Goal: Task Accomplishment & Management: Complete application form

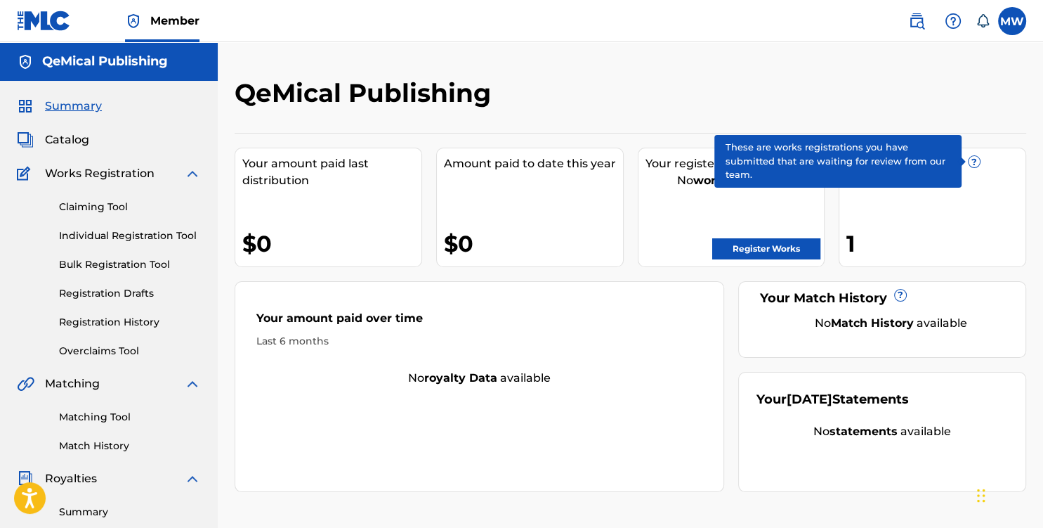
click at [971, 164] on span "?" at bounding box center [974, 161] width 11 height 11
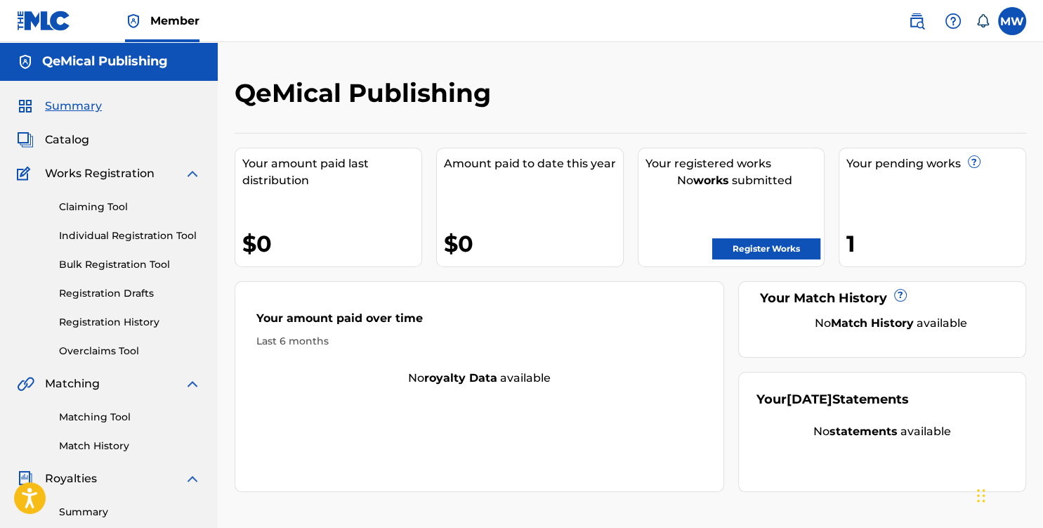
click at [112, 415] on link "Matching Tool" at bounding box center [130, 417] width 142 height 15
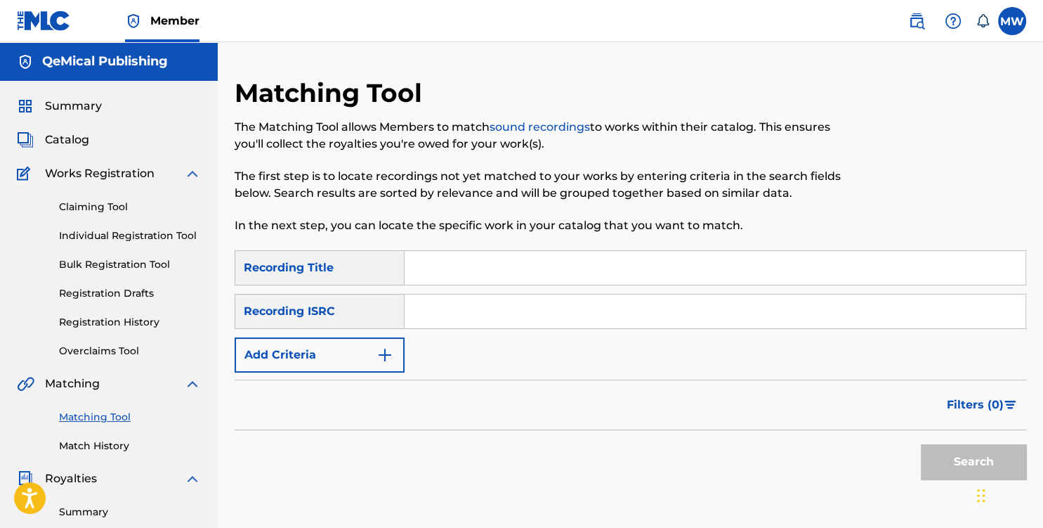
click at [437, 264] on input "Search Form" at bounding box center [715, 268] width 621 height 34
type input "Passion"
click at [946, 453] on button "Search" at bounding box center [973, 461] width 105 height 35
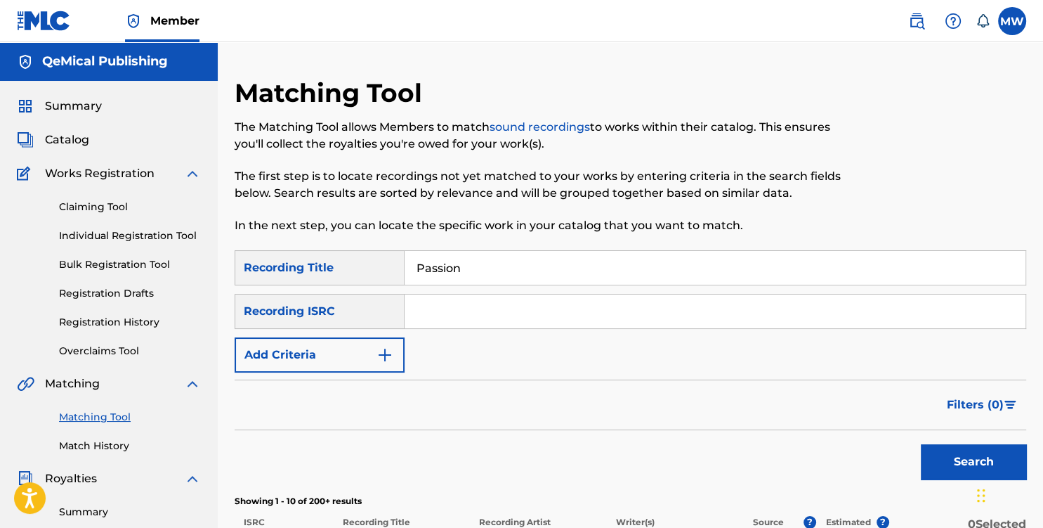
click at [380, 354] on img "Search Form" at bounding box center [385, 354] width 17 height 17
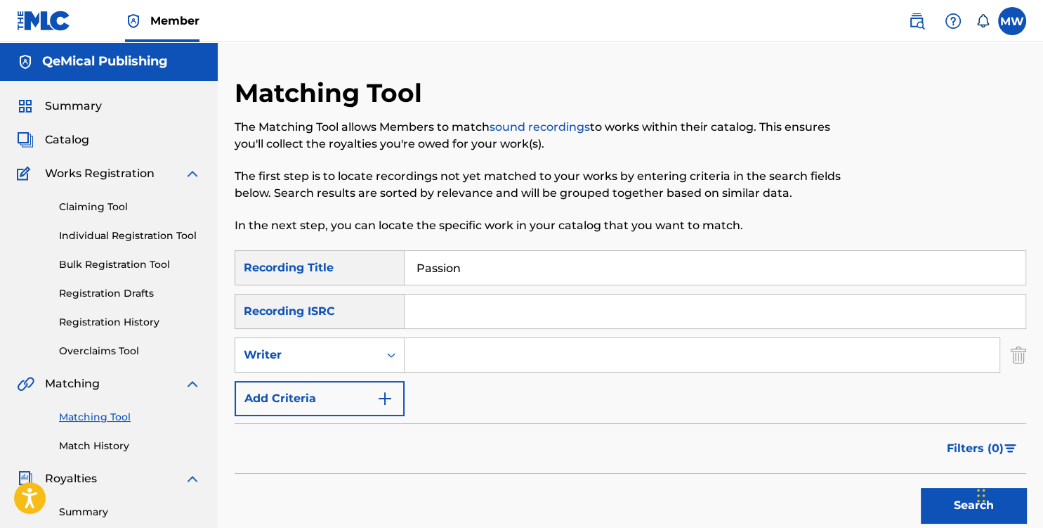
click at [433, 353] on input "Search Form" at bounding box center [702, 355] width 595 height 34
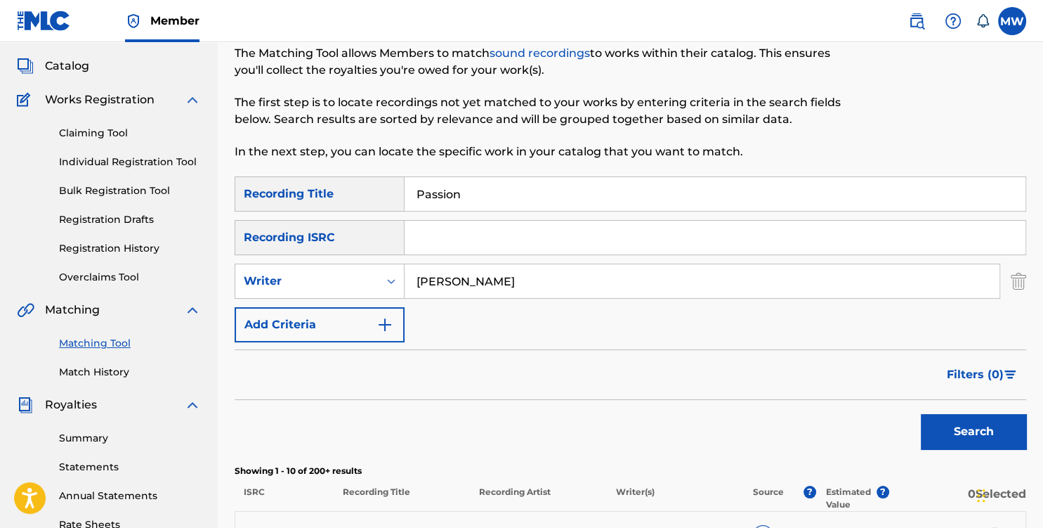
type input "[PERSON_NAME]"
click at [971, 445] on button "Search" at bounding box center [973, 431] width 105 height 35
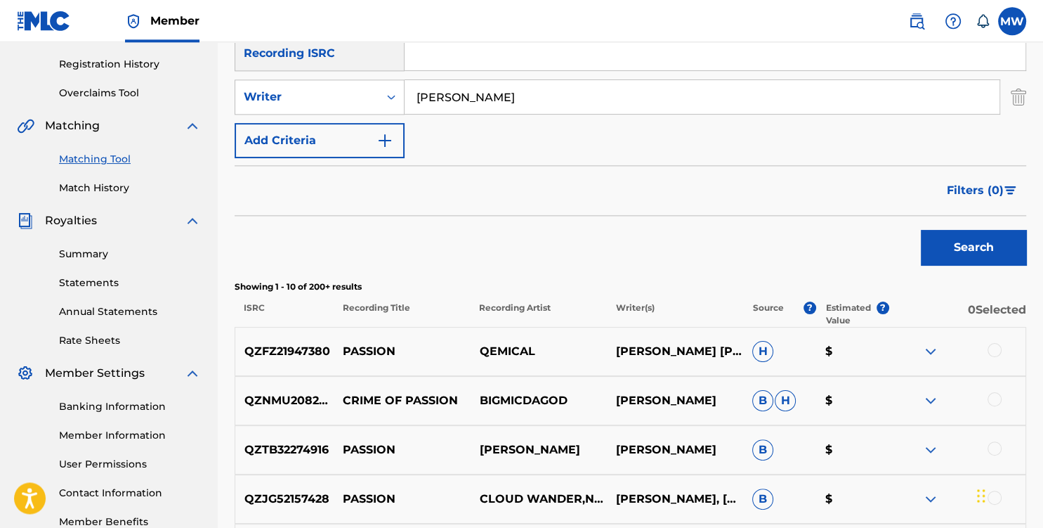
scroll to position [296, 0]
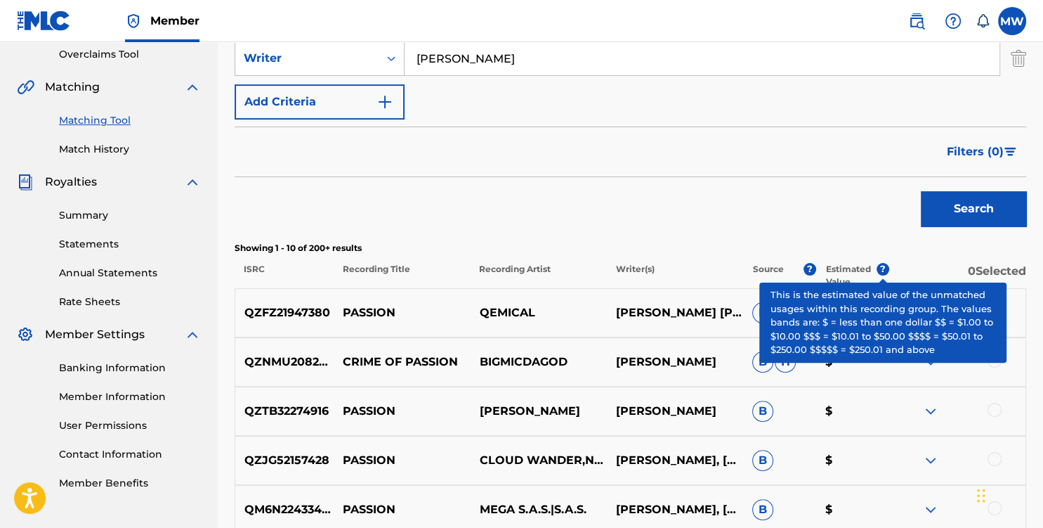
click at [883, 268] on span "?" at bounding box center [883, 269] width 13 height 13
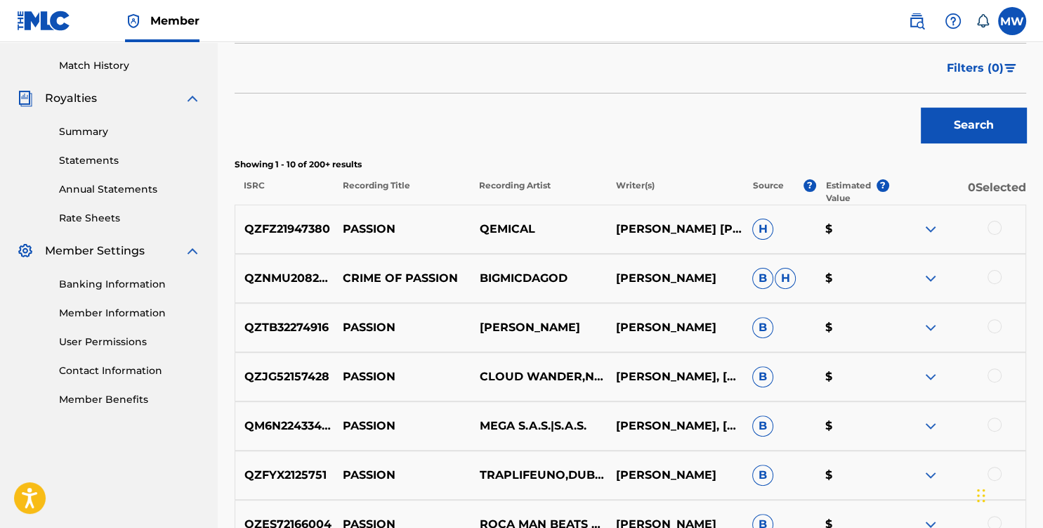
scroll to position [350, 0]
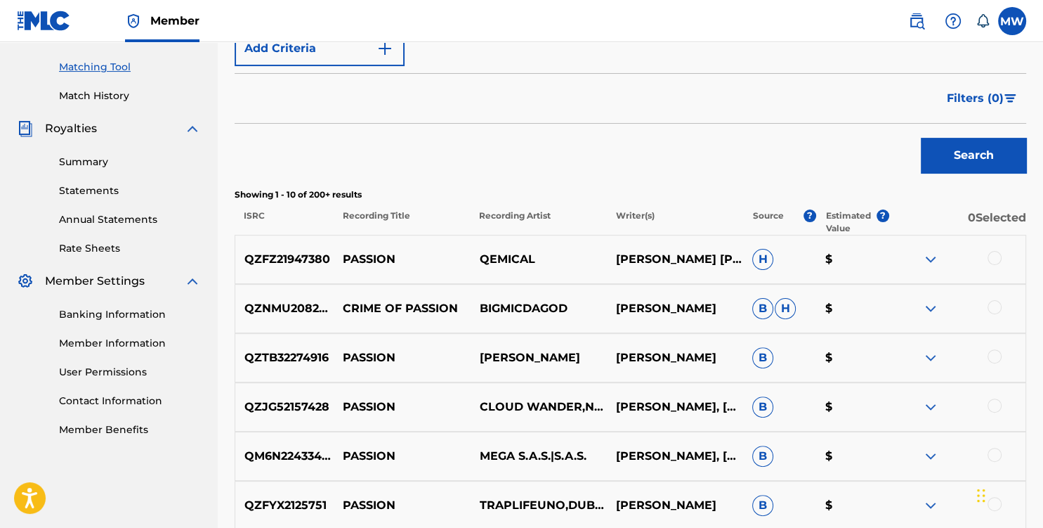
click at [990, 257] on div at bounding box center [995, 258] width 14 height 14
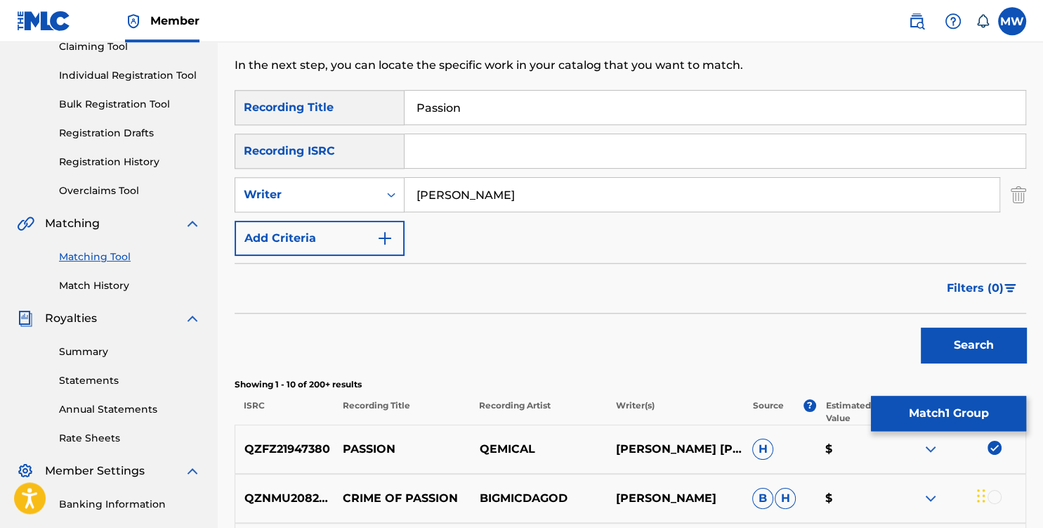
scroll to position [127, 0]
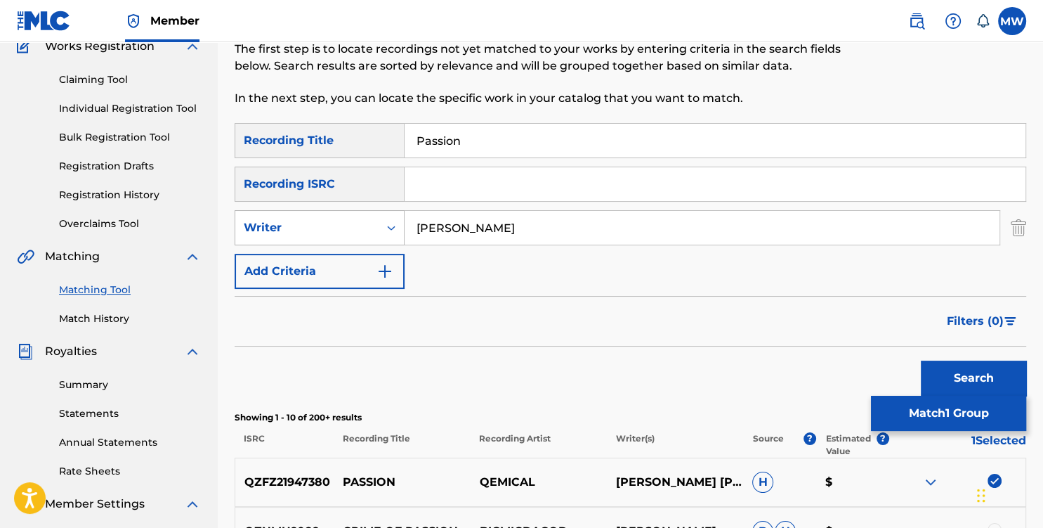
click at [394, 228] on icon "Search Form" at bounding box center [391, 227] width 8 height 5
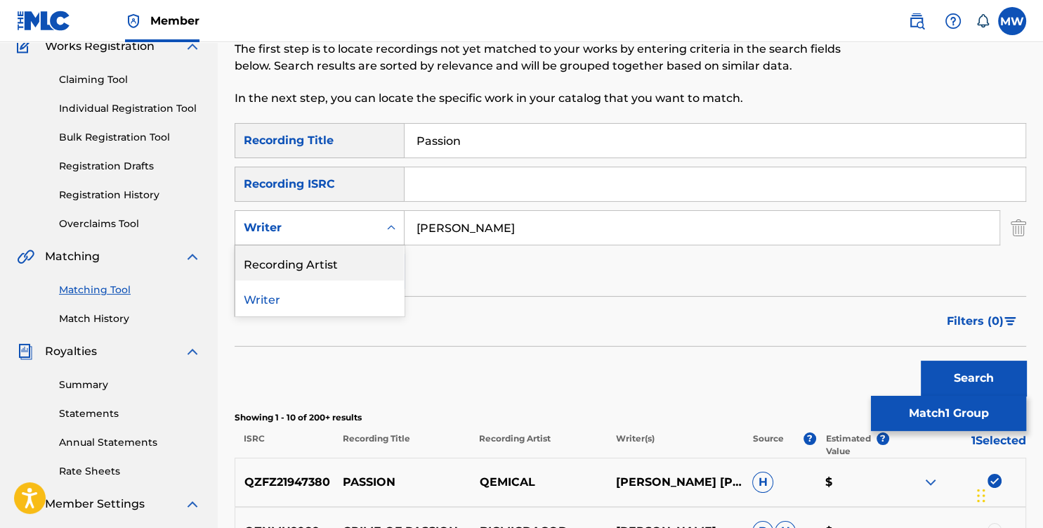
click at [332, 263] on div "Recording Artist" at bounding box center [319, 262] width 169 height 35
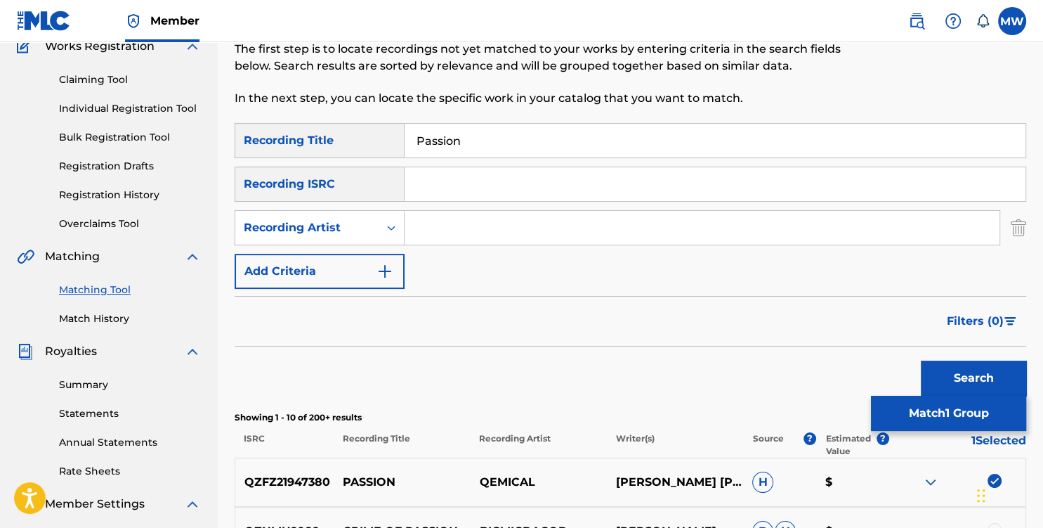
click at [433, 229] on input "Search Form" at bounding box center [702, 228] width 595 height 34
type input "QeMical"
drag, startPoint x: 473, startPoint y: 139, endPoint x: 404, endPoint y: 148, distance: 69.4
click at [405, 148] on input "Passion" at bounding box center [715, 141] width 621 height 34
click at [979, 379] on button "Search" at bounding box center [973, 377] width 105 height 35
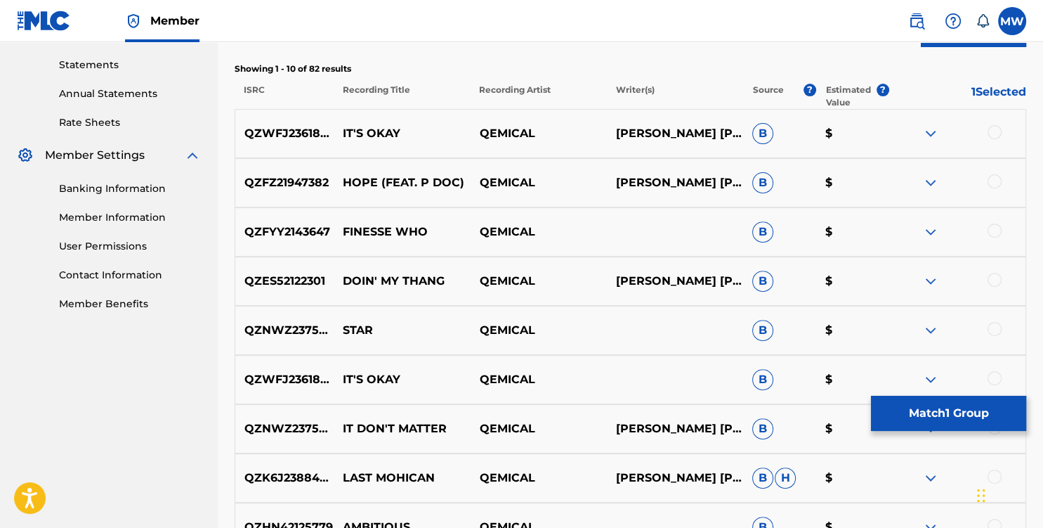
scroll to position [498, 0]
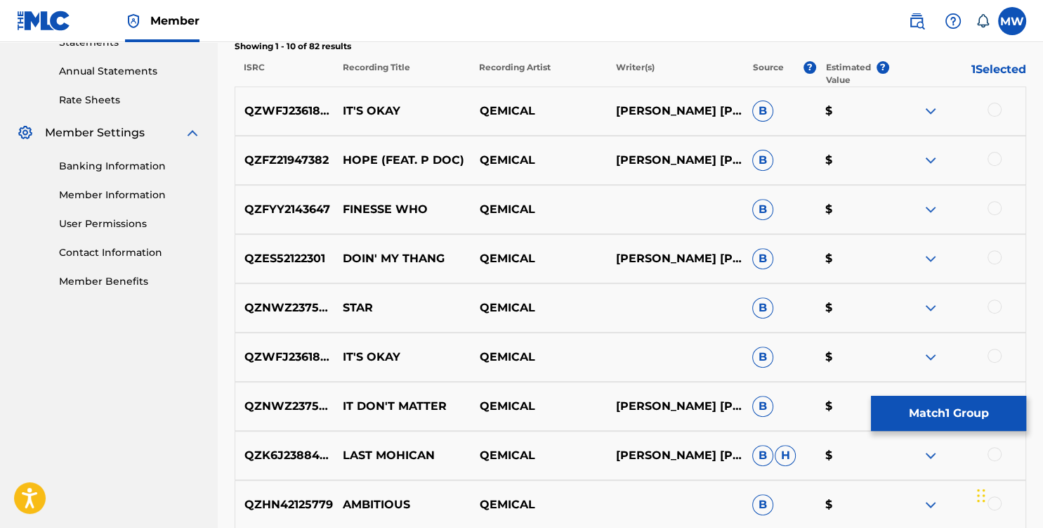
click at [1000, 111] on div at bounding box center [995, 110] width 14 height 14
click at [995, 157] on div at bounding box center [995, 159] width 14 height 14
click at [992, 209] on div at bounding box center [995, 208] width 14 height 14
click at [993, 254] on div at bounding box center [995, 257] width 14 height 14
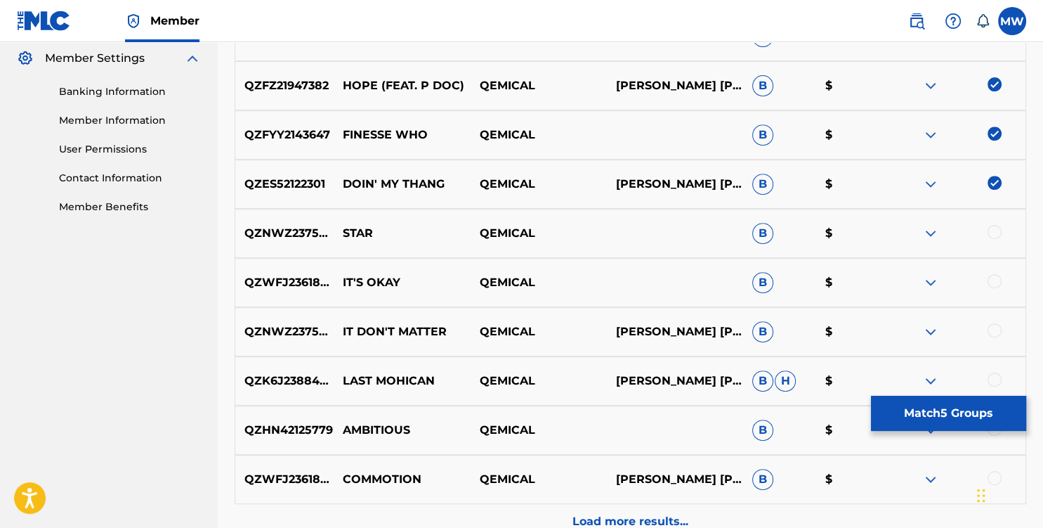
click at [993, 234] on div at bounding box center [995, 232] width 14 height 14
click at [999, 280] on div at bounding box center [995, 281] width 14 height 14
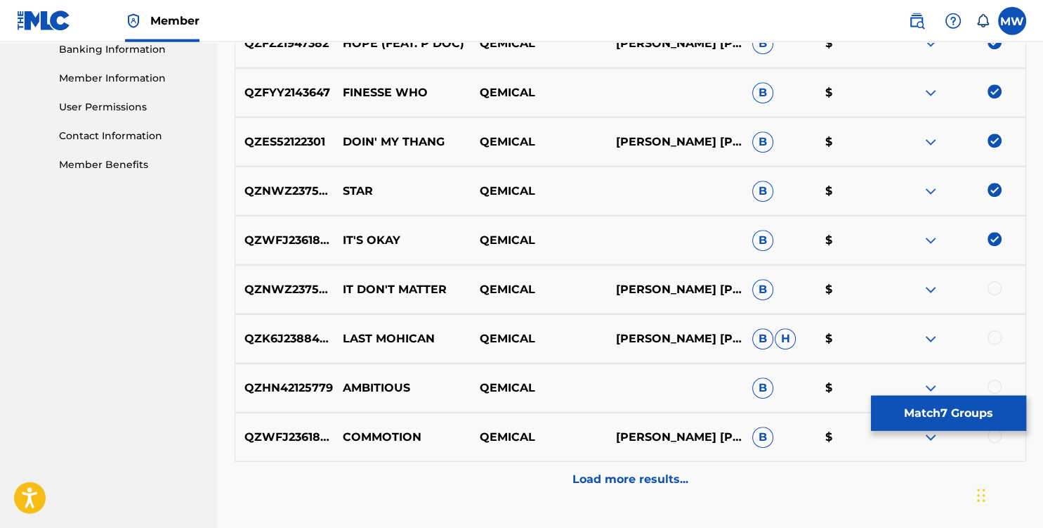
scroll to position [646, 0]
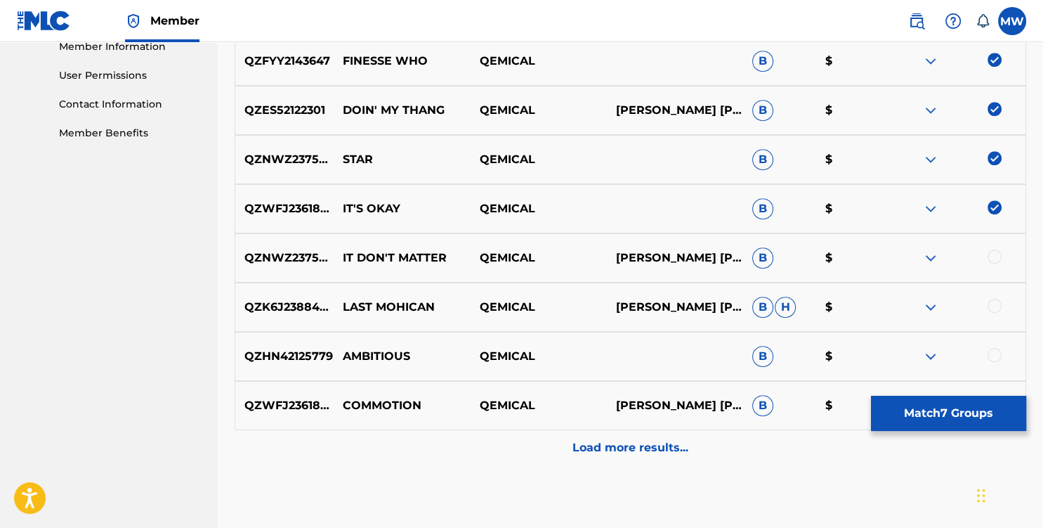
click at [988, 257] on div at bounding box center [957, 257] width 136 height 17
click at [990, 259] on div at bounding box center [995, 256] width 14 height 14
click at [994, 308] on div at bounding box center [995, 306] width 14 height 14
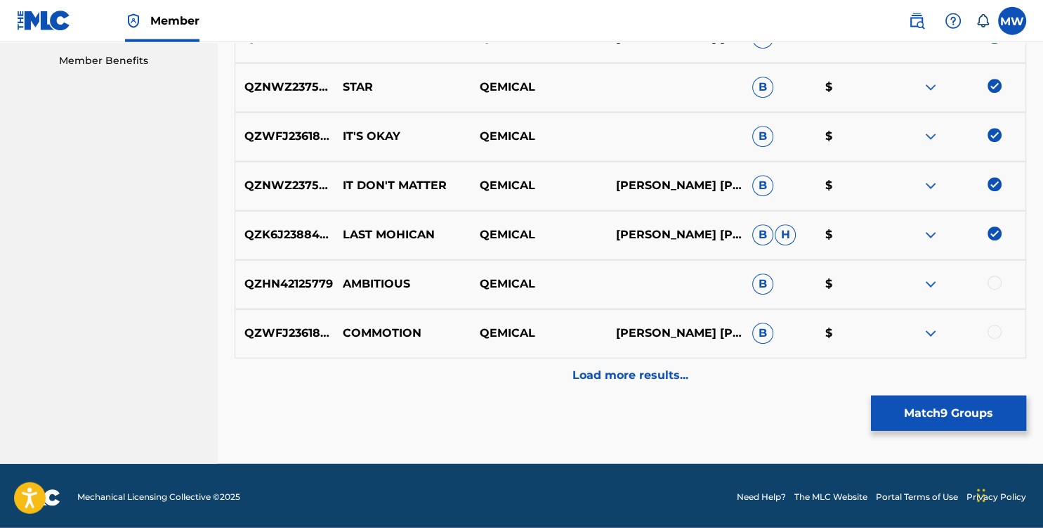
scroll to position [721, 0]
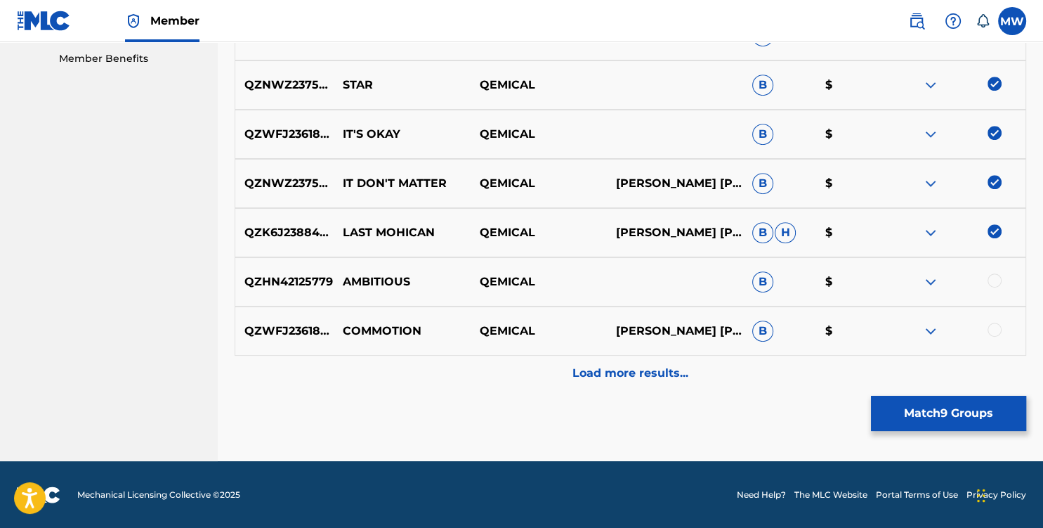
click at [990, 280] on div at bounding box center [995, 280] width 14 height 14
click at [990, 333] on div at bounding box center [995, 329] width 14 height 14
click at [663, 374] on p "Load more results..." at bounding box center [630, 373] width 116 height 17
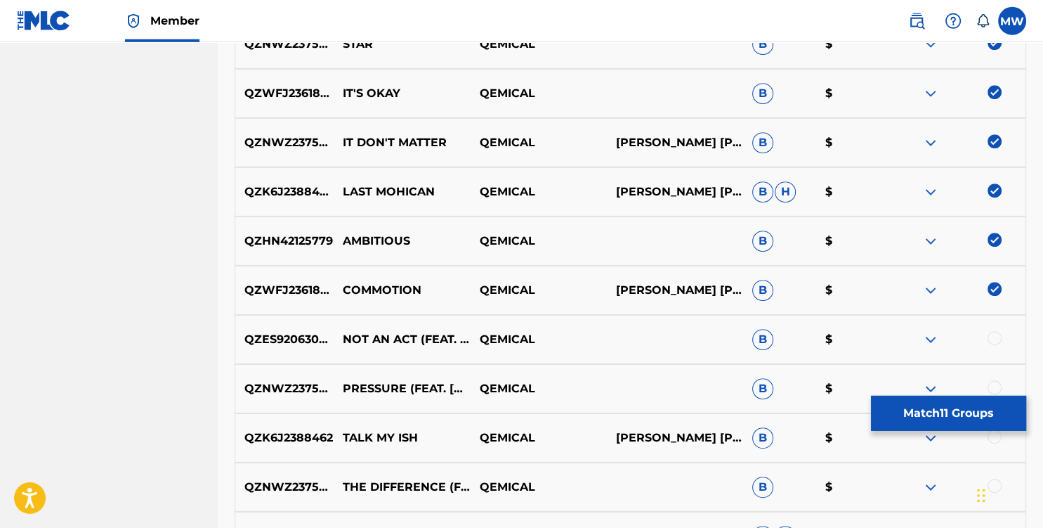
scroll to position [863, 0]
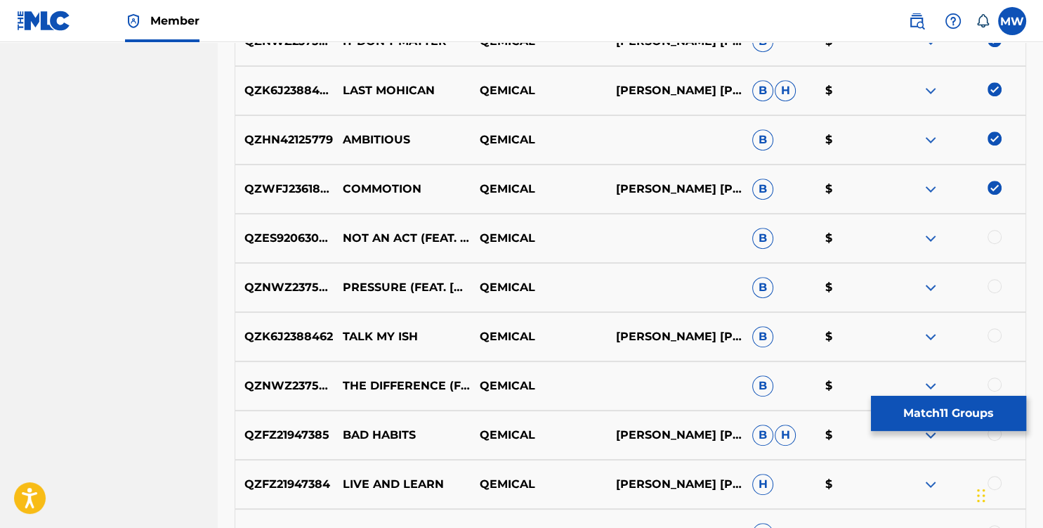
click at [996, 237] on div at bounding box center [995, 237] width 14 height 14
click at [993, 288] on div at bounding box center [995, 286] width 14 height 14
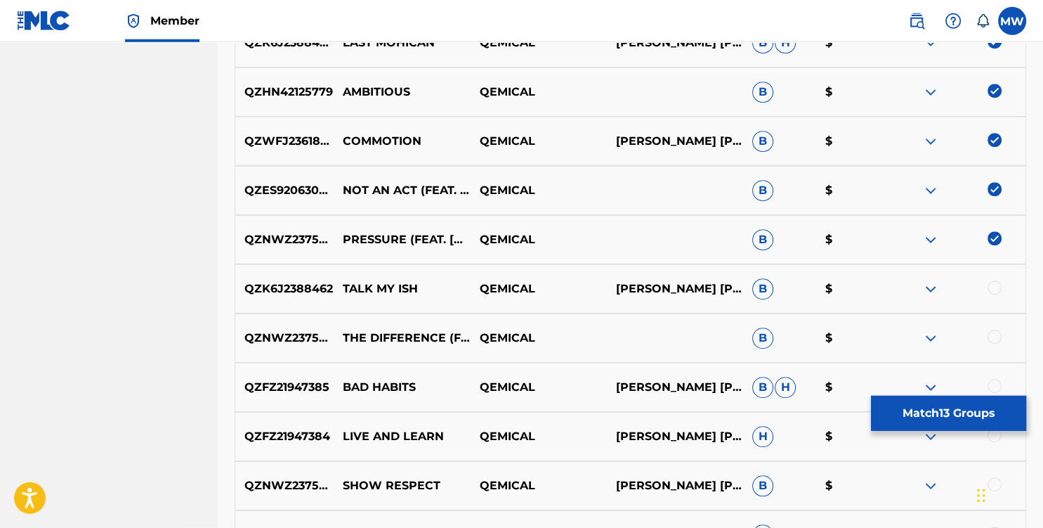
scroll to position [936, 0]
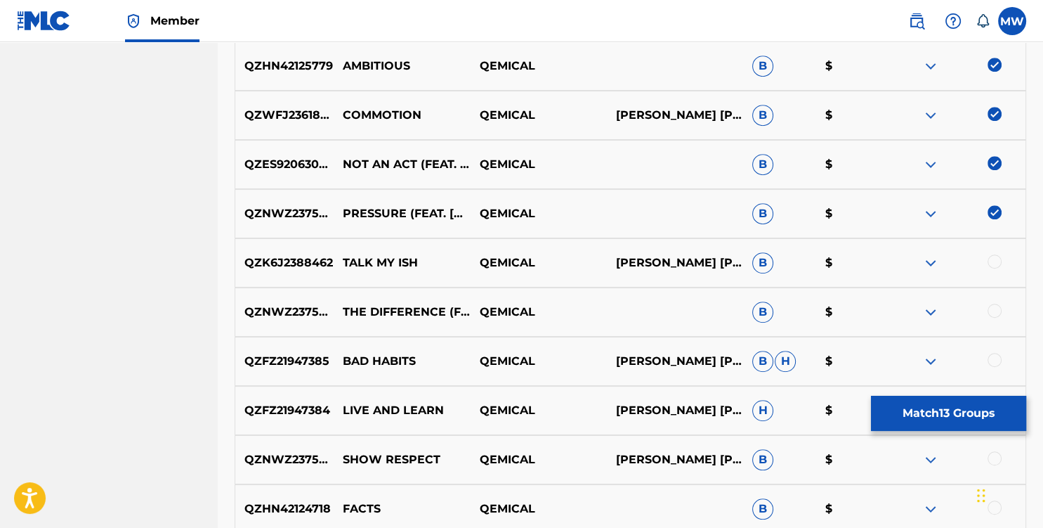
click at [993, 261] on div at bounding box center [995, 261] width 14 height 14
click at [995, 310] on div at bounding box center [995, 310] width 14 height 14
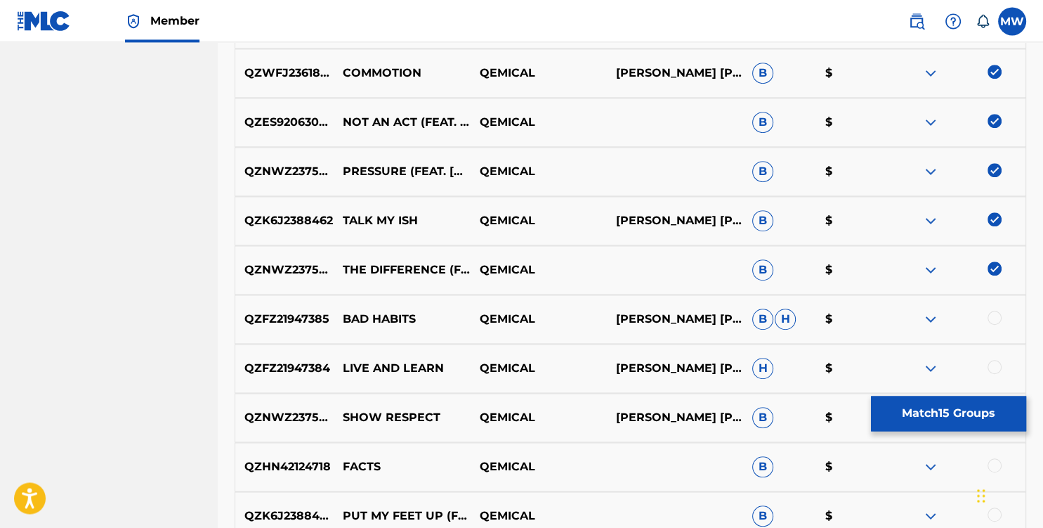
scroll to position [1011, 0]
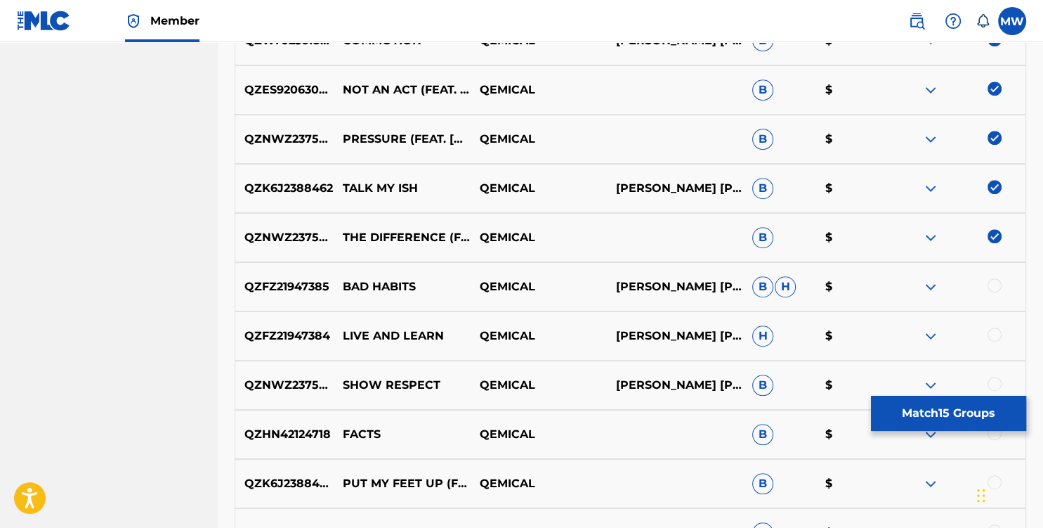
click at [996, 285] on div at bounding box center [995, 285] width 14 height 14
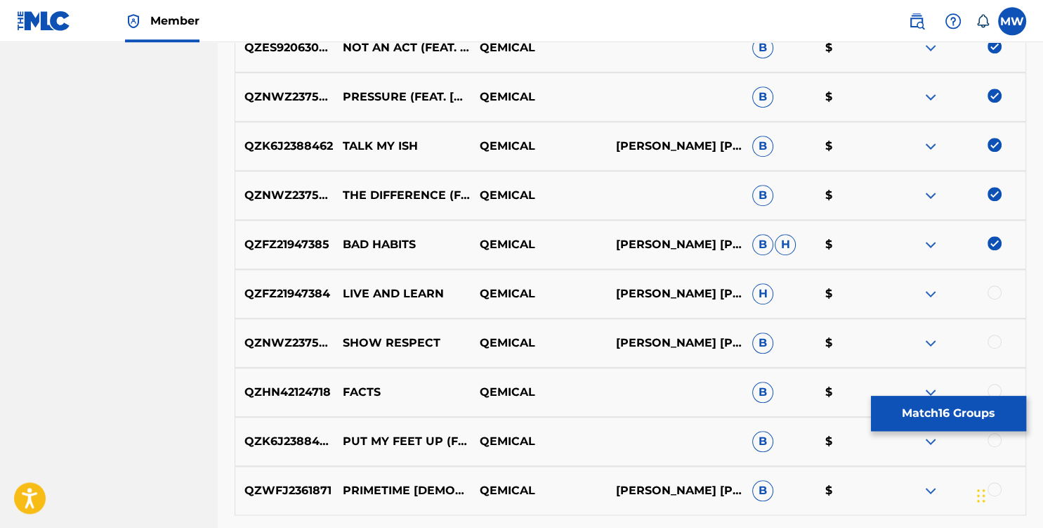
scroll to position [1085, 0]
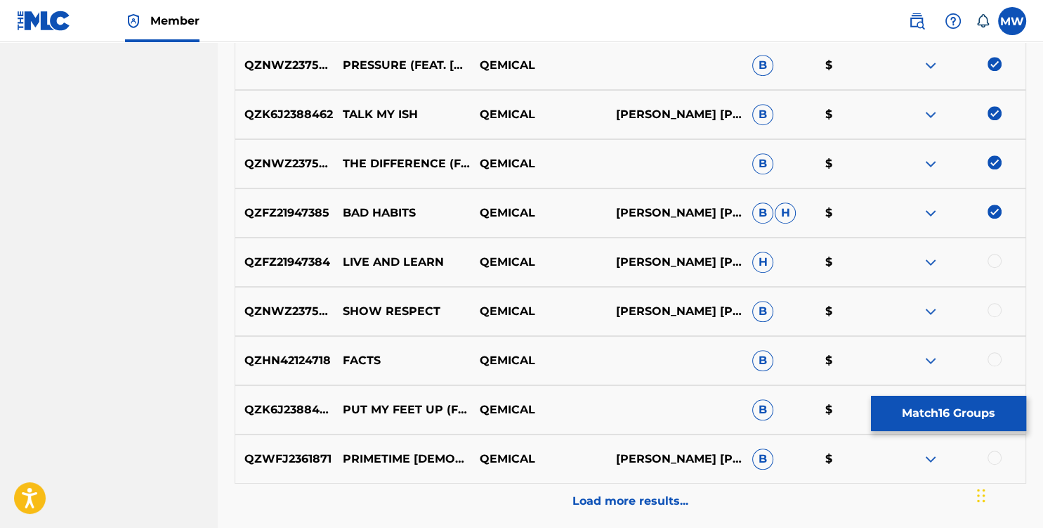
click at [1000, 262] on div at bounding box center [995, 261] width 14 height 14
click at [990, 306] on div at bounding box center [995, 310] width 14 height 14
click at [993, 364] on div at bounding box center [995, 359] width 14 height 14
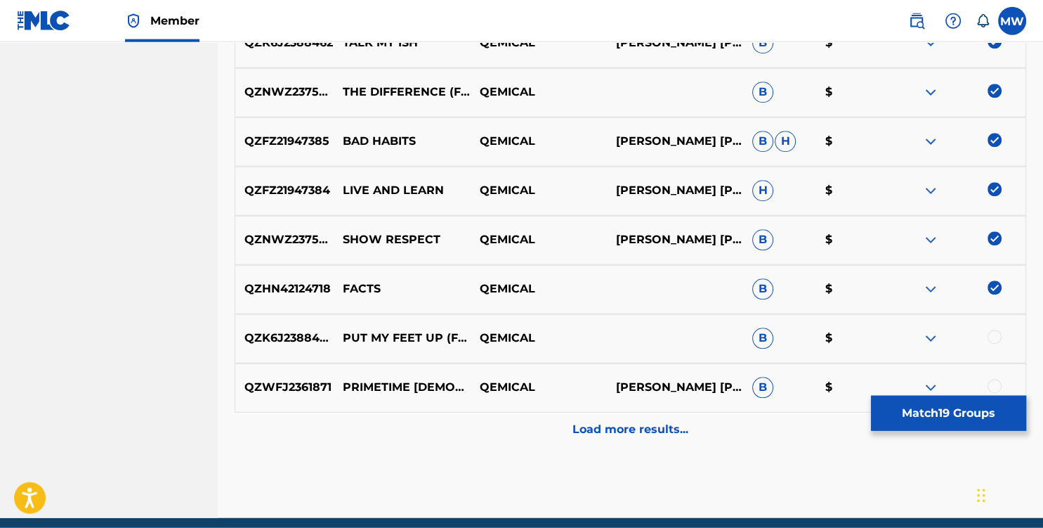
scroll to position [1159, 0]
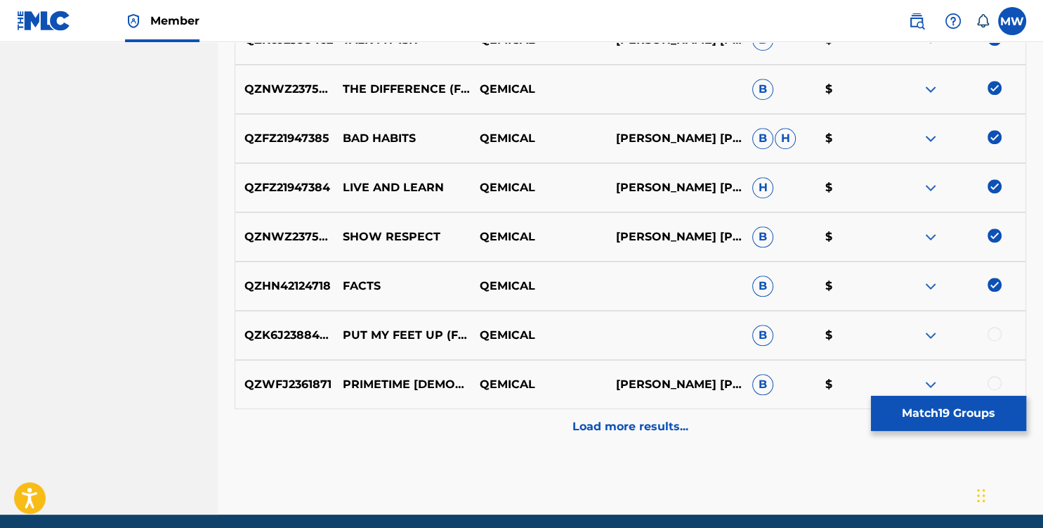
click at [988, 333] on div at bounding box center [995, 334] width 14 height 14
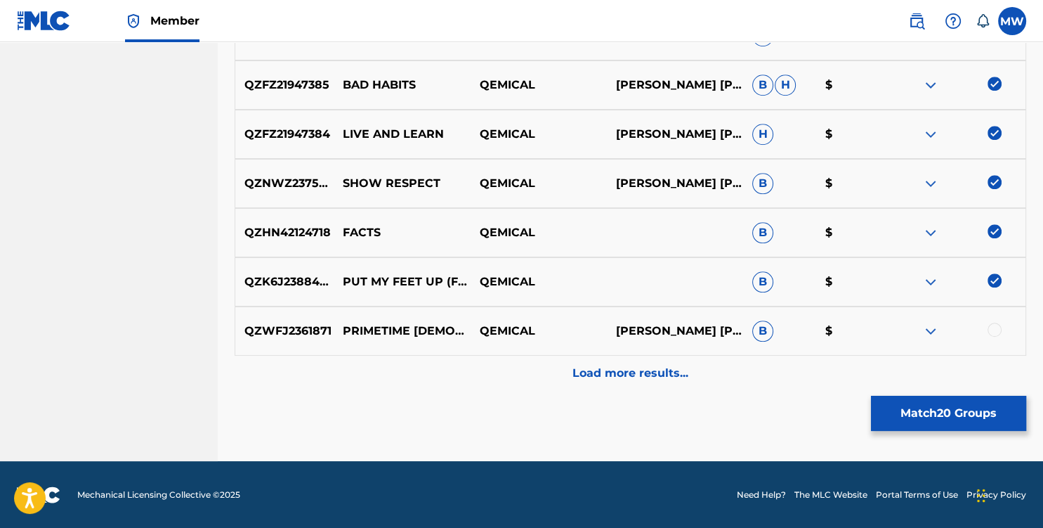
click at [989, 327] on div at bounding box center [995, 329] width 14 height 14
click at [682, 365] on p "Load more results..." at bounding box center [630, 373] width 116 height 17
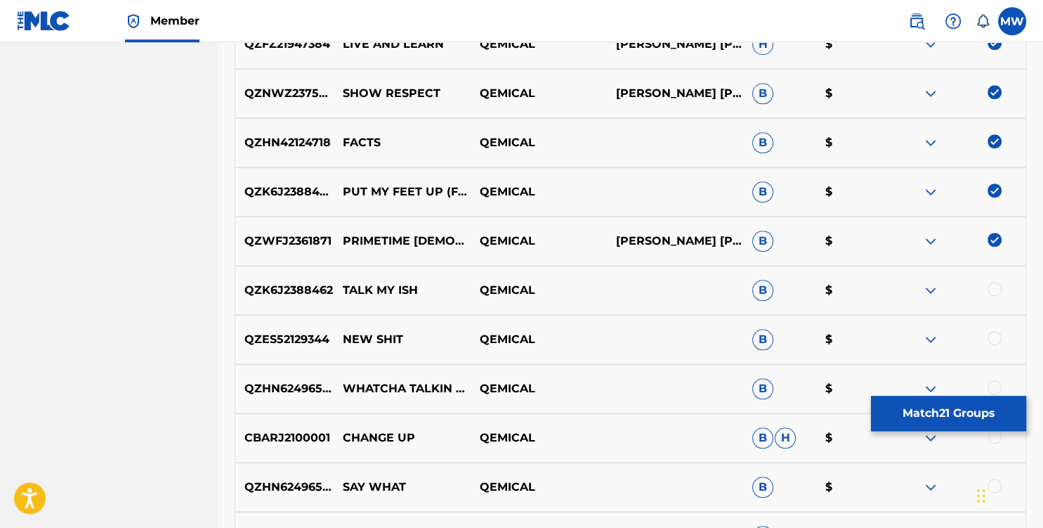
scroll to position [1307, 0]
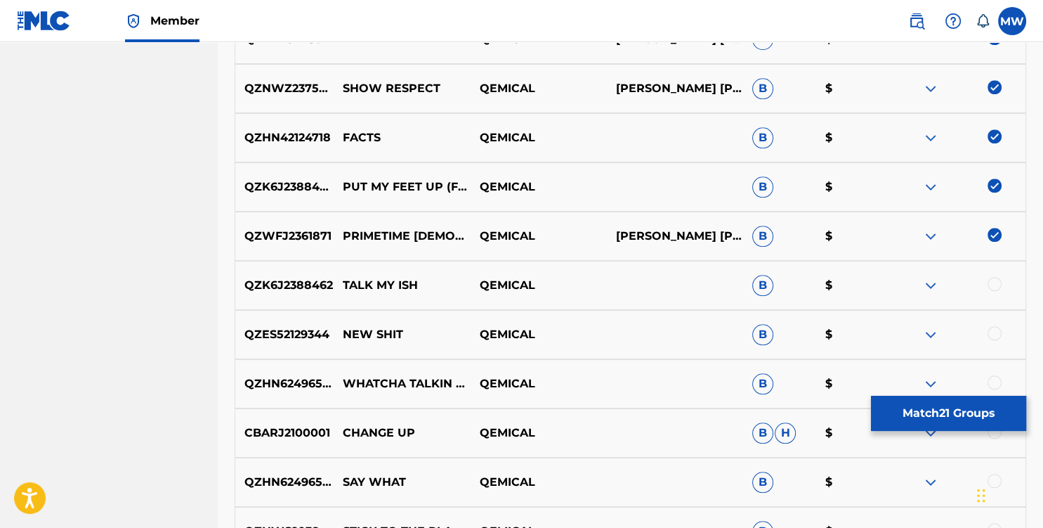
click at [999, 285] on div at bounding box center [995, 284] width 14 height 14
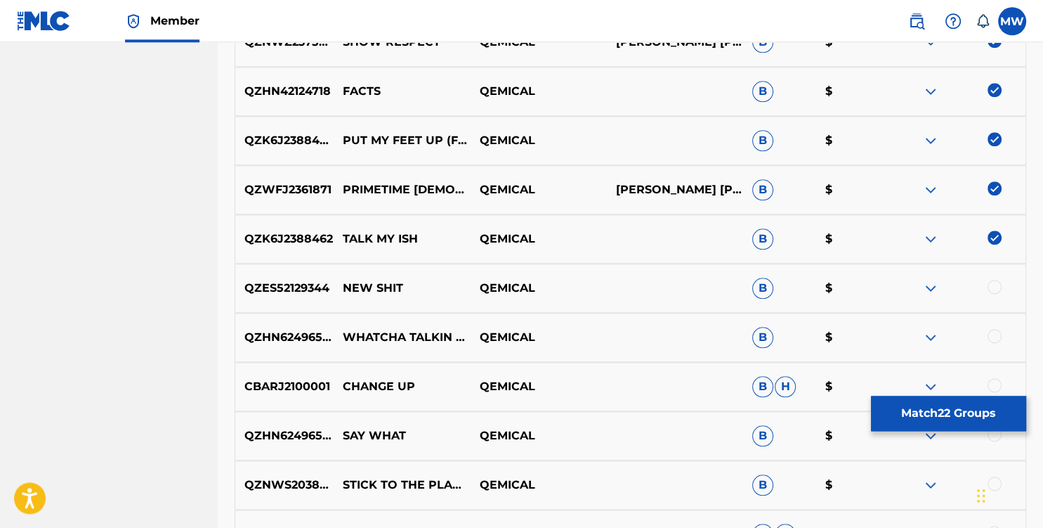
scroll to position [1382, 0]
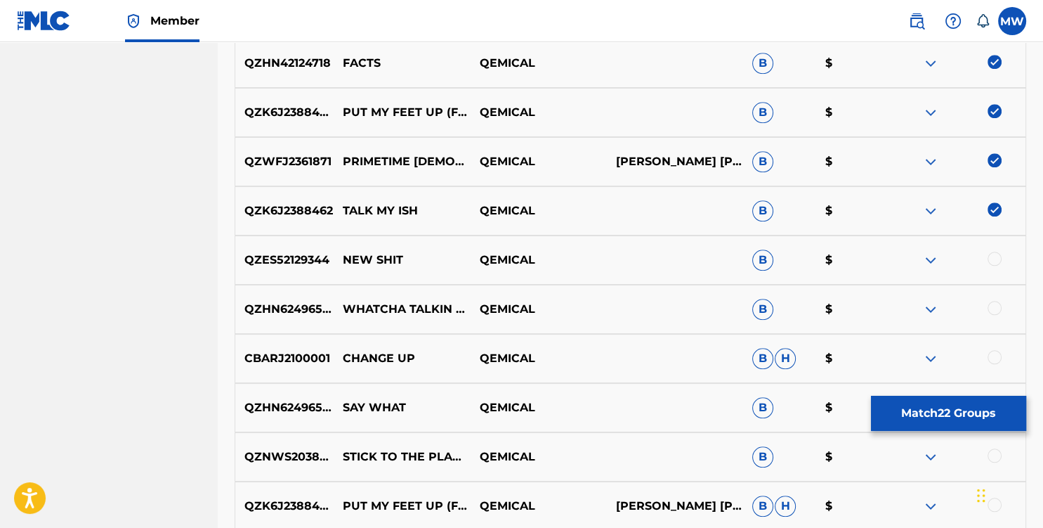
click at [995, 264] on div at bounding box center [995, 258] width 14 height 14
click at [991, 303] on div at bounding box center [995, 308] width 14 height 14
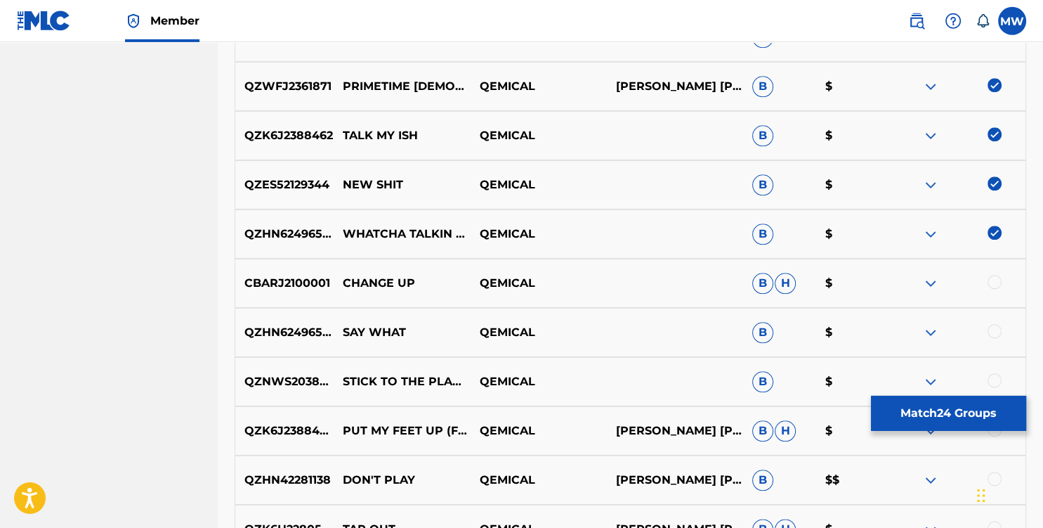
scroll to position [1530, 0]
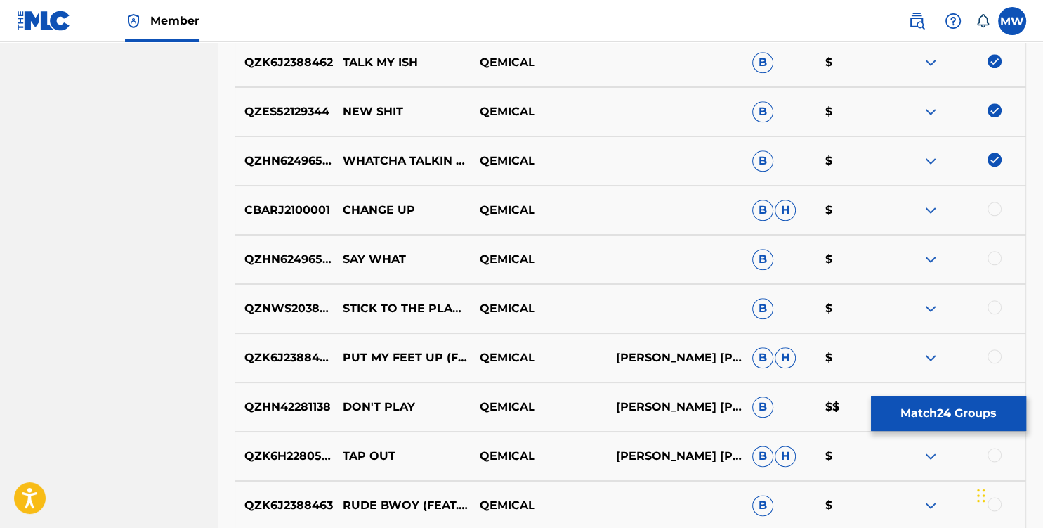
click at [993, 206] on div at bounding box center [995, 209] width 14 height 14
click at [990, 260] on div at bounding box center [995, 258] width 14 height 14
click at [993, 303] on div at bounding box center [995, 307] width 14 height 14
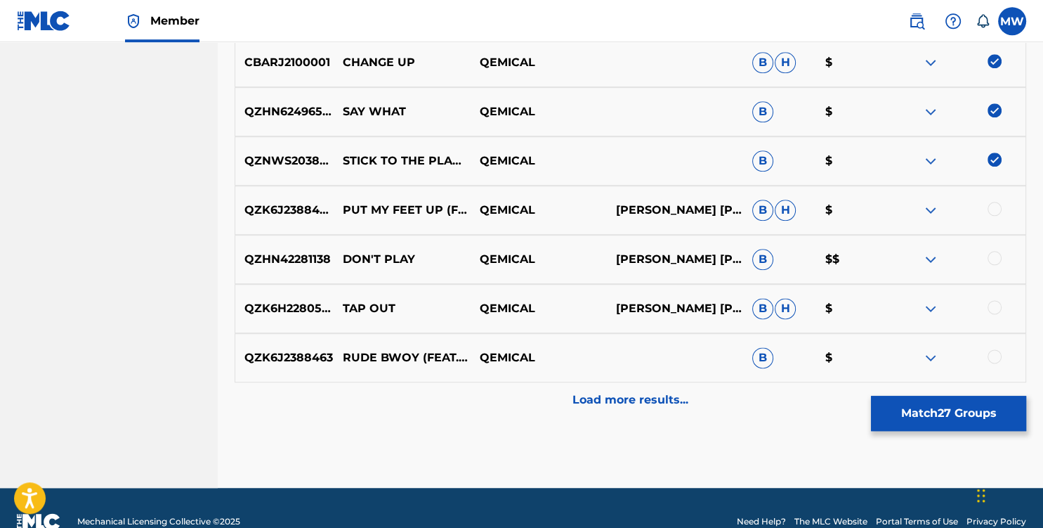
scroll to position [1678, 0]
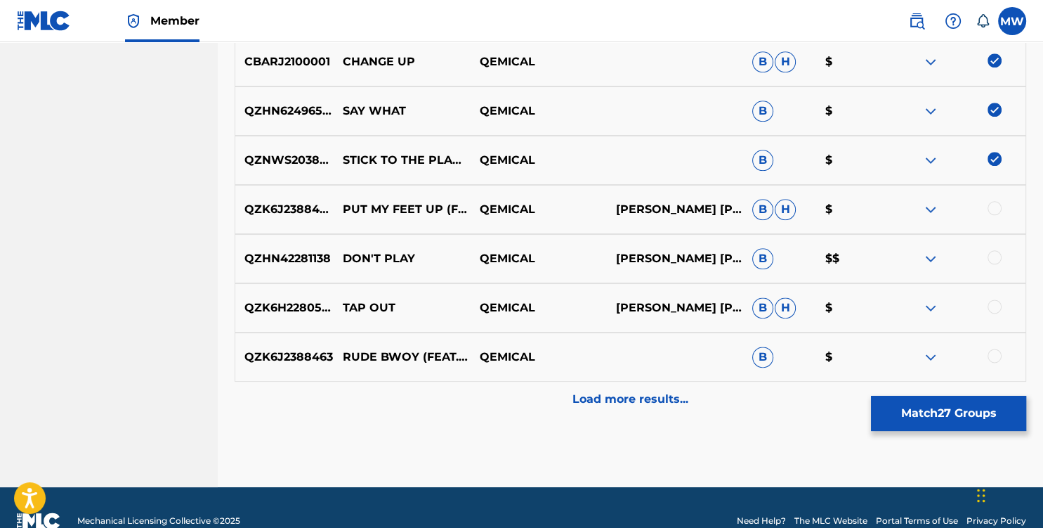
click at [993, 207] on div at bounding box center [995, 208] width 14 height 14
click at [996, 261] on div at bounding box center [995, 257] width 14 height 14
click at [1000, 307] on div at bounding box center [995, 306] width 14 height 14
click at [994, 358] on div at bounding box center [995, 355] width 14 height 14
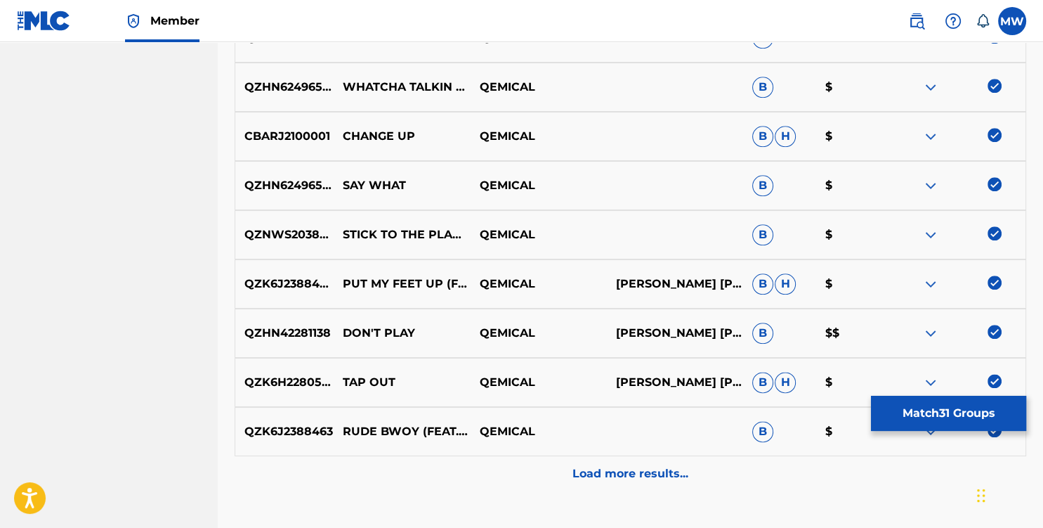
scroll to position [1704, 0]
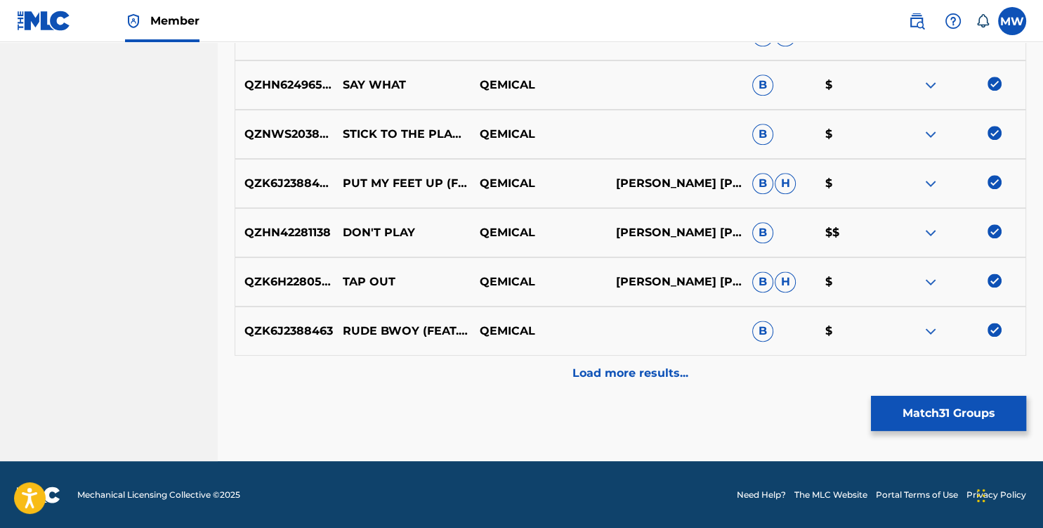
click at [667, 371] on p "Load more results..." at bounding box center [630, 373] width 116 height 17
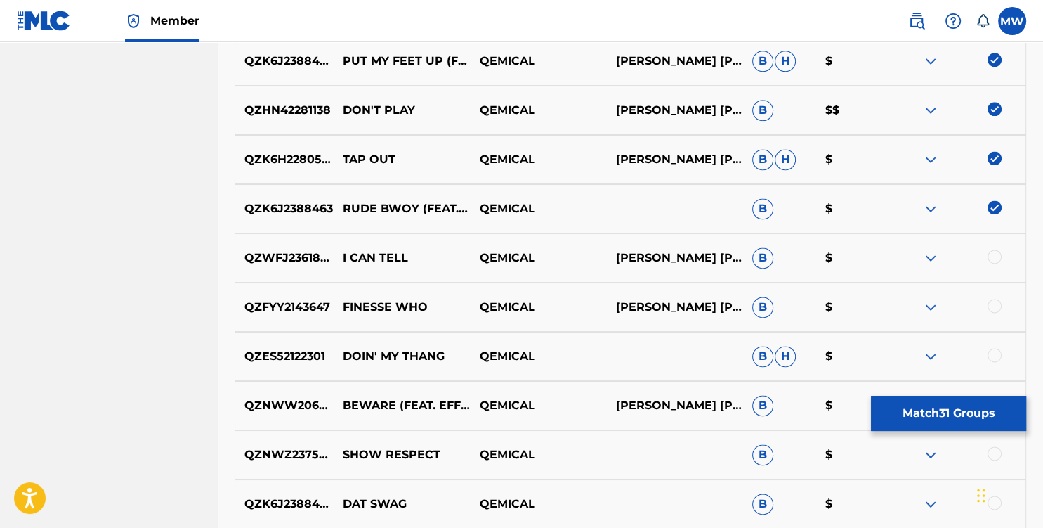
scroll to position [1901, 0]
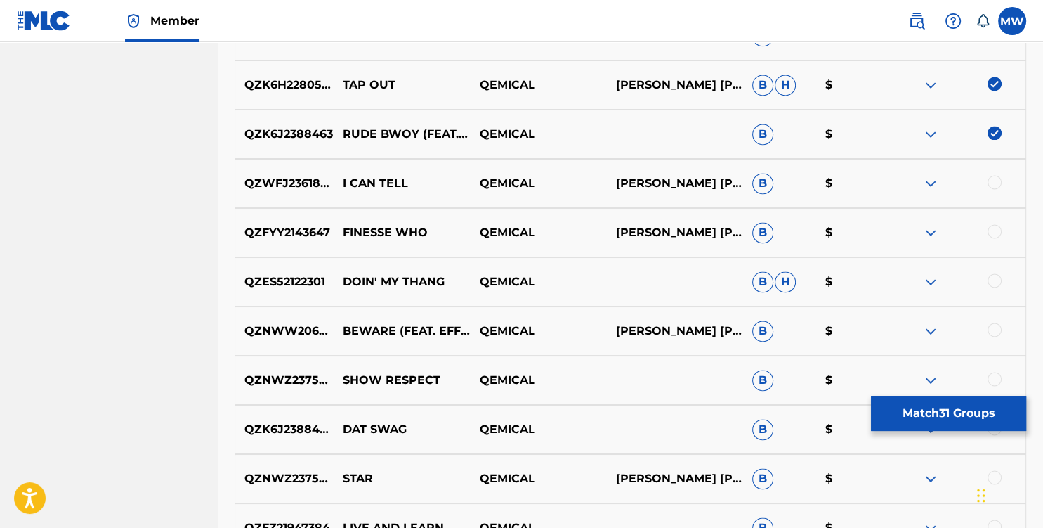
click at [993, 181] on div at bounding box center [995, 182] width 14 height 14
click at [991, 232] on div at bounding box center [995, 231] width 14 height 14
click at [997, 284] on div at bounding box center [995, 280] width 14 height 14
click at [990, 332] on div at bounding box center [995, 329] width 14 height 14
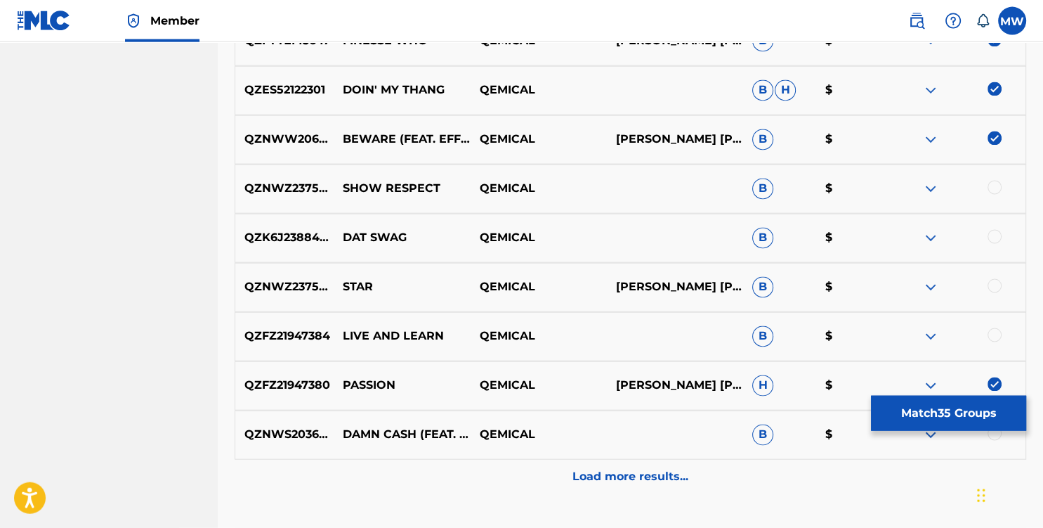
scroll to position [2124, 0]
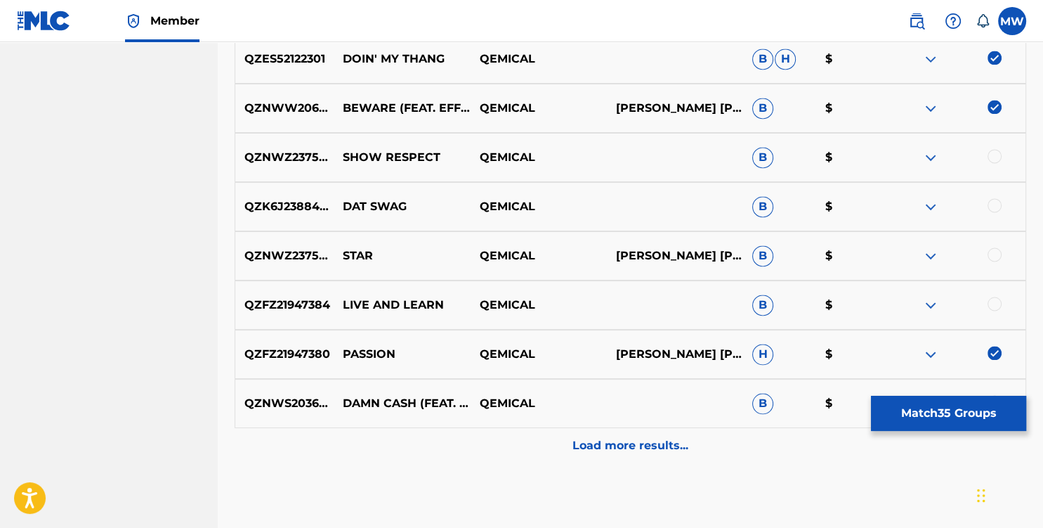
click at [992, 160] on div at bounding box center [995, 156] width 14 height 14
click at [995, 204] on div at bounding box center [995, 205] width 14 height 14
click at [991, 262] on div at bounding box center [957, 255] width 136 height 17
click at [992, 257] on div at bounding box center [995, 254] width 14 height 14
click at [994, 303] on div at bounding box center [995, 303] width 14 height 14
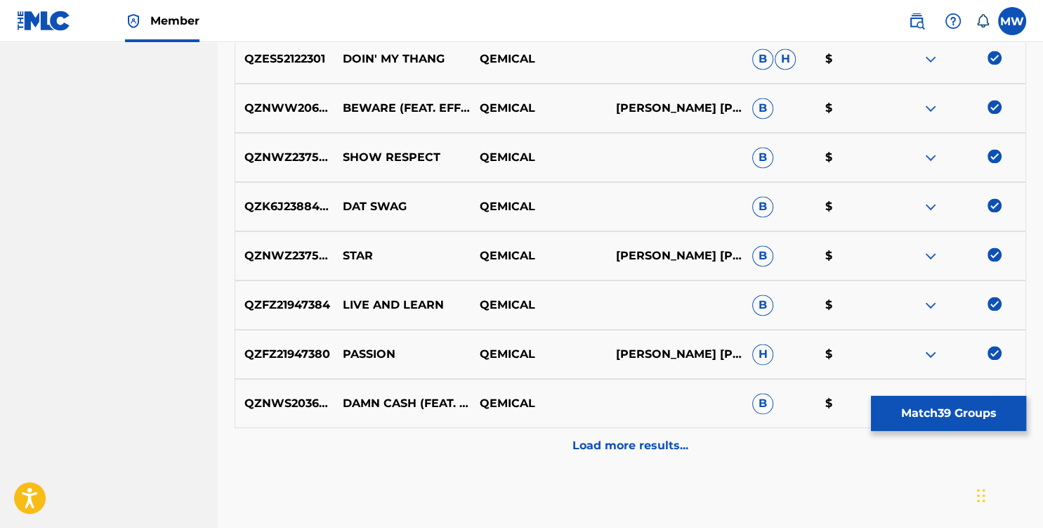
scroll to position [2196, 0]
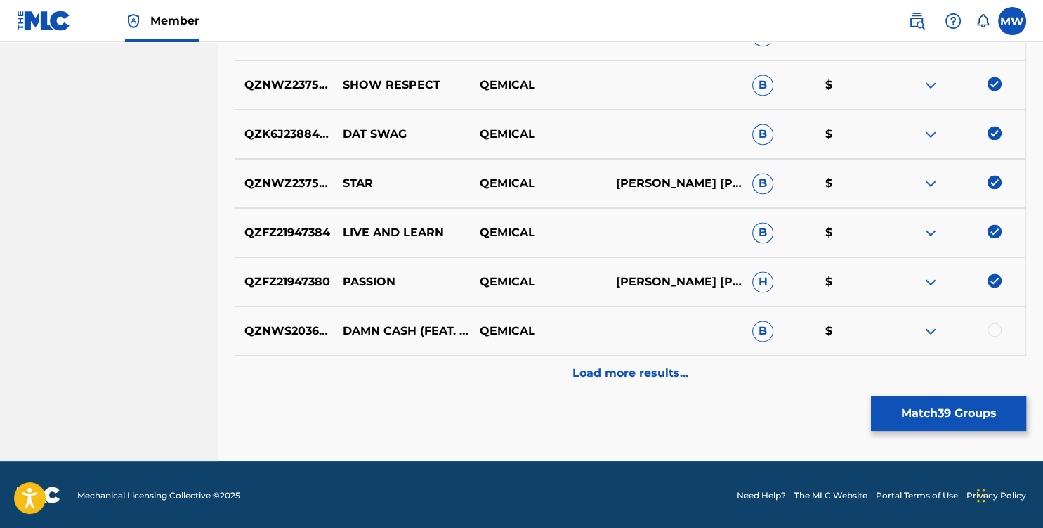
click at [996, 332] on div at bounding box center [995, 329] width 14 height 14
click at [679, 360] on div "Load more results..." at bounding box center [631, 372] width 792 height 35
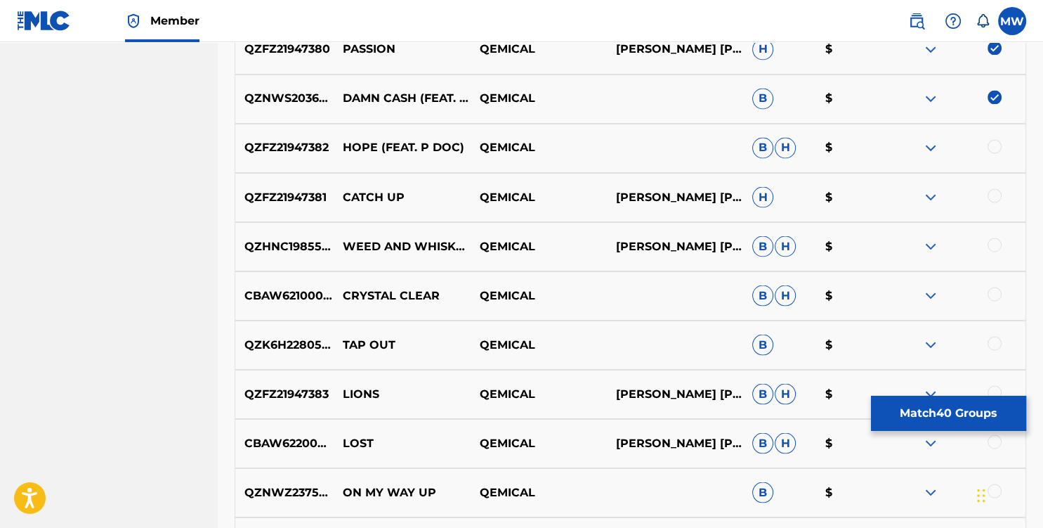
scroll to position [2420, 0]
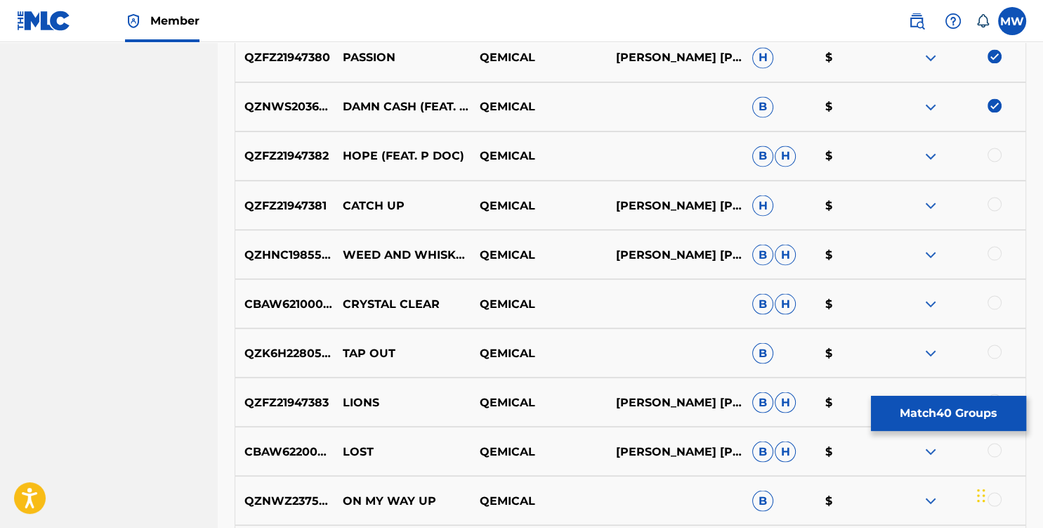
click at [988, 150] on div at bounding box center [957, 156] width 136 height 17
click at [991, 158] on div at bounding box center [995, 155] width 14 height 14
click at [990, 199] on div at bounding box center [995, 204] width 14 height 14
click at [990, 250] on div at bounding box center [995, 253] width 14 height 14
click at [988, 298] on div at bounding box center [995, 302] width 14 height 14
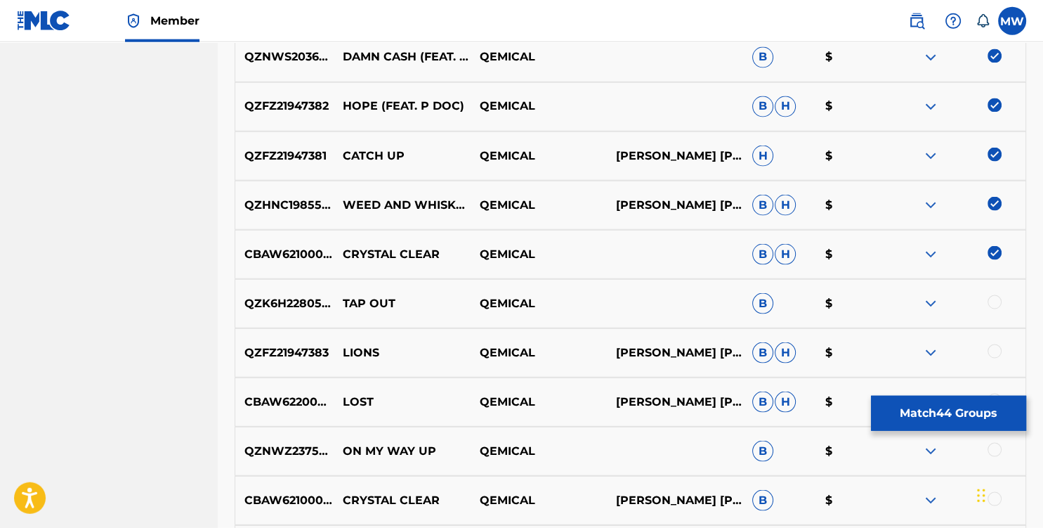
scroll to position [2494, 0]
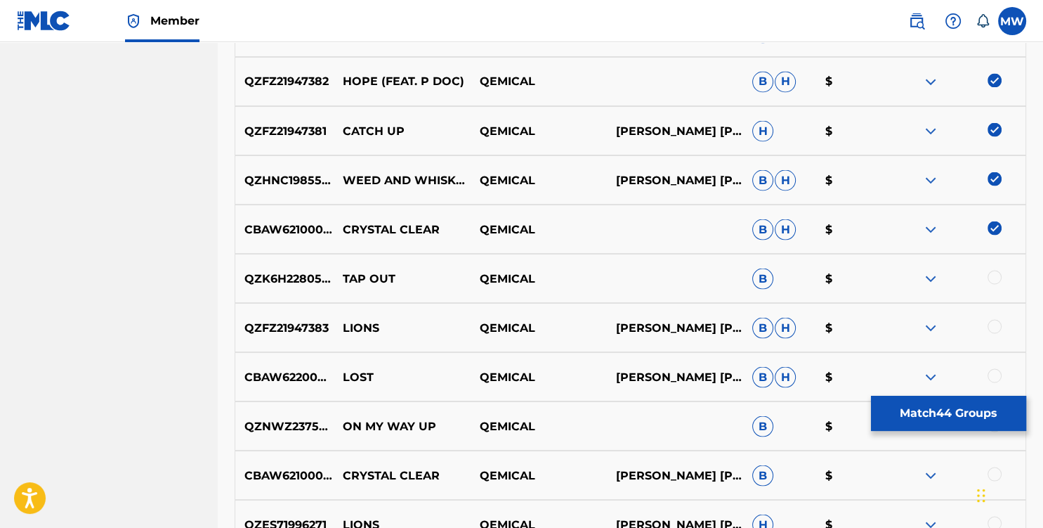
click at [988, 277] on div at bounding box center [995, 277] width 14 height 14
click at [993, 322] on div at bounding box center [995, 326] width 14 height 14
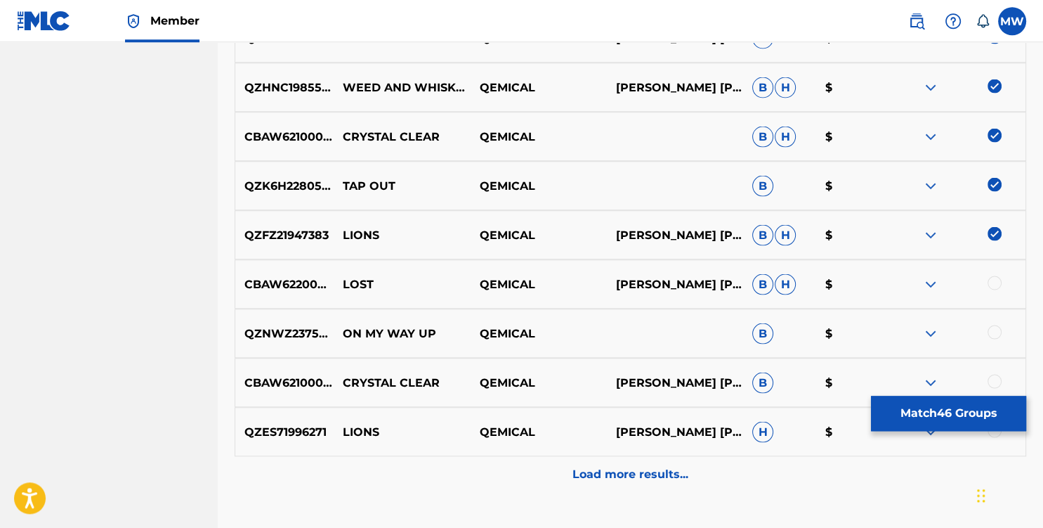
scroll to position [2688, 0]
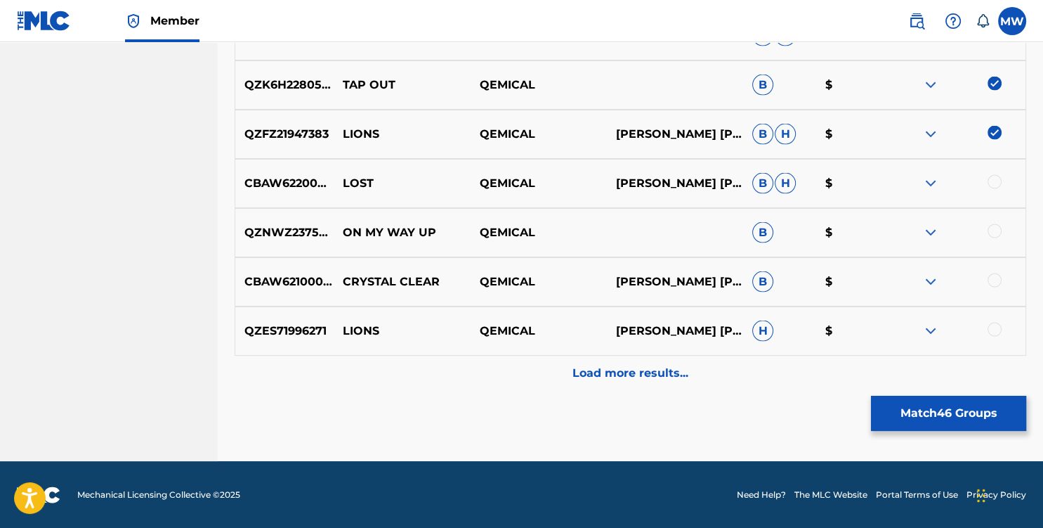
click at [988, 185] on div at bounding box center [995, 182] width 14 height 14
click at [993, 237] on div at bounding box center [957, 232] width 136 height 17
click at [993, 230] on div at bounding box center [995, 231] width 14 height 14
click at [993, 276] on div at bounding box center [995, 280] width 14 height 14
click at [990, 325] on div at bounding box center [995, 329] width 14 height 14
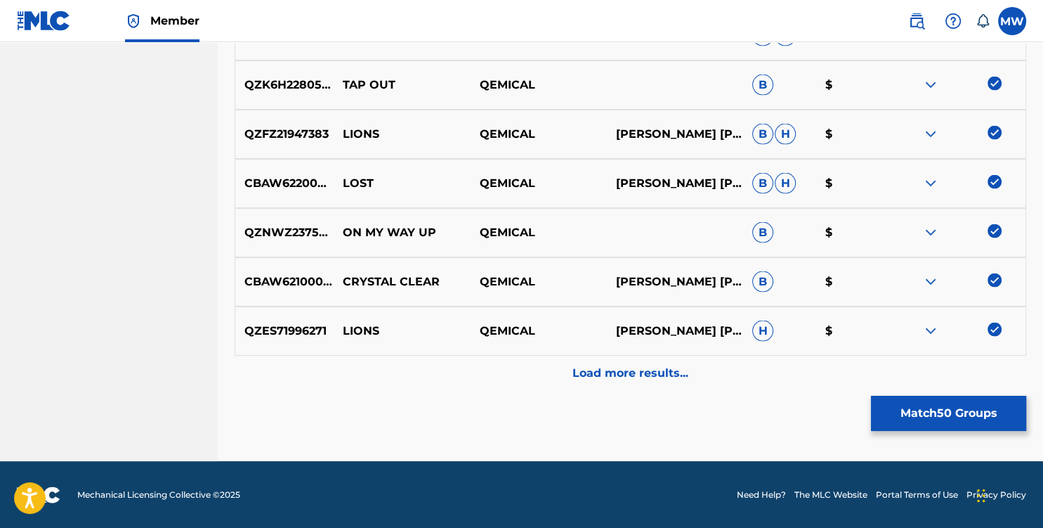
click at [654, 367] on p "Load more results..." at bounding box center [630, 373] width 116 height 17
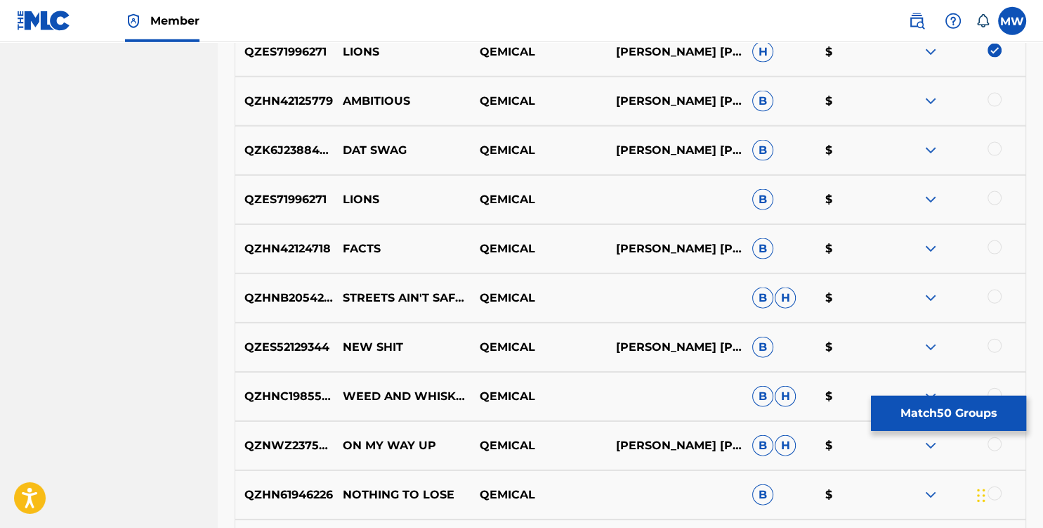
scroll to position [2957, 0]
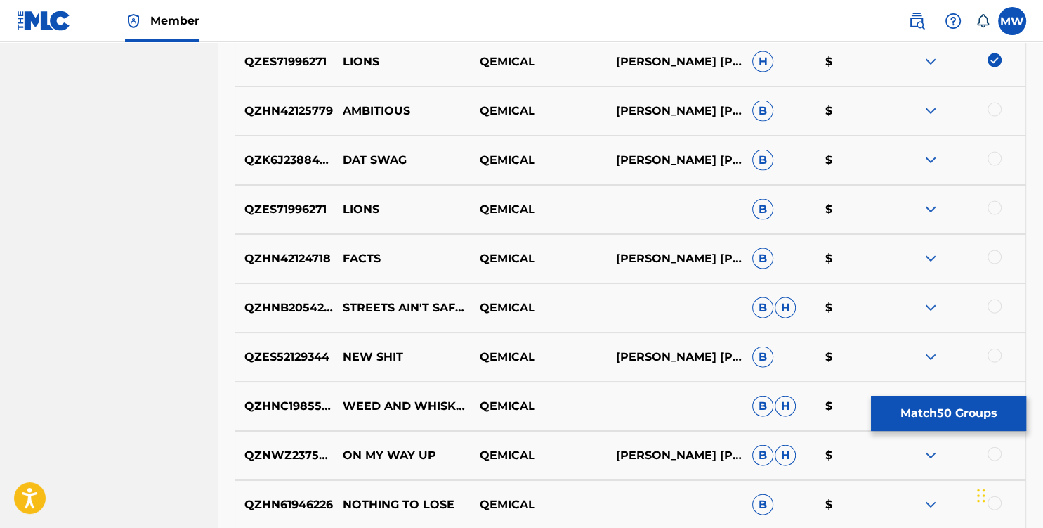
click at [998, 105] on div at bounding box center [995, 110] width 14 height 14
click at [991, 162] on div at bounding box center [995, 159] width 14 height 14
click at [988, 207] on div at bounding box center [957, 209] width 136 height 17
click at [994, 207] on div at bounding box center [995, 208] width 14 height 14
click at [997, 256] on div at bounding box center [995, 257] width 14 height 14
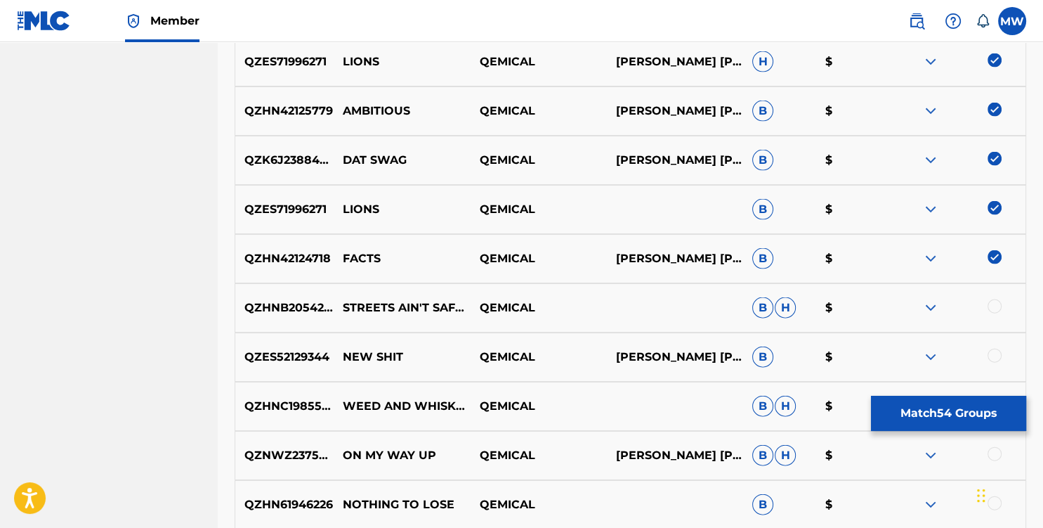
click at [994, 308] on div at bounding box center [995, 306] width 14 height 14
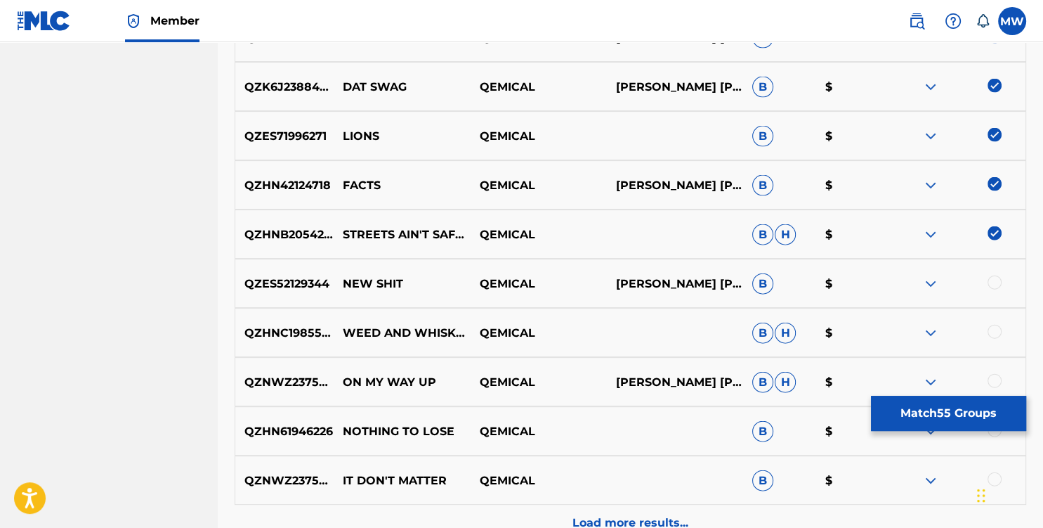
scroll to position [3105, 0]
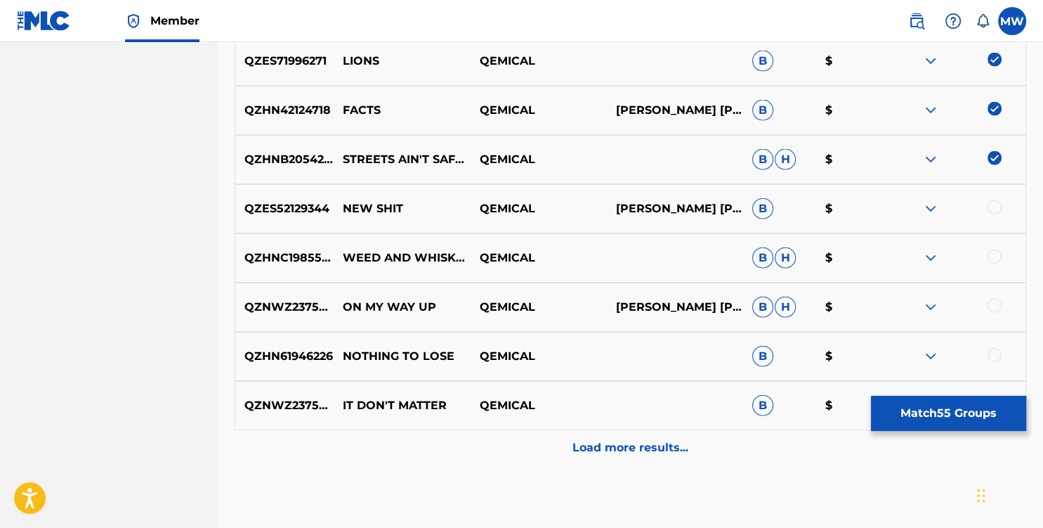
click at [996, 209] on div at bounding box center [995, 207] width 14 height 14
click at [993, 253] on div at bounding box center [995, 256] width 14 height 14
click at [991, 306] on div at bounding box center [995, 306] width 14 height 14
click at [991, 353] on div at bounding box center [995, 355] width 14 height 14
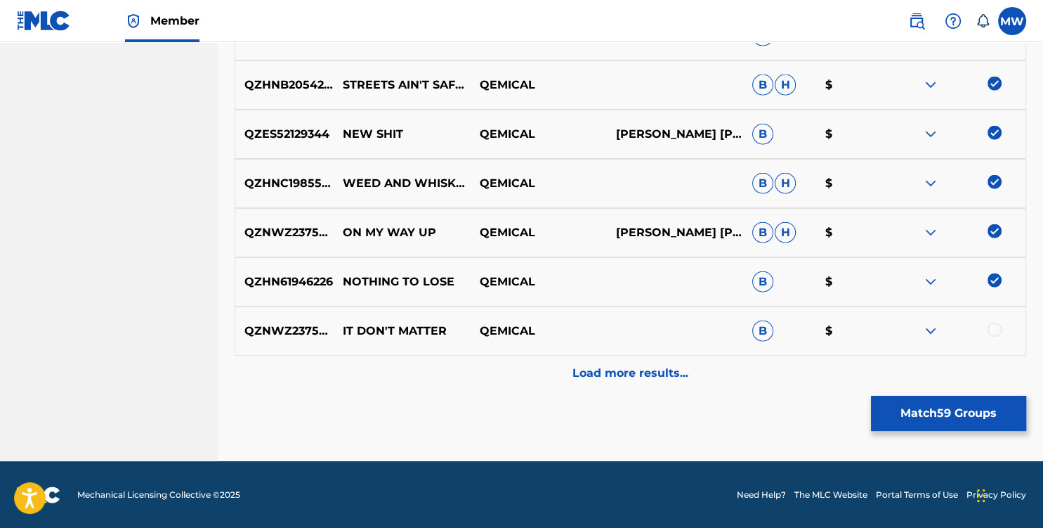
click at [996, 325] on div at bounding box center [995, 329] width 14 height 14
click at [713, 366] on div "Load more results..." at bounding box center [631, 372] width 792 height 35
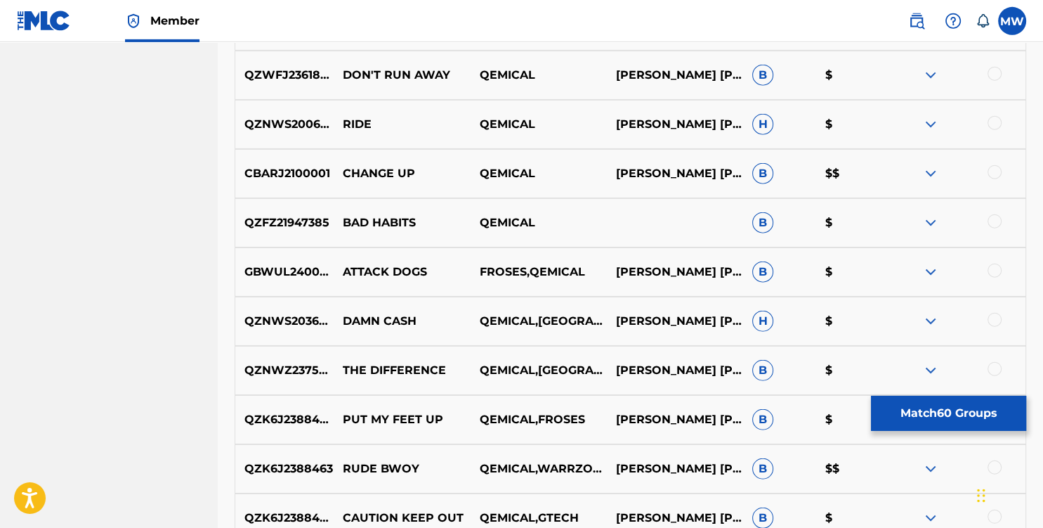
scroll to position [3448, 0]
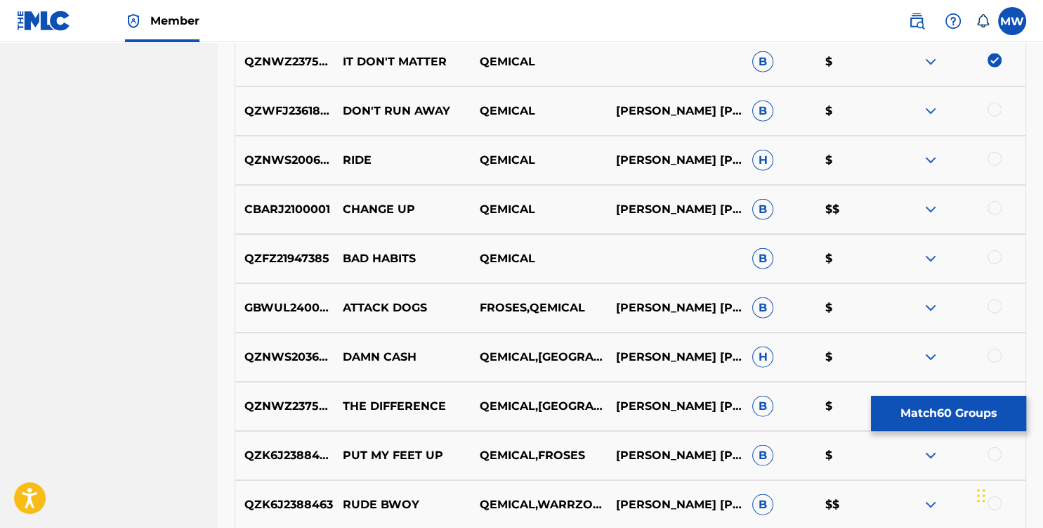
click at [997, 105] on div at bounding box center [995, 110] width 14 height 14
click at [997, 159] on div at bounding box center [995, 159] width 14 height 14
click at [998, 209] on div at bounding box center [995, 208] width 14 height 14
click at [993, 260] on div at bounding box center [995, 257] width 14 height 14
click at [995, 304] on div at bounding box center [995, 306] width 14 height 14
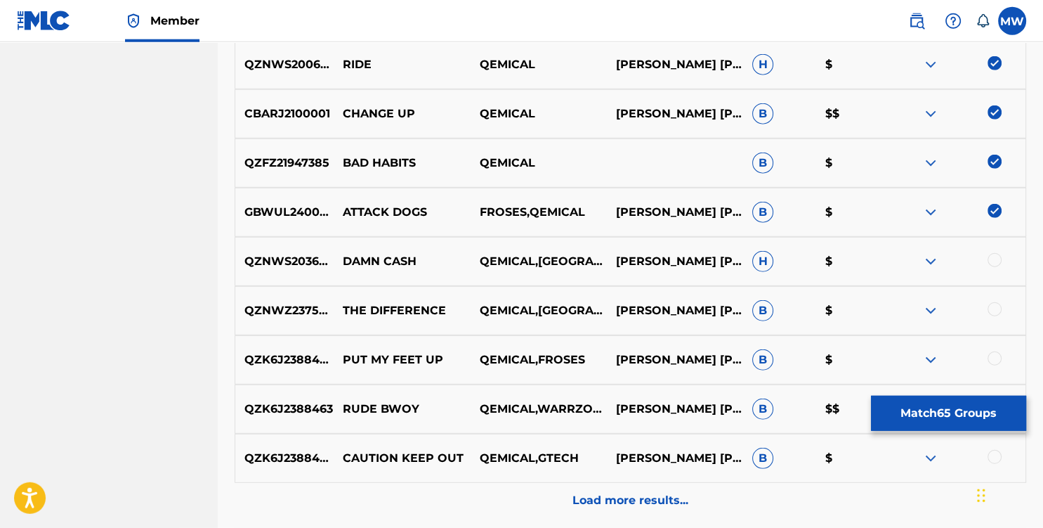
scroll to position [3597, 0]
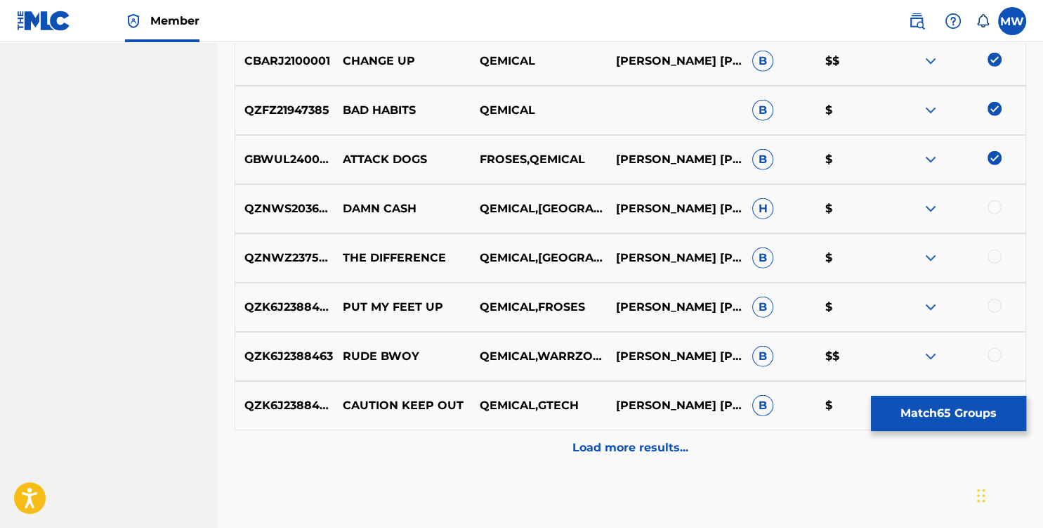
click at [996, 206] on div at bounding box center [995, 207] width 14 height 14
click at [990, 259] on div at bounding box center [995, 256] width 14 height 14
click at [990, 302] on div at bounding box center [995, 306] width 14 height 14
click at [993, 360] on div at bounding box center [995, 355] width 14 height 14
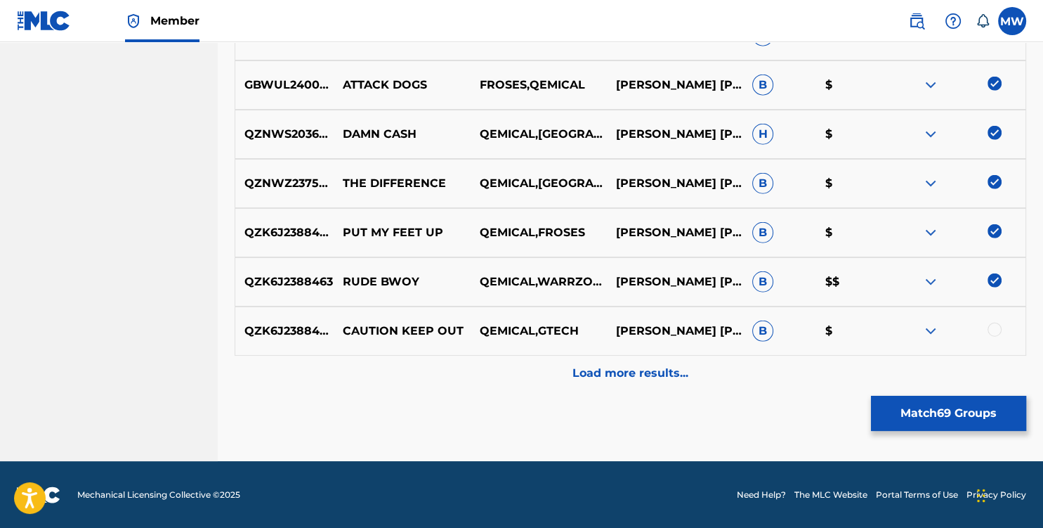
click at [997, 329] on div at bounding box center [995, 329] width 14 height 14
click at [688, 372] on div "Load more results..." at bounding box center [631, 372] width 792 height 35
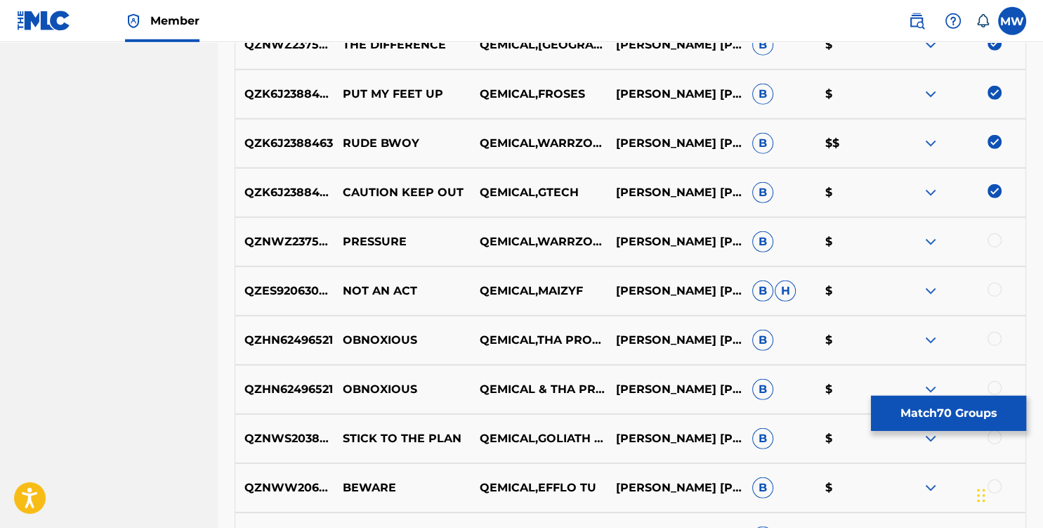
scroll to position [3792, 0]
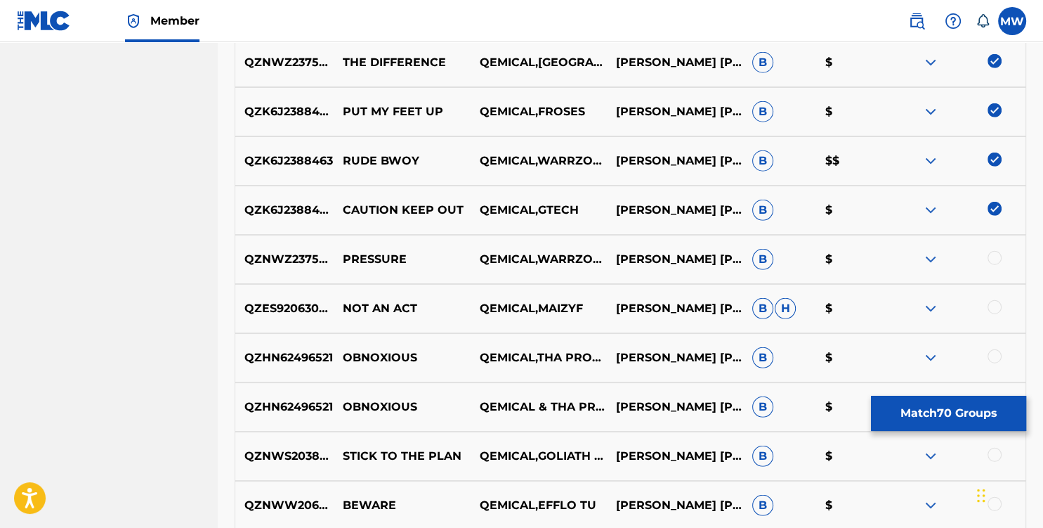
click at [990, 256] on div at bounding box center [995, 258] width 14 height 14
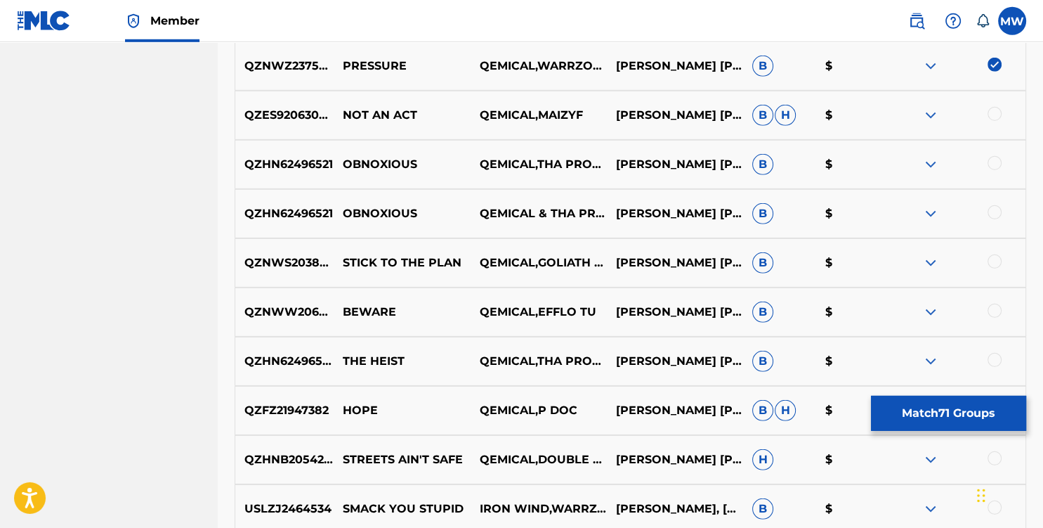
scroll to position [3940, 0]
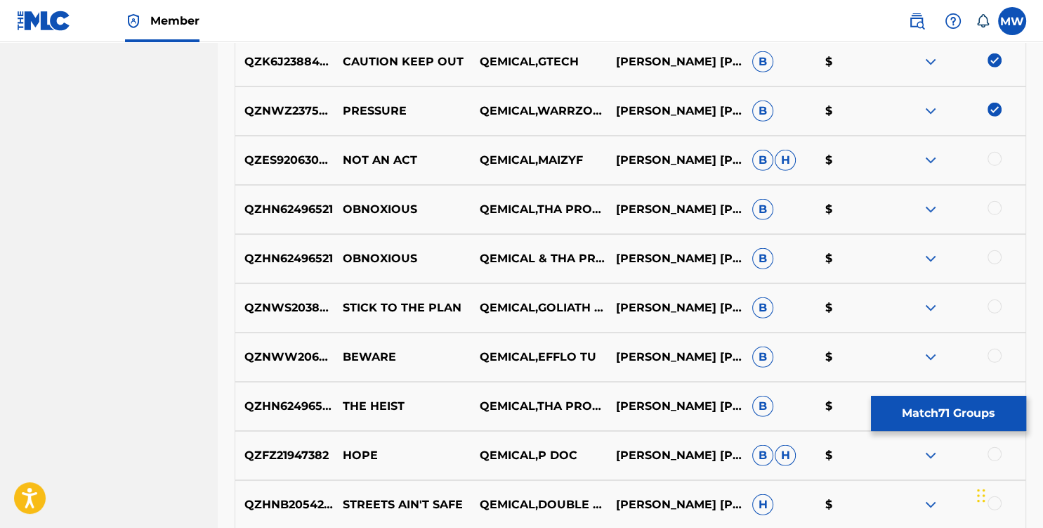
click at [996, 159] on div at bounding box center [995, 159] width 14 height 14
click at [996, 209] on div at bounding box center [995, 208] width 14 height 14
click at [993, 257] on div at bounding box center [995, 257] width 14 height 14
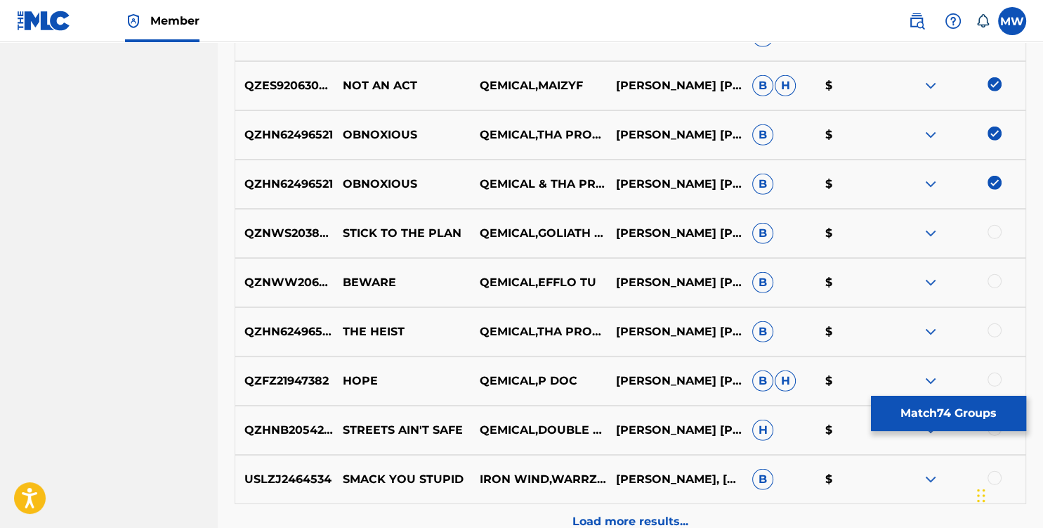
click at [990, 226] on div at bounding box center [995, 232] width 14 height 14
click at [991, 282] on div at bounding box center [995, 281] width 14 height 14
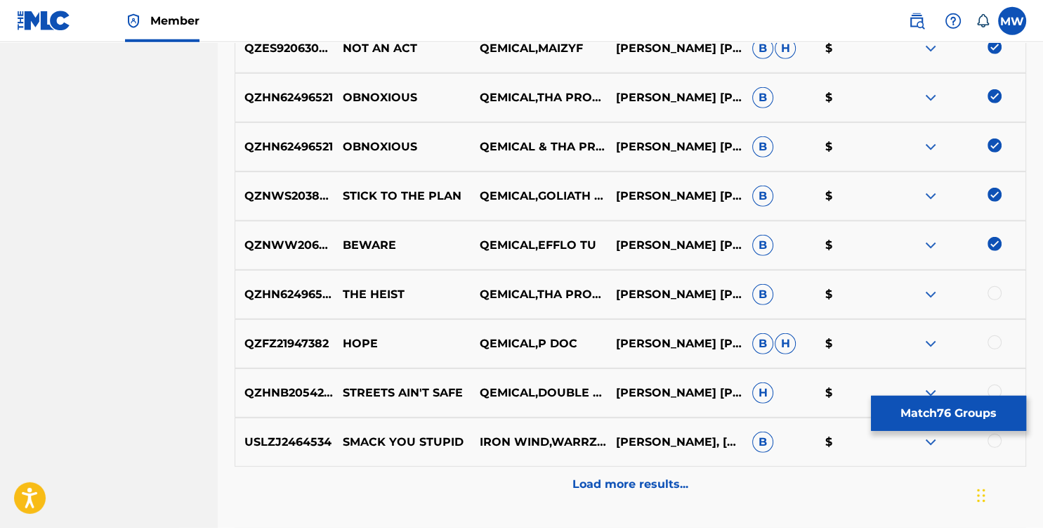
scroll to position [4088, 0]
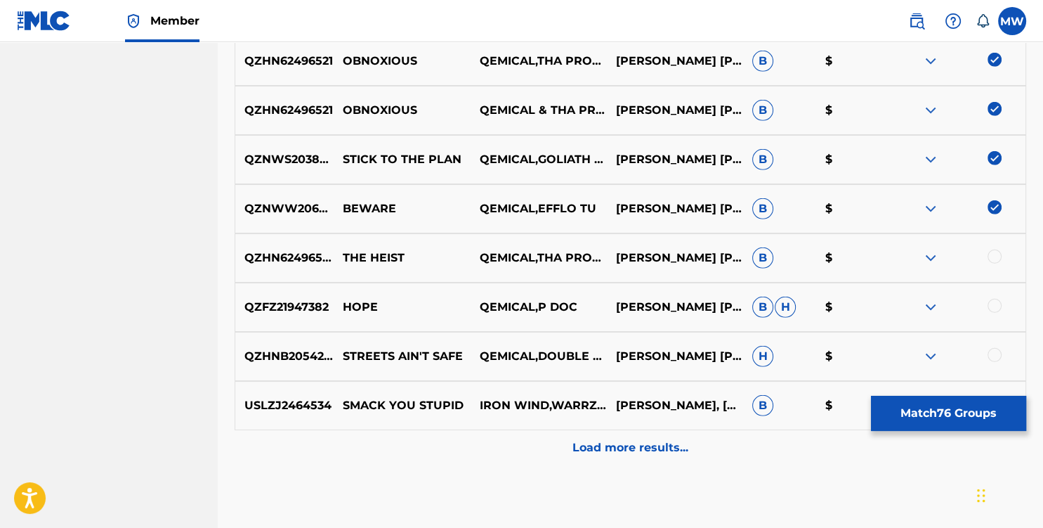
click at [997, 259] on div at bounding box center [995, 256] width 14 height 14
click at [990, 305] on div at bounding box center [995, 306] width 14 height 14
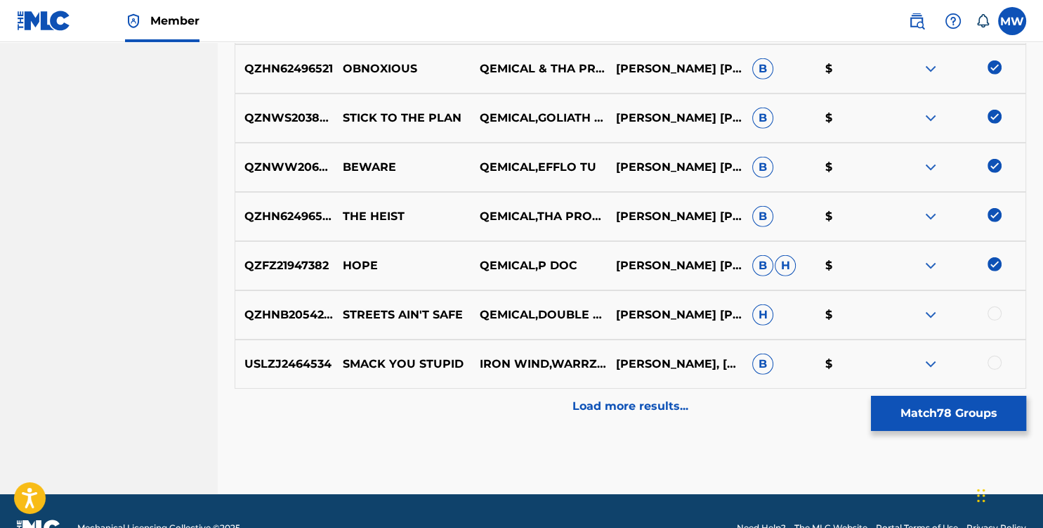
scroll to position [4163, 0]
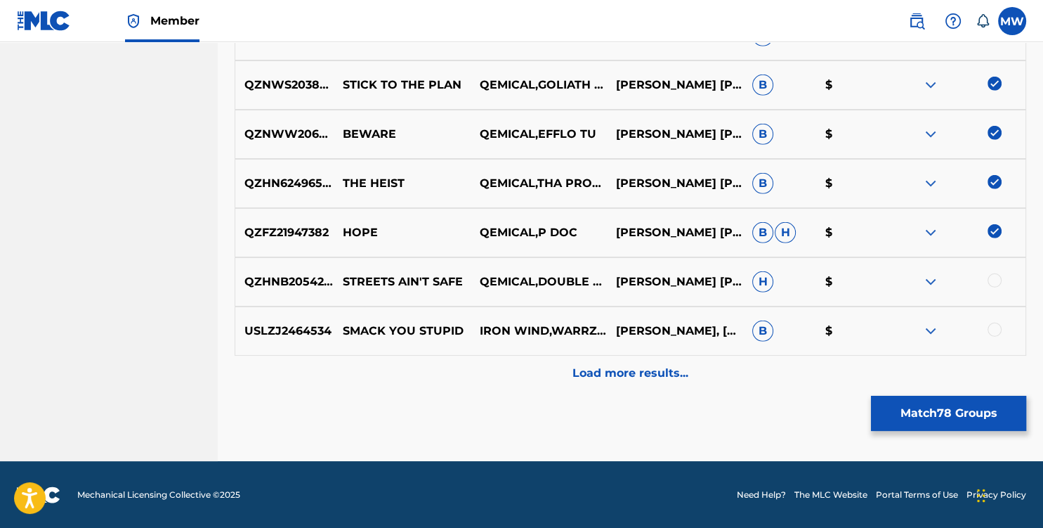
click at [993, 281] on div at bounding box center [995, 280] width 14 height 14
click at [995, 332] on div at bounding box center [995, 329] width 14 height 14
click at [705, 372] on div "Load more results..." at bounding box center [631, 372] width 792 height 35
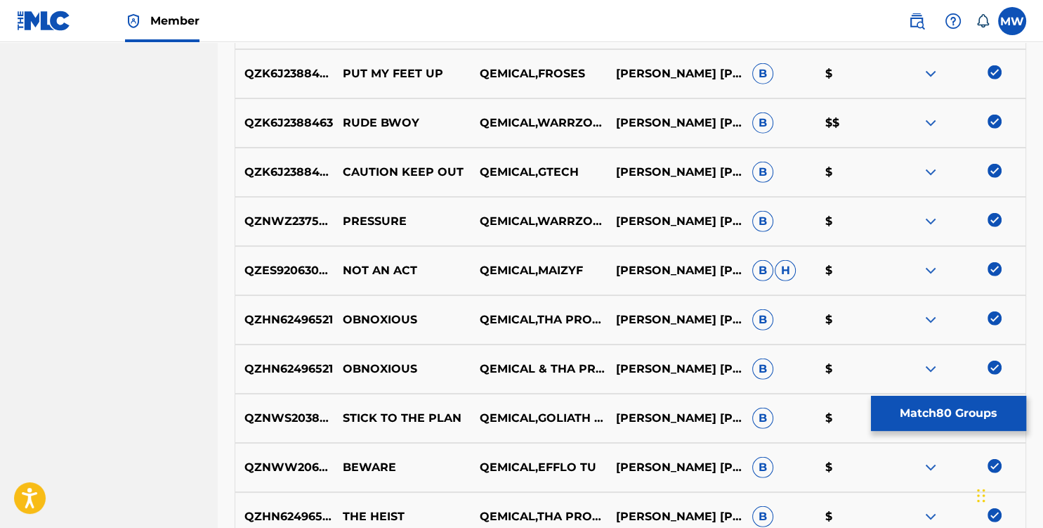
scroll to position [4226, 0]
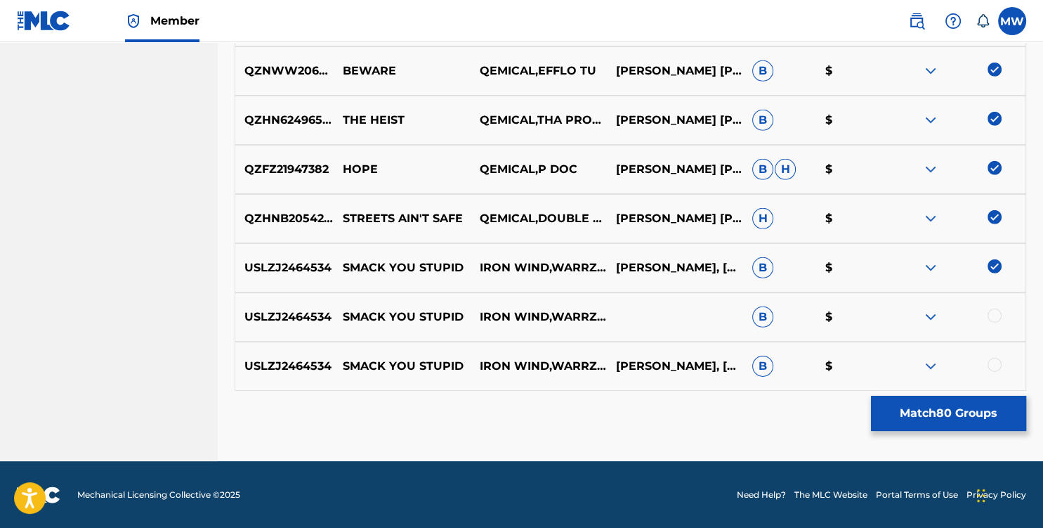
click at [996, 310] on div at bounding box center [995, 315] width 14 height 14
click at [993, 362] on div at bounding box center [995, 365] width 14 height 14
click at [935, 413] on button "Match 82 Groups" at bounding box center [948, 412] width 155 height 35
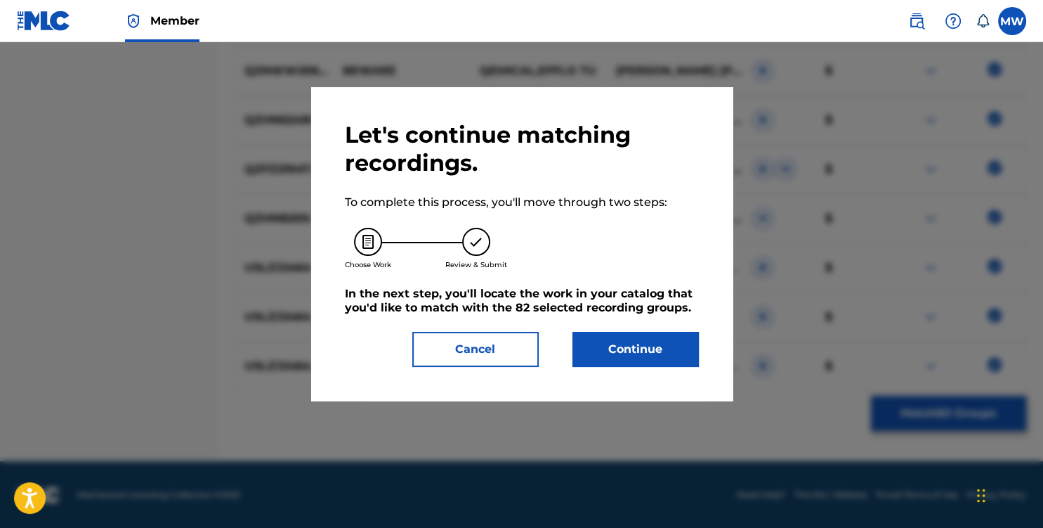
click at [622, 350] on button "Continue" at bounding box center [635, 349] width 126 height 35
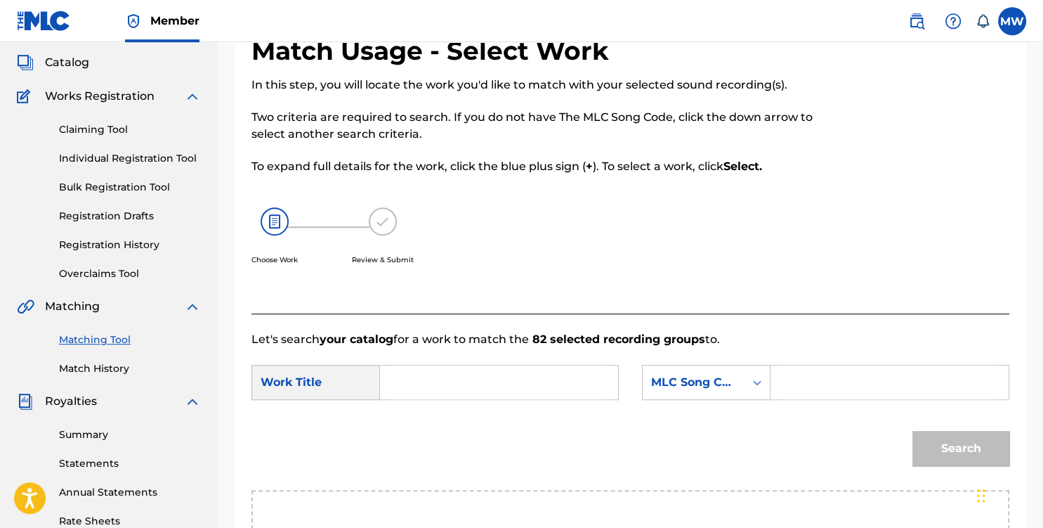
scroll to position [0, 0]
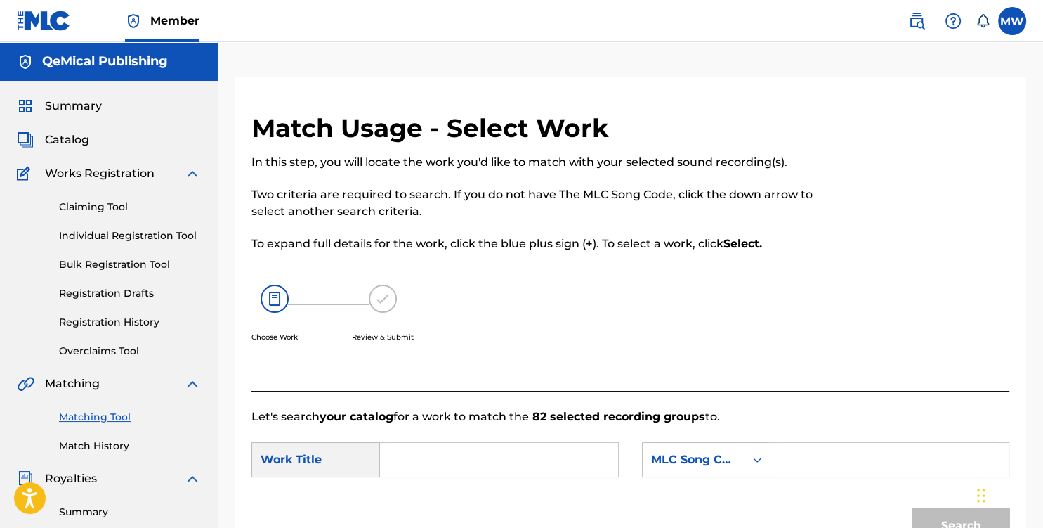
click at [133, 232] on link "Individual Registration Tool" at bounding box center [130, 235] width 142 height 15
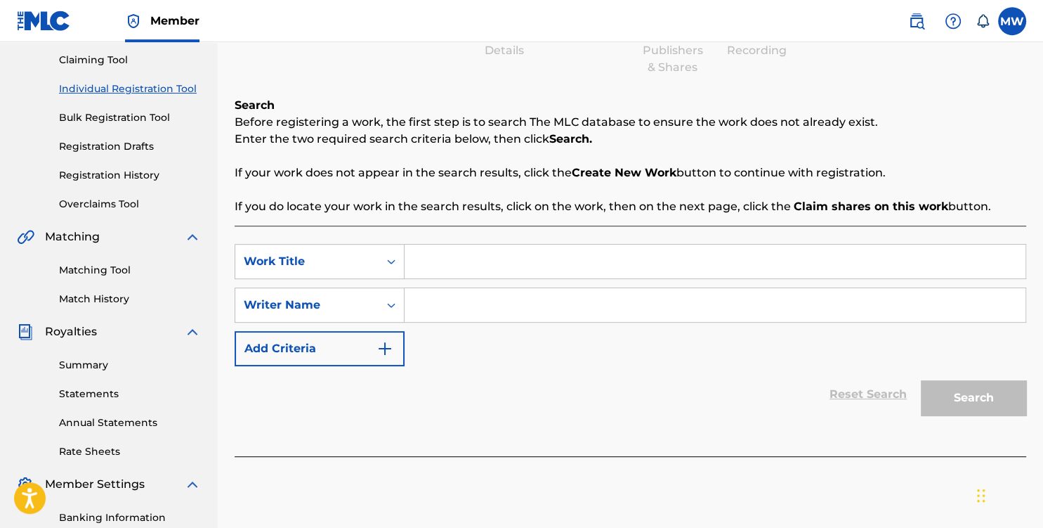
scroll to position [148, 0]
click at [433, 254] on input "Search Form" at bounding box center [715, 260] width 621 height 34
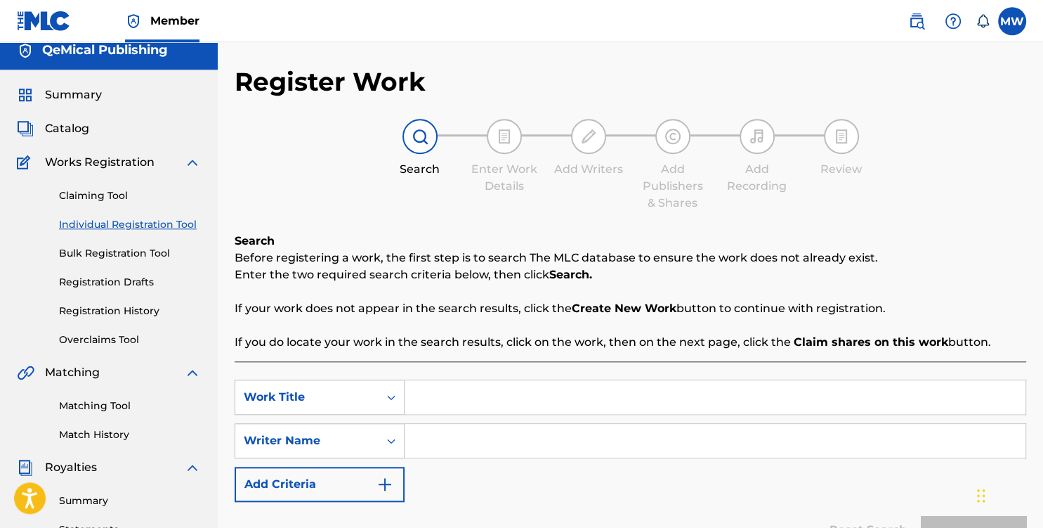
scroll to position [0, 0]
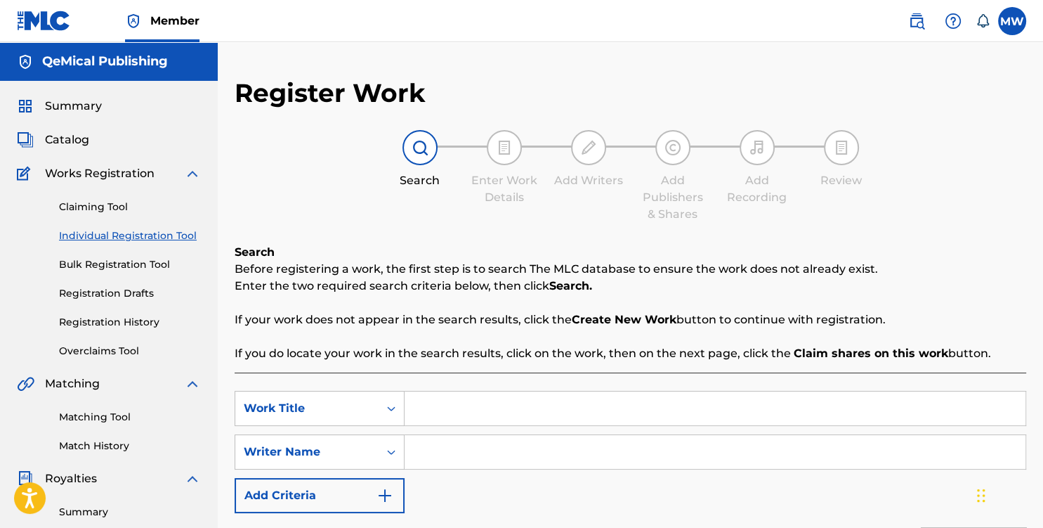
click at [85, 207] on link "Claiming Tool" at bounding box center [130, 206] width 142 height 15
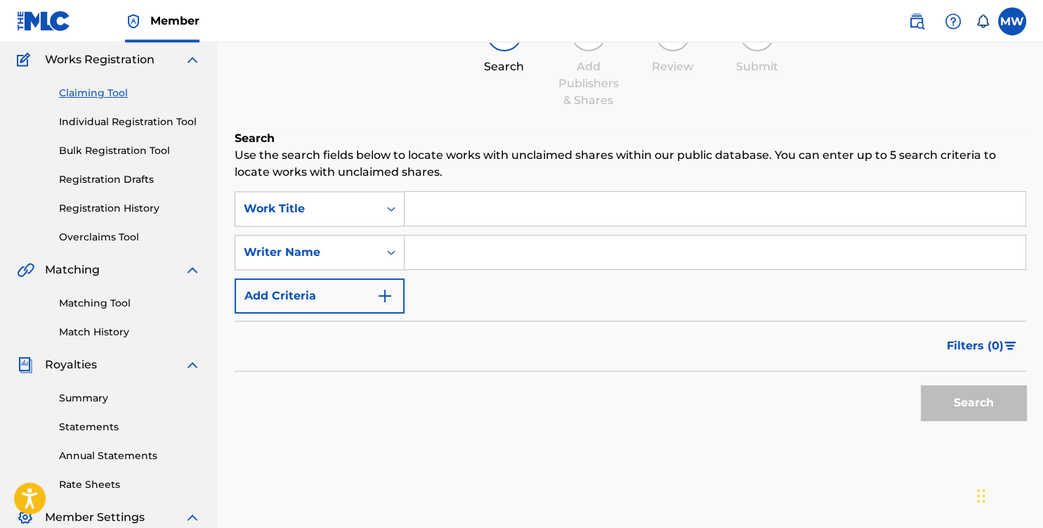
scroll to position [148, 0]
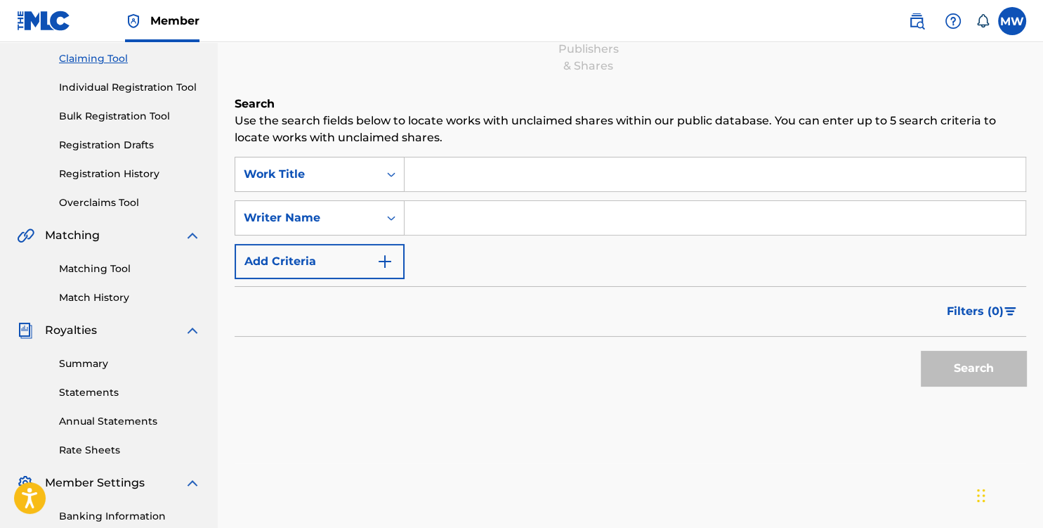
click at [386, 260] on img "Search Form" at bounding box center [385, 261] width 17 height 17
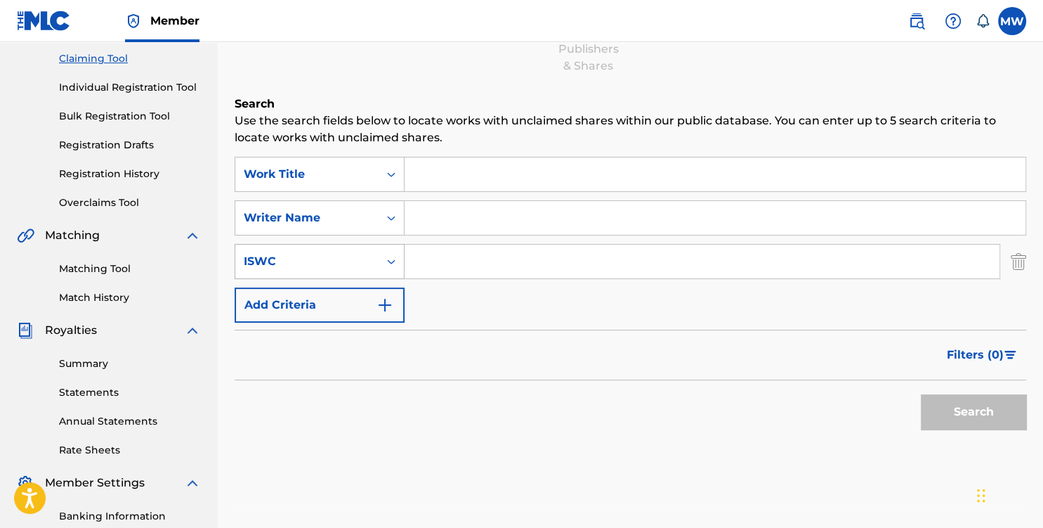
click at [388, 268] on icon "Search Form" at bounding box center [391, 261] width 14 height 14
click at [437, 308] on div "SearchWithCriteriaae816448-de83-4bbe-aade-738a4f3f1738 Work Title SearchWithCri…" at bounding box center [631, 240] width 792 height 166
click at [377, 301] on img "Search Form" at bounding box center [385, 304] width 17 height 17
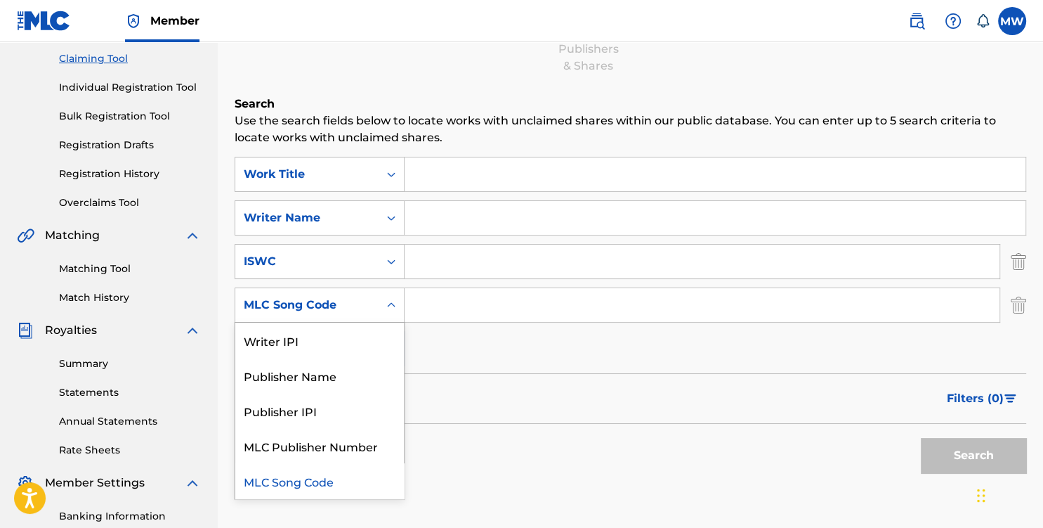
click at [386, 304] on icon "Search Form" at bounding box center [391, 305] width 14 height 14
click at [337, 412] on div "Publisher IPI" at bounding box center [319, 410] width 169 height 35
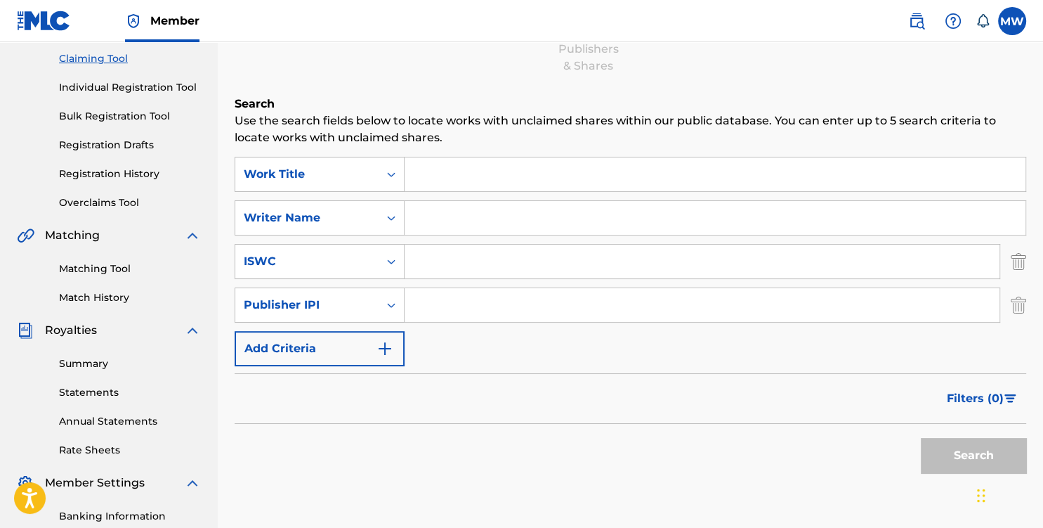
click at [428, 307] on input "Search Form" at bounding box center [702, 305] width 595 height 34
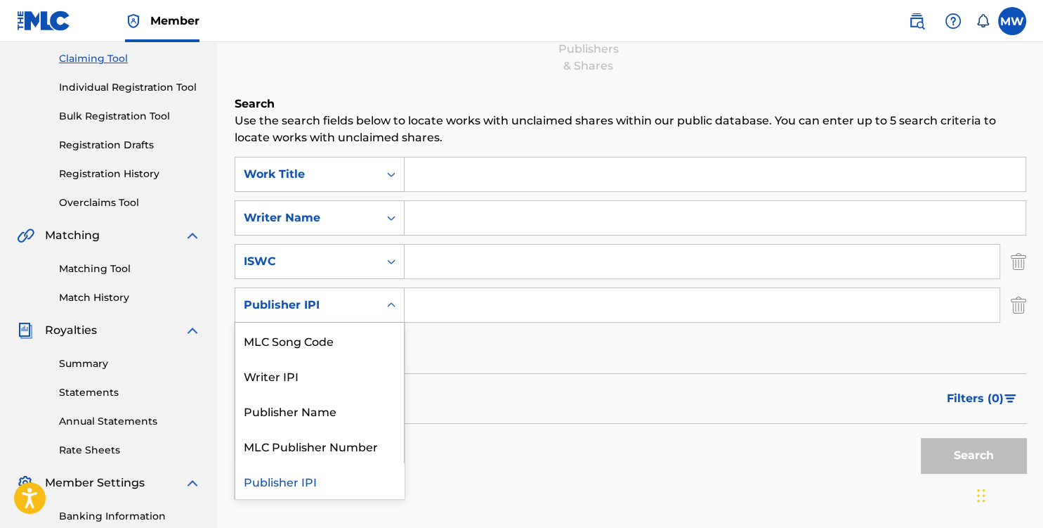
click at [383, 308] on div "Search Form" at bounding box center [391, 304] width 25 height 25
click at [336, 375] on div "Writer IPI" at bounding box center [319, 375] width 169 height 35
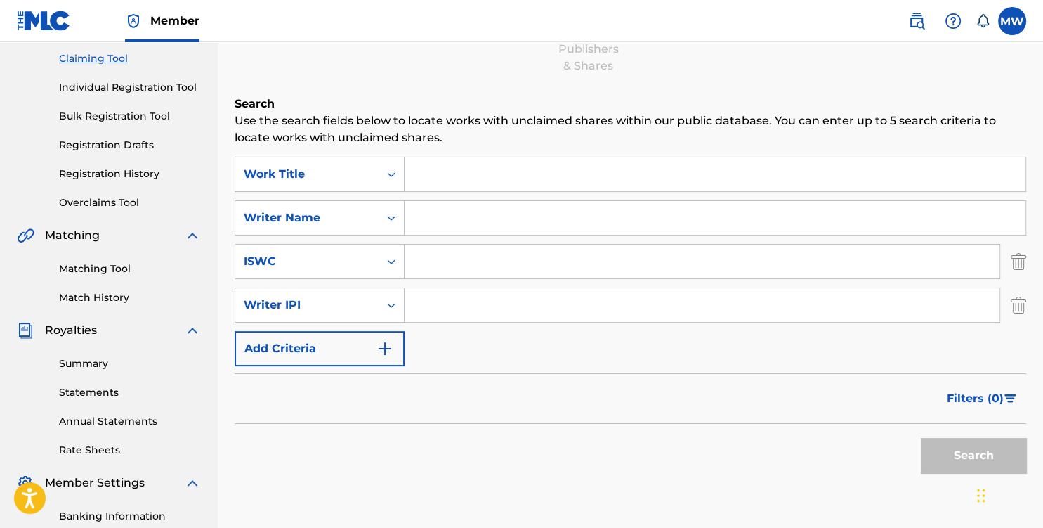
paste input "795175498"
type input "795175498"
click at [945, 444] on button "Search" at bounding box center [973, 455] width 105 height 35
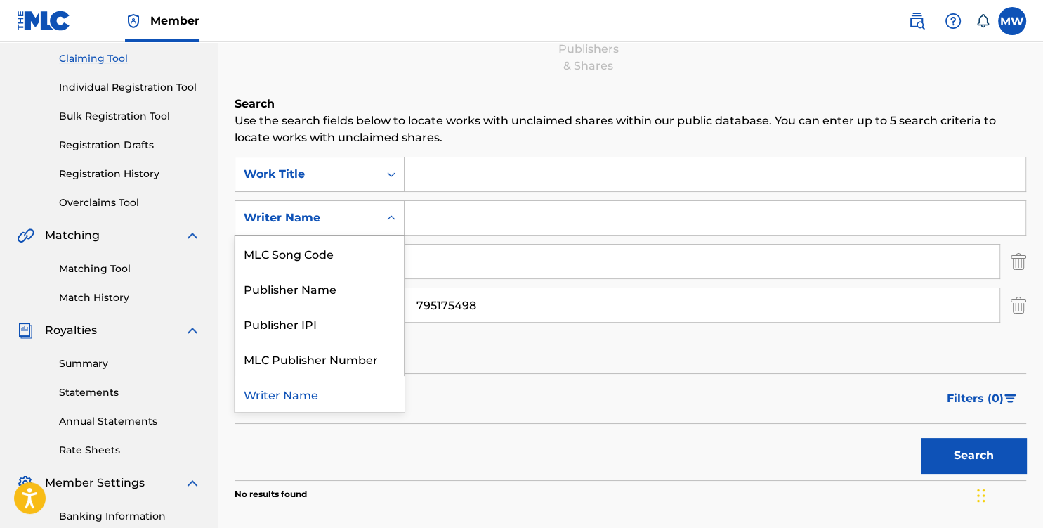
click at [390, 211] on icon "Search Form" at bounding box center [391, 218] width 14 height 14
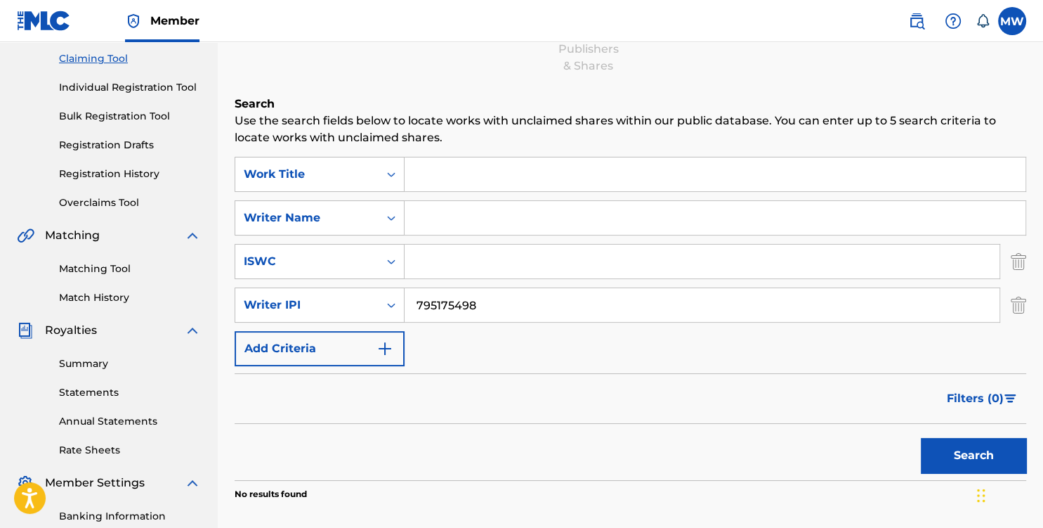
click at [384, 214] on div "Search Form" at bounding box center [391, 217] width 25 height 25
click at [433, 215] on input "Search Form" at bounding box center [715, 218] width 621 height 34
click at [467, 217] on input "[PERSON_NAME]" at bounding box center [715, 218] width 621 height 34
type input "[PERSON_NAME] [PERSON_NAME]"
click at [497, 291] on input "795175498" at bounding box center [702, 305] width 595 height 34
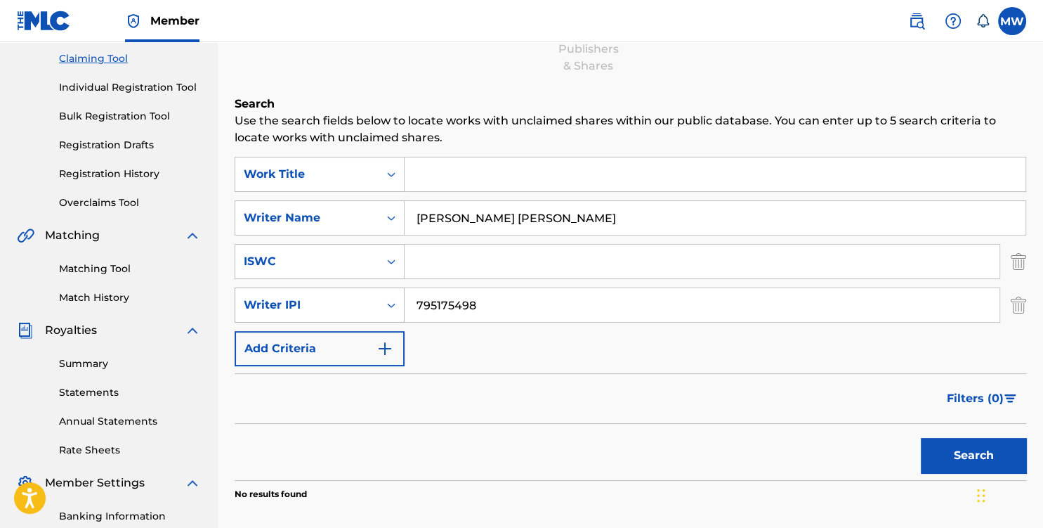
drag, startPoint x: 492, startPoint y: 298, endPoint x: 381, endPoint y: 307, distance: 111.4
click at [405, 307] on input "795175498" at bounding box center [702, 305] width 595 height 34
click at [938, 450] on button "Search" at bounding box center [973, 455] width 105 height 35
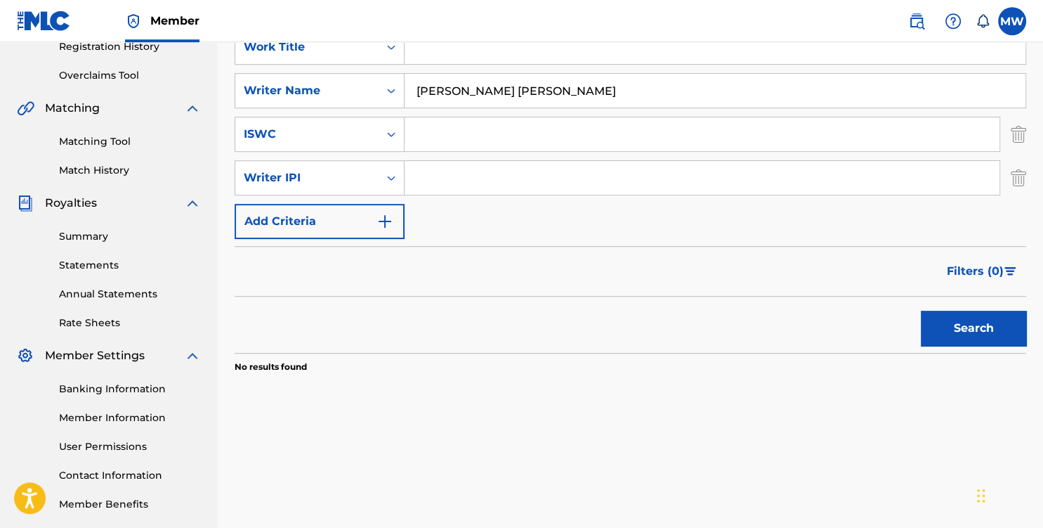
scroll to position [195, 0]
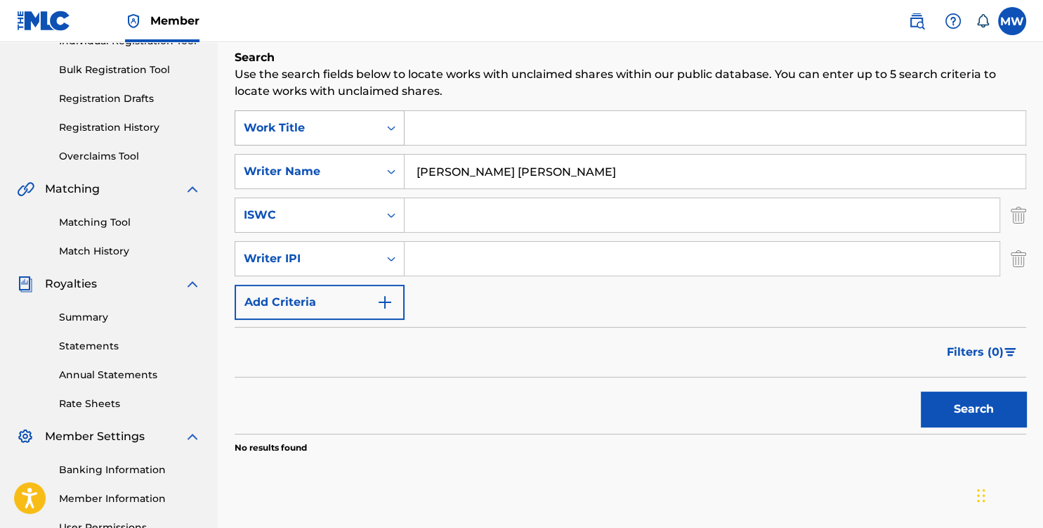
click at [377, 126] on div "Work Title" at bounding box center [306, 127] width 143 height 27
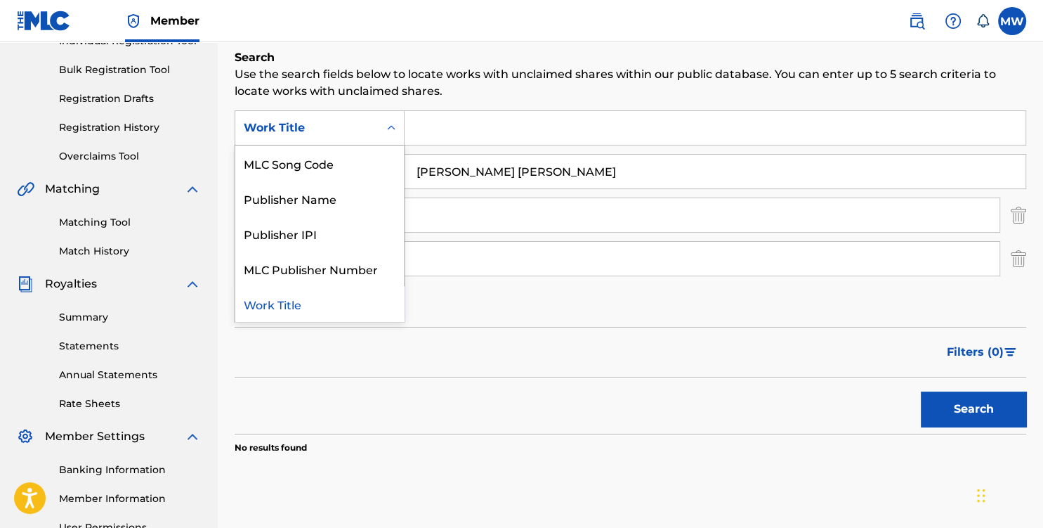
click at [459, 124] on input "Search Form" at bounding box center [715, 128] width 621 height 34
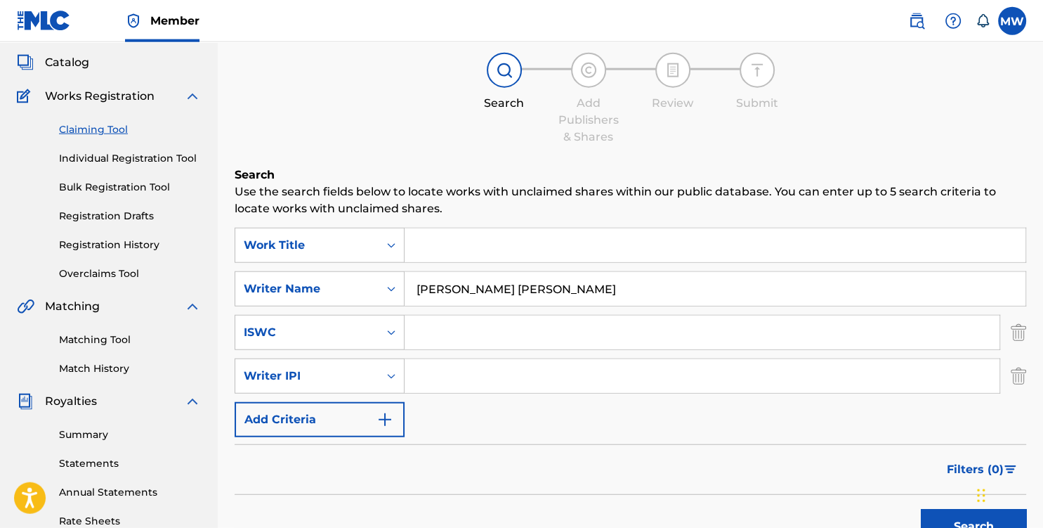
scroll to position [46, 0]
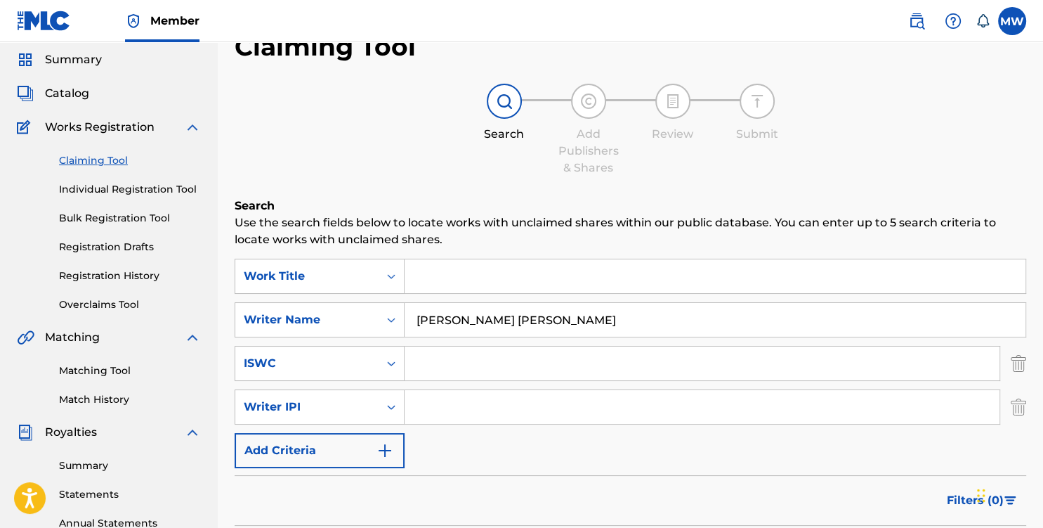
click at [110, 215] on link "Bulk Registration Tool" at bounding box center [130, 218] width 142 height 15
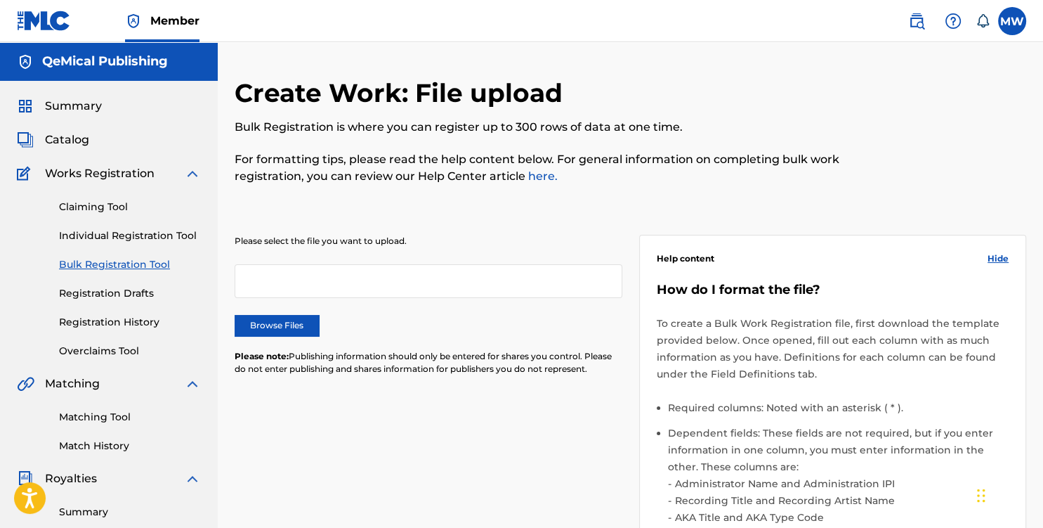
click at [105, 233] on link "Individual Registration Tool" at bounding box center [130, 235] width 142 height 15
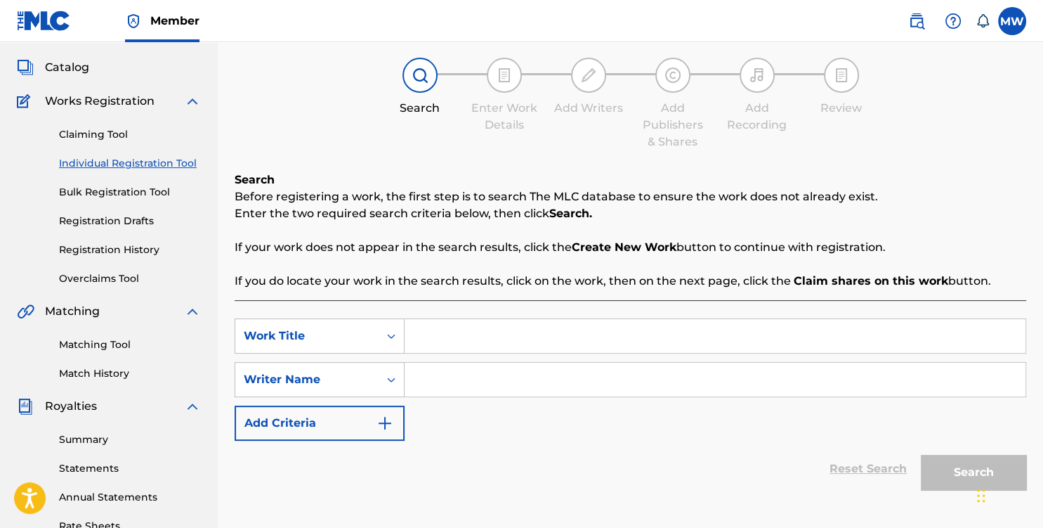
scroll to position [74, 0]
click at [457, 342] on input "Search Form" at bounding box center [715, 335] width 621 height 34
type input "Passion"
click at [510, 403] on div "SearchWithCriteriab9f1dad2-923a-4839-89de-0b5bbb025f0f Work Title Passion Searc…" at bounding box center [631, 378] width 792 height 122
click at [385, 376] on icon "Search Form" at bounding box center [391, 378] width 14 height 14
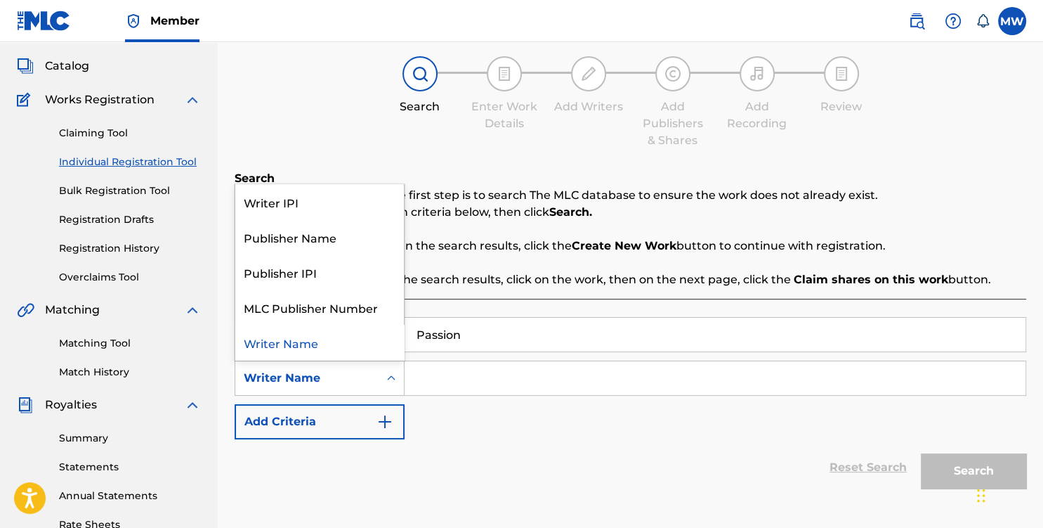
click at [457, 388] on input "Search Form" at bounding box center [715, 378] width 621 height 34
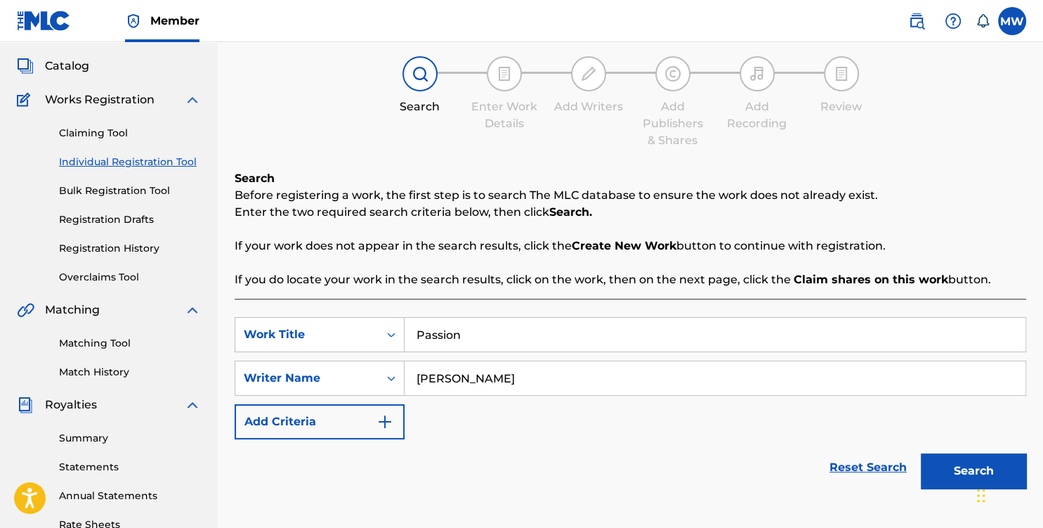
type input "[PERSON_NAME]"
click at [967, 470] on button "Search" at bounding box center [973, 470] width 105 height 35
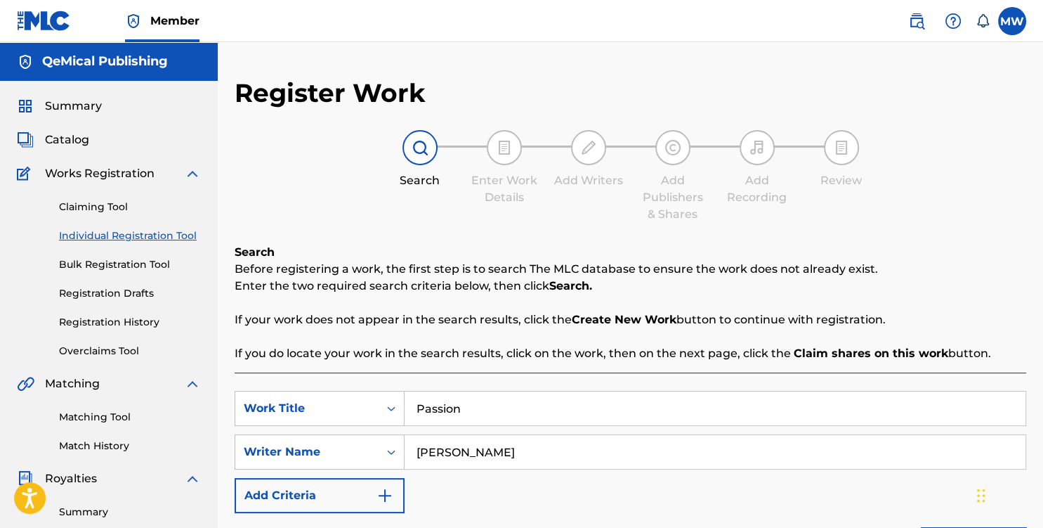
scroll to position [0, 0]
click at [70, 140] on span "Catalog" at bounding box center [67, 139] width 44 height 17
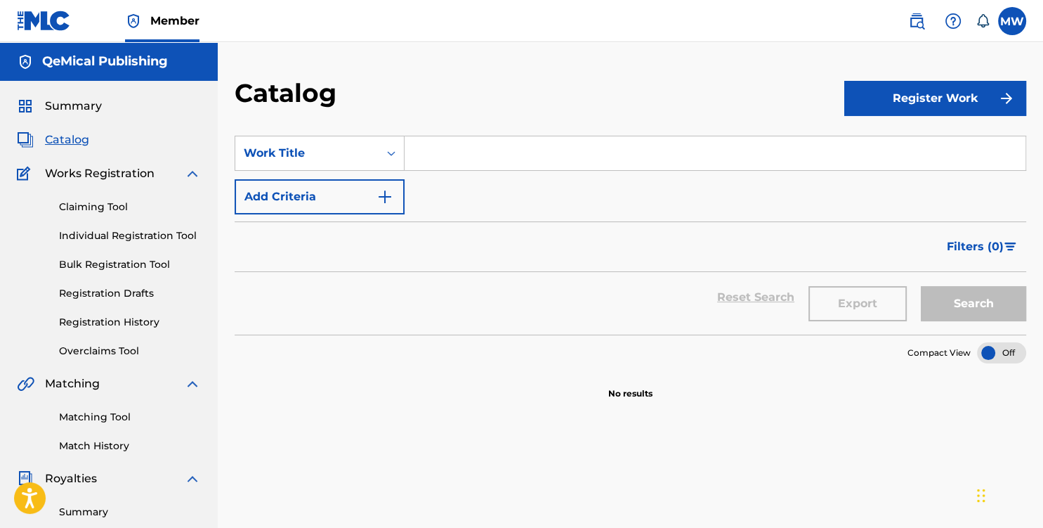
click at [926, 96] on button "Register Work" at bounding box center [935, 98] width 182 height 35
click at [886, 146] on link "Individual" at bounding box center [935, 144] width 182 height 34
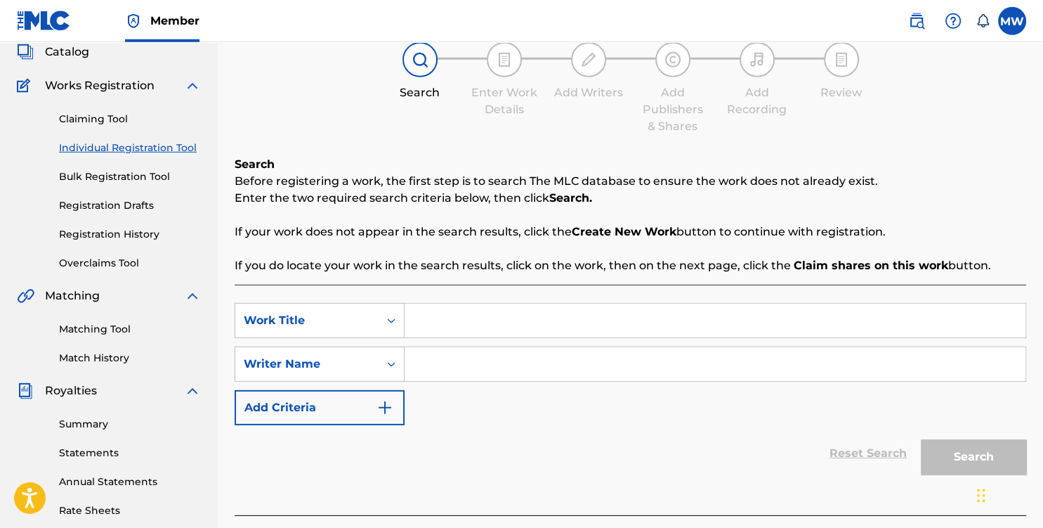
scroll to position [148, 0]
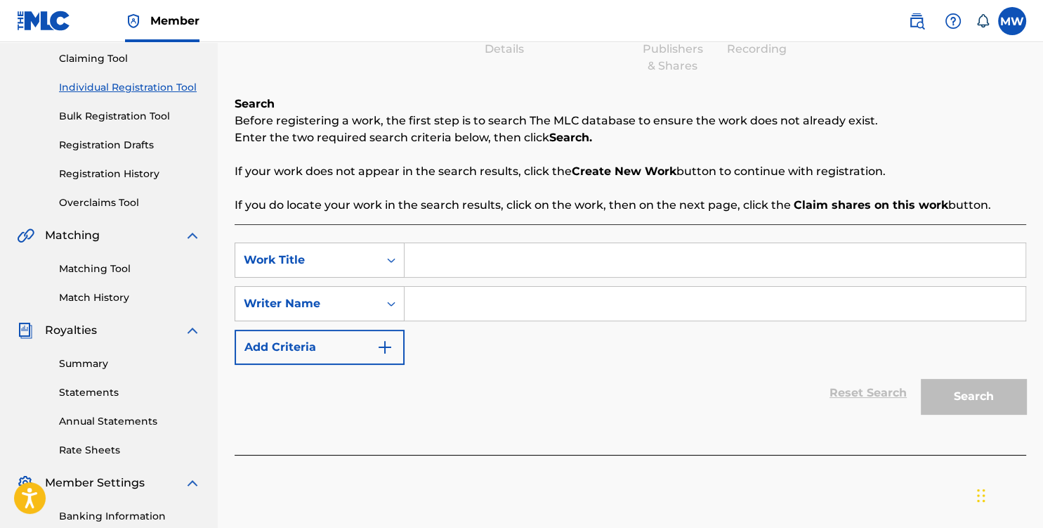
click at [511, 379] on div "Reset Search Search" at bounding box center [631, 393] width 792 height 56
click at [393, 343] on img "Search Form" at bounding box center [385, 347] width 17 height 17
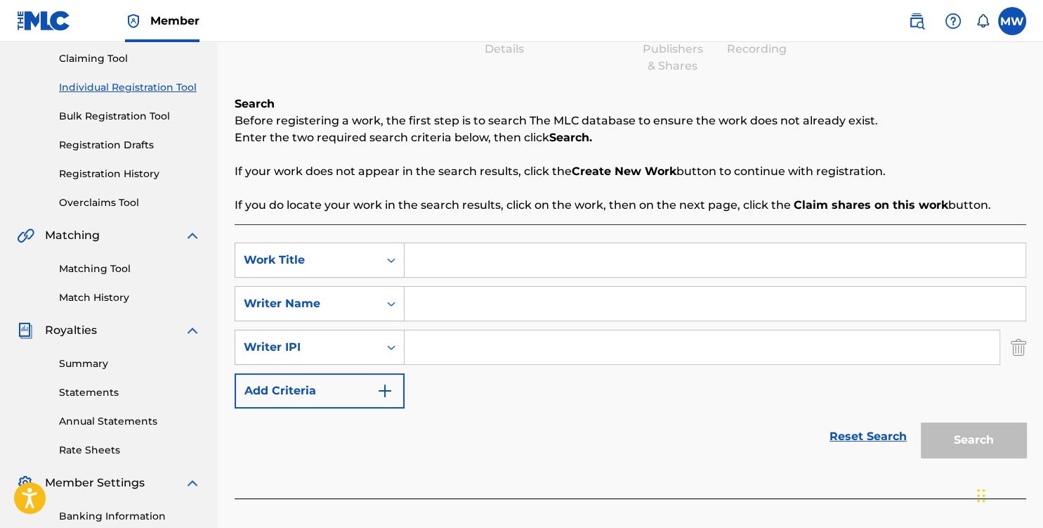
click at [1016, 348] on img "Search Form" at bounding box center [1018, 346] width 15 height 35
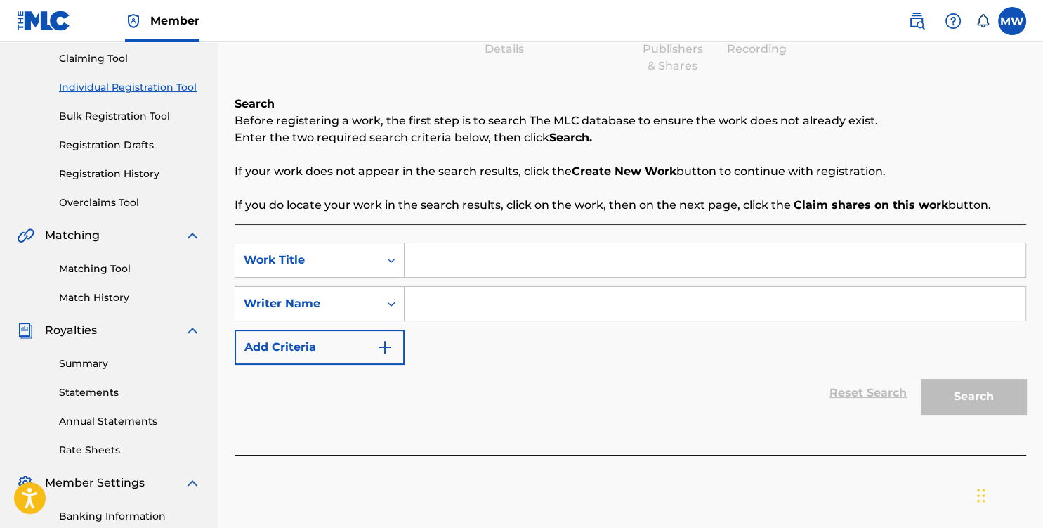
click at [423, 260] on input "Search Form" at bounding box center [715, 260] width 621 height 34
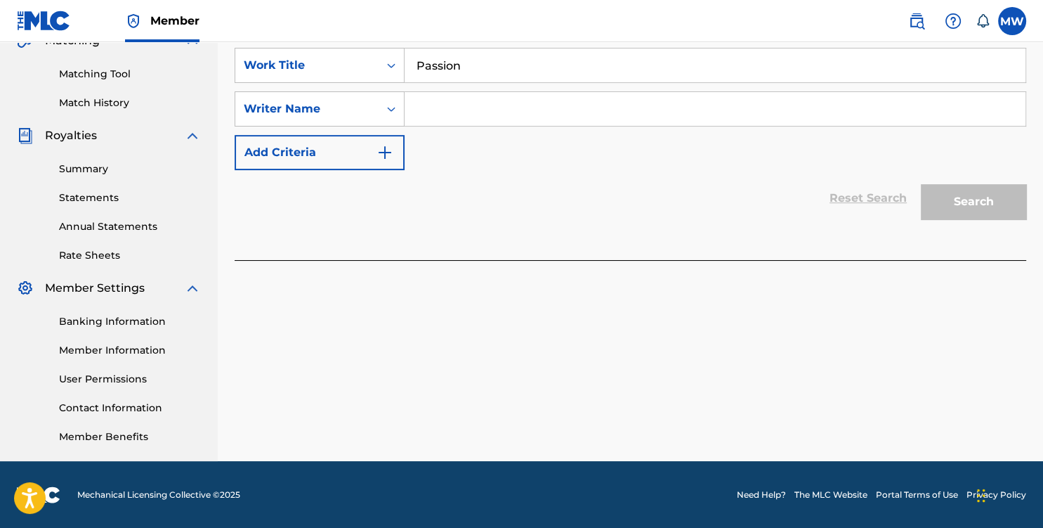
scroll to position [46, 0]
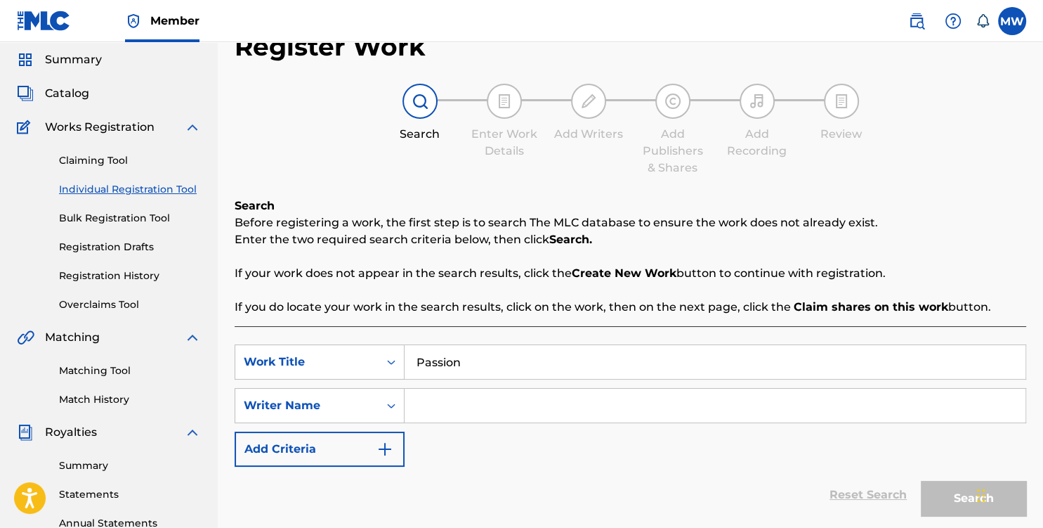
type input "Passion"
click at [532, 482] on div "Reset Search Search" at bounding box center [631, 494] width 792 height 56
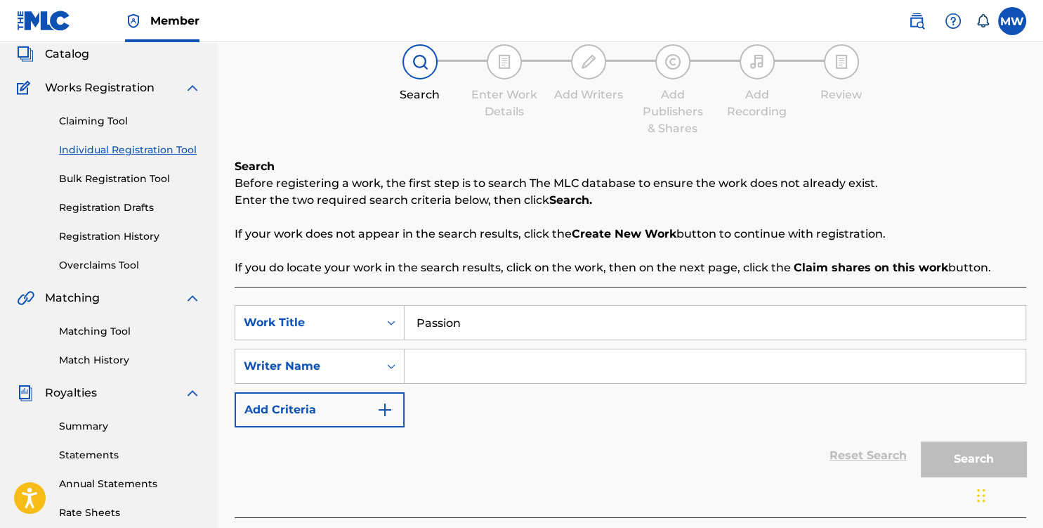
scroll to position [121, 0]
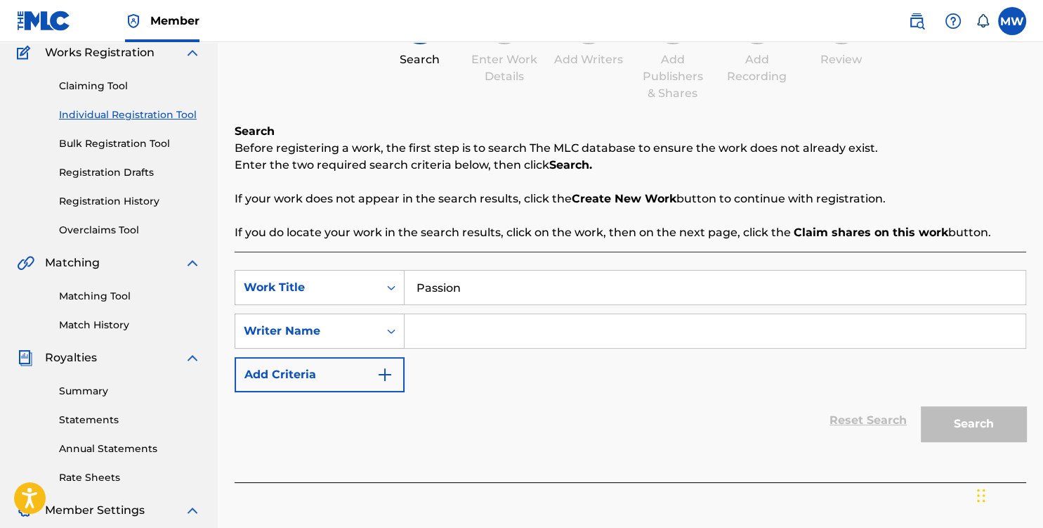
click at [430, 334] on input "Search Form" at bounding box center [715, 331] width 621 height 34
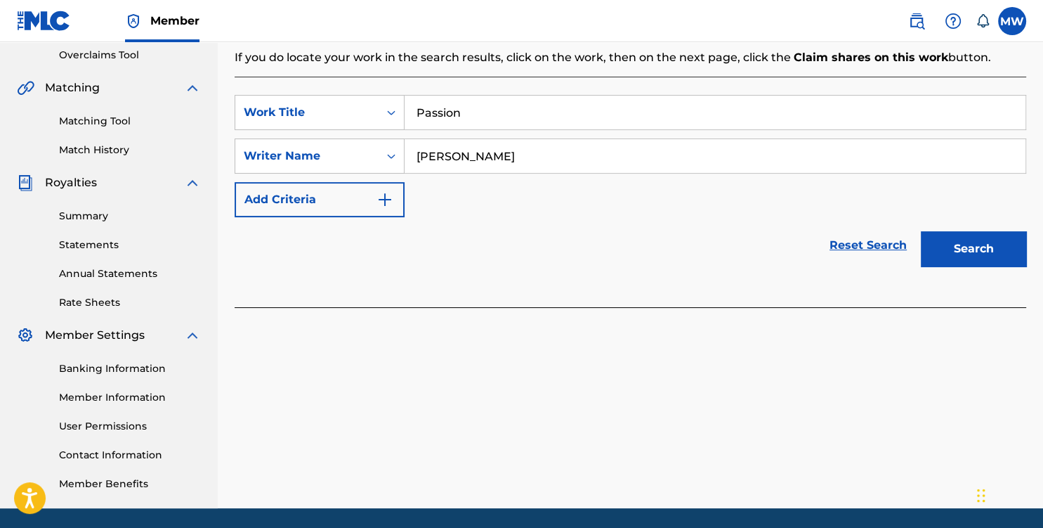
scroll to position [269, 0]
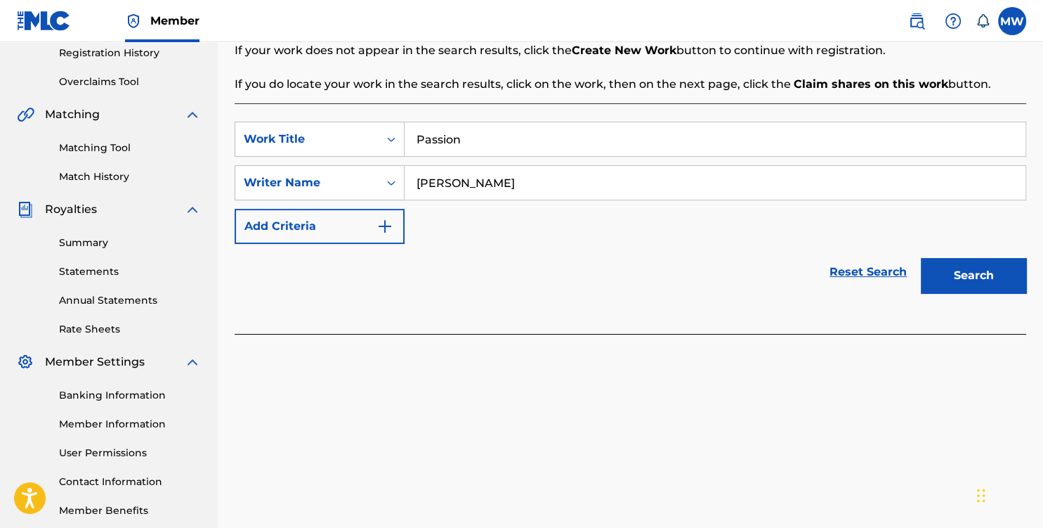
type input "[PERSON_NAME]"
click at [961, 285] on button "Search" at bounding box center [973, 275] width 105 height 35
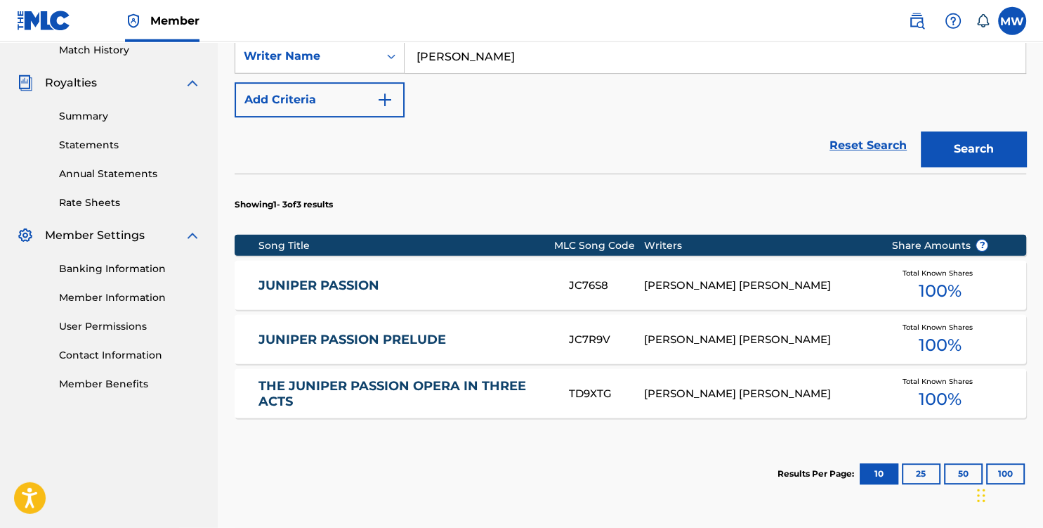
scroll to position [492, 0]
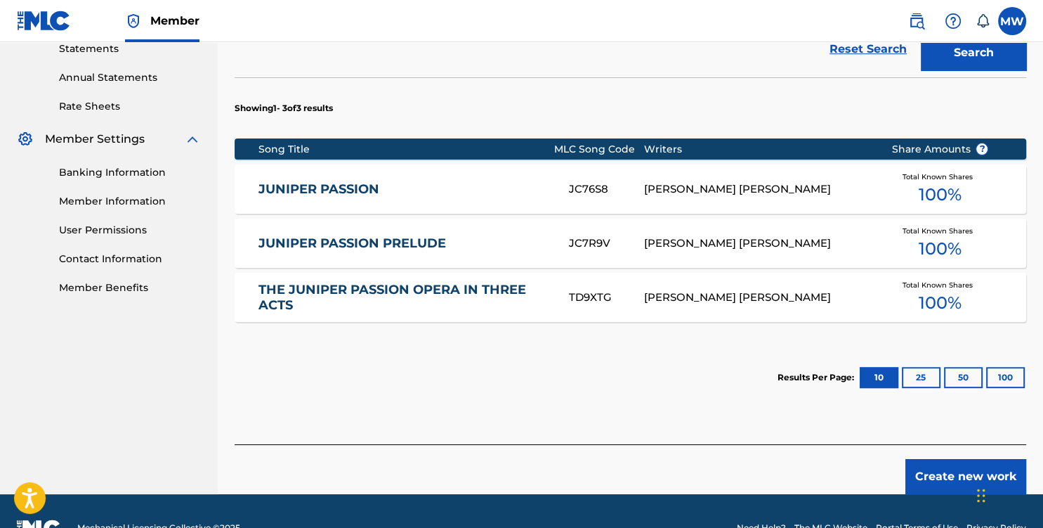
click at [958, 482] on button "Create new work" at bounding box center [965, 476] width 121 height 35
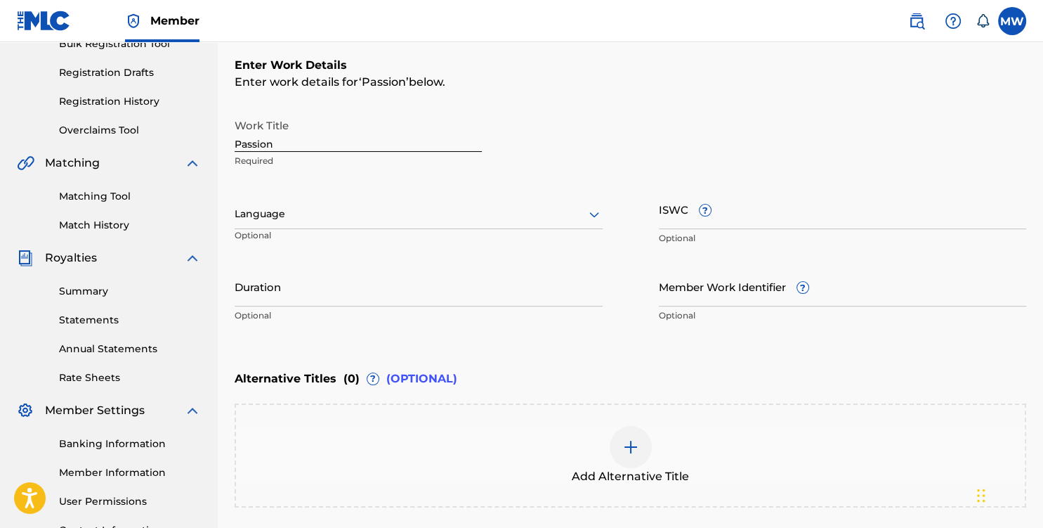
scroll to position [202, 0]
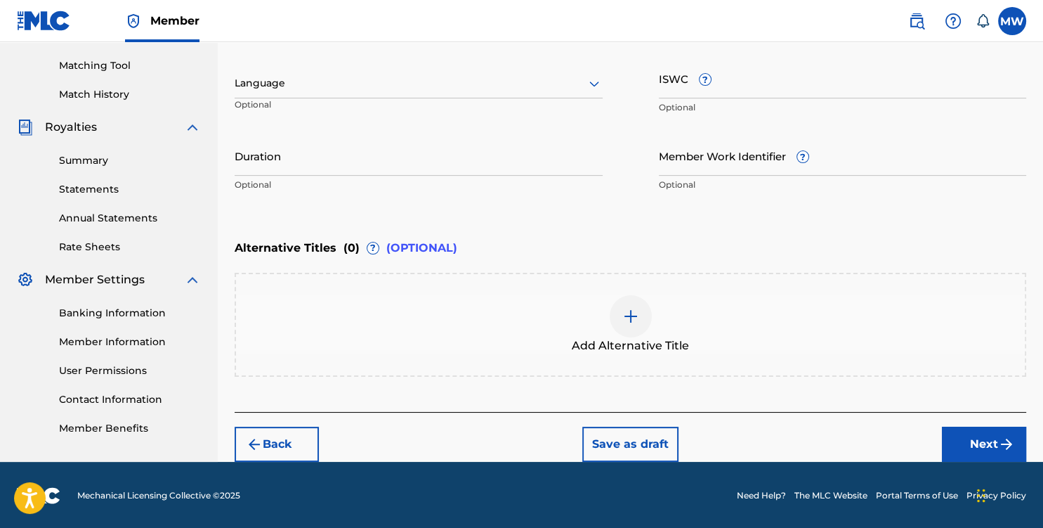
click at [984, 441] on button "Next" at bounding box center [984, 443] width 84 height 35
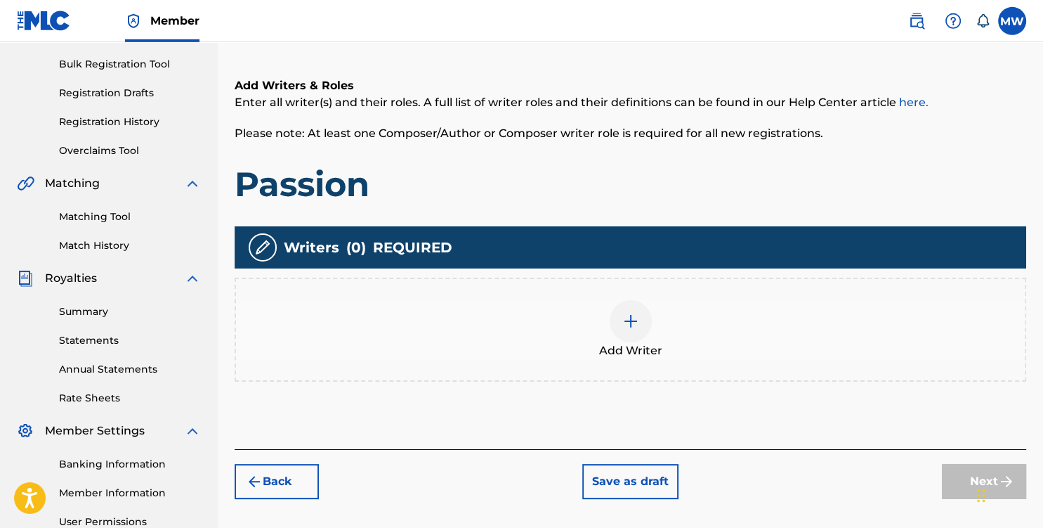
scroll to position [195, 0]
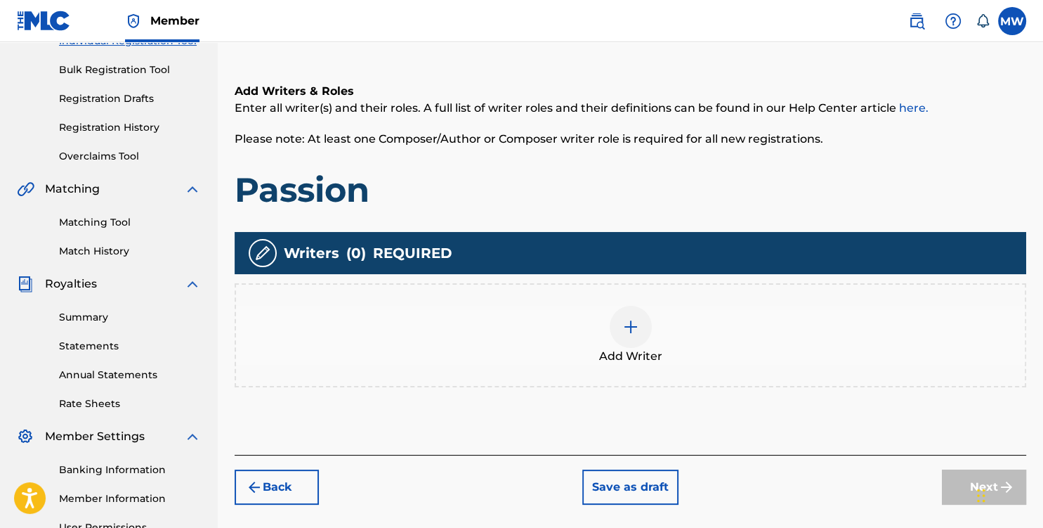
click at [638, 329] on img at bounding box center [630, 326] width 17 height 17
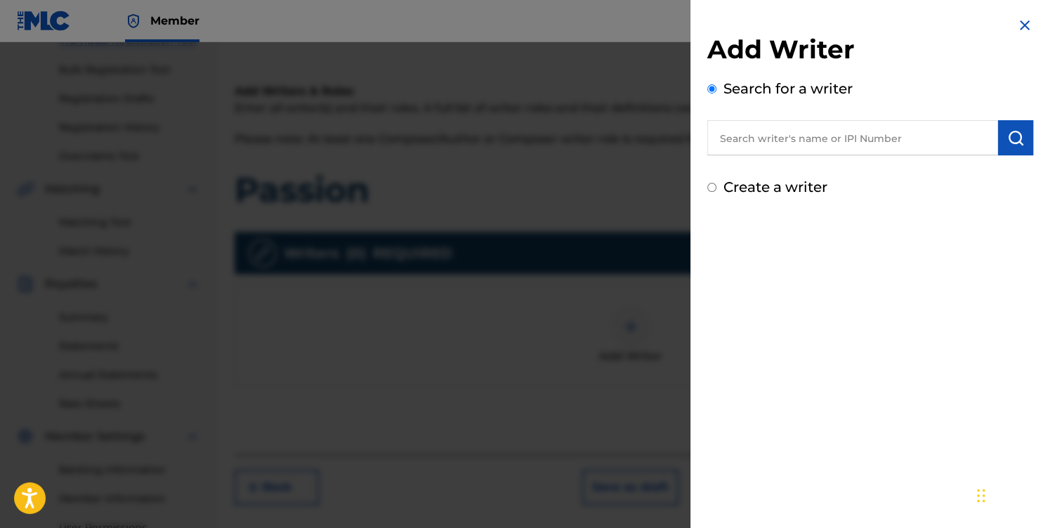
click at [757, 138] on input "text" at bounding box center [852, 137] width 291 height 35
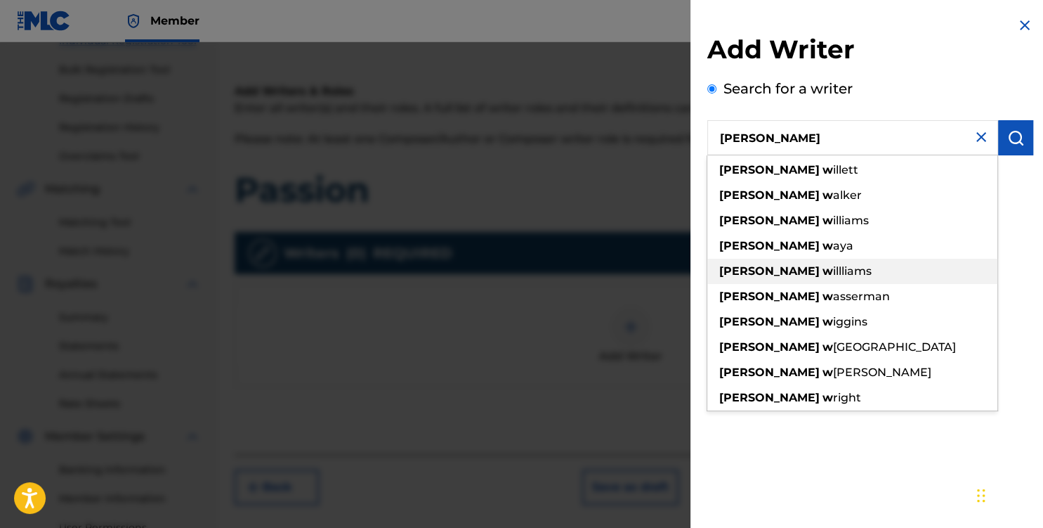
click at [823, 268] on strong "w" at bounding box center [828, 270] width 11 height 13
type input "[PERSON_NAME]"
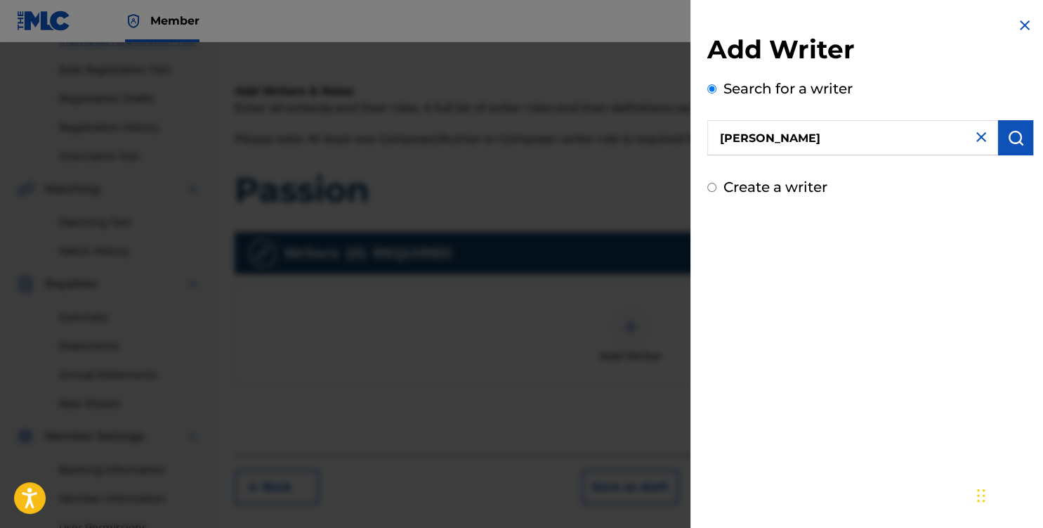
click at [1017, 135] on img "submit" at bounding box center [1015, 137] width 17 height 17
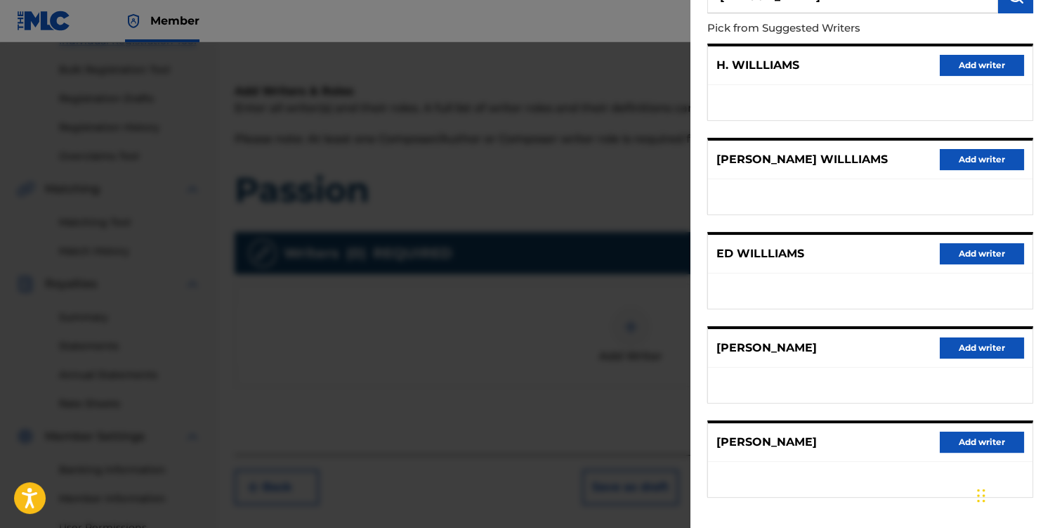
scroll to position [199, 0]
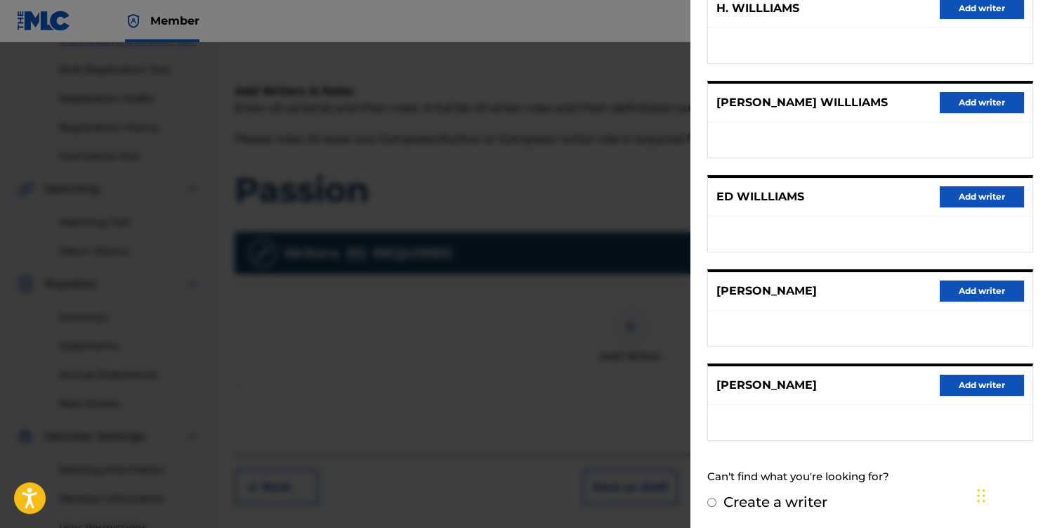
click at [977, 388] on button "Add writer" at bounding box center [982, 384] width 84 height 21
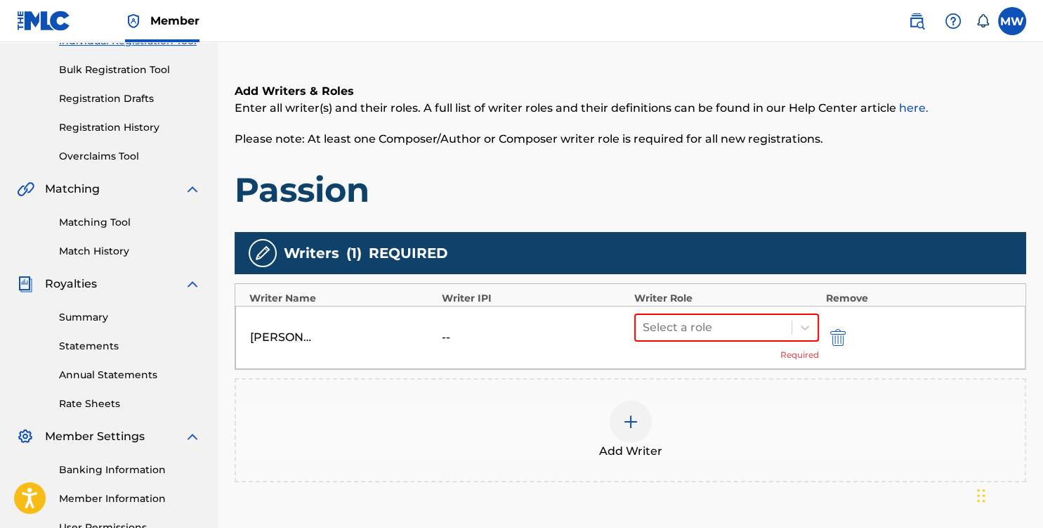
click at [842, 336] on img "submit" at bounding box center [837, 337] width 15 height 17
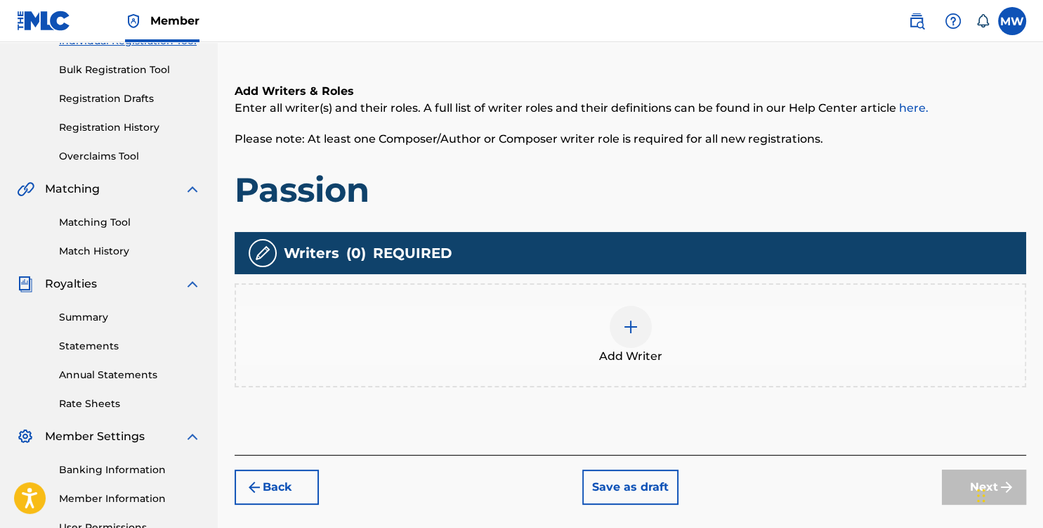
click at [638, 350] on span "Add Writer" at bounding box center [630, 356] width 63 height 17
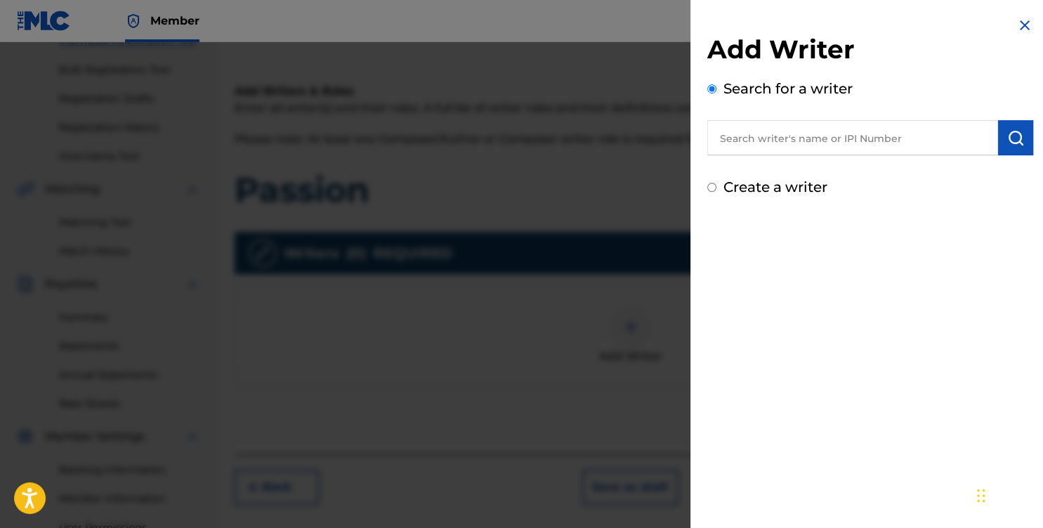
click at [726, 176] on div "Add Writer Search for a writer Create a writer" at bounding box center [870, 116] width 326 height 164
click at [754, 142] on input "text" at bounding box center [852, 137] width 291 height 35
paste input "795175498"
type input "795175498"
click at [1006, 145] on button "submit" at bounding box center [1015, 137] width 35 height 35
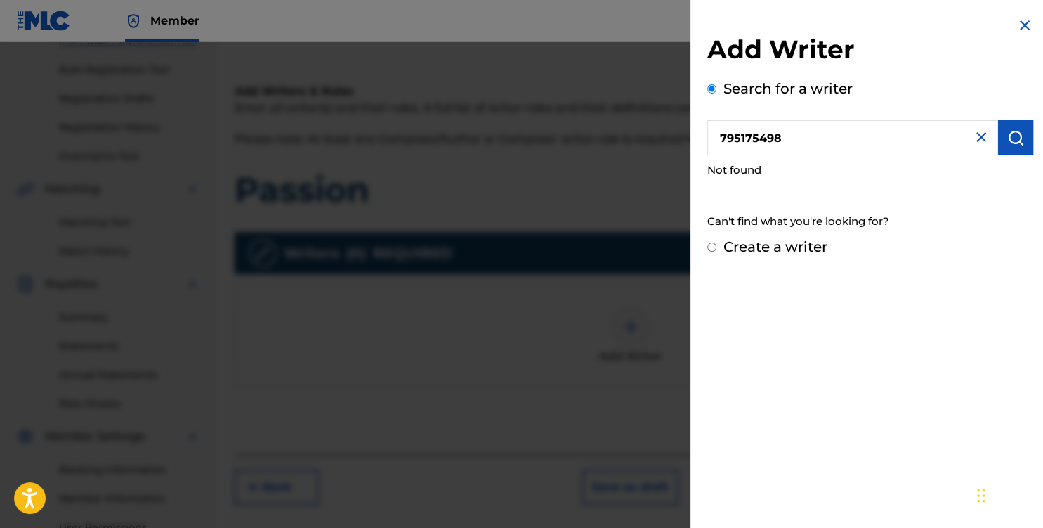
click at [1028, 21] on img at bounding box center [1024, 25] width 17 height 17
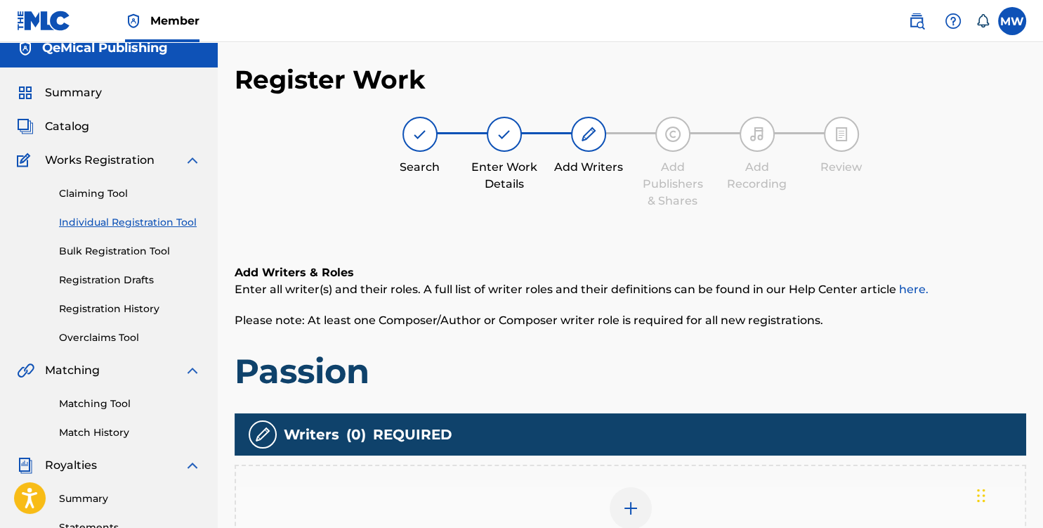
scroll to position [0, 0]
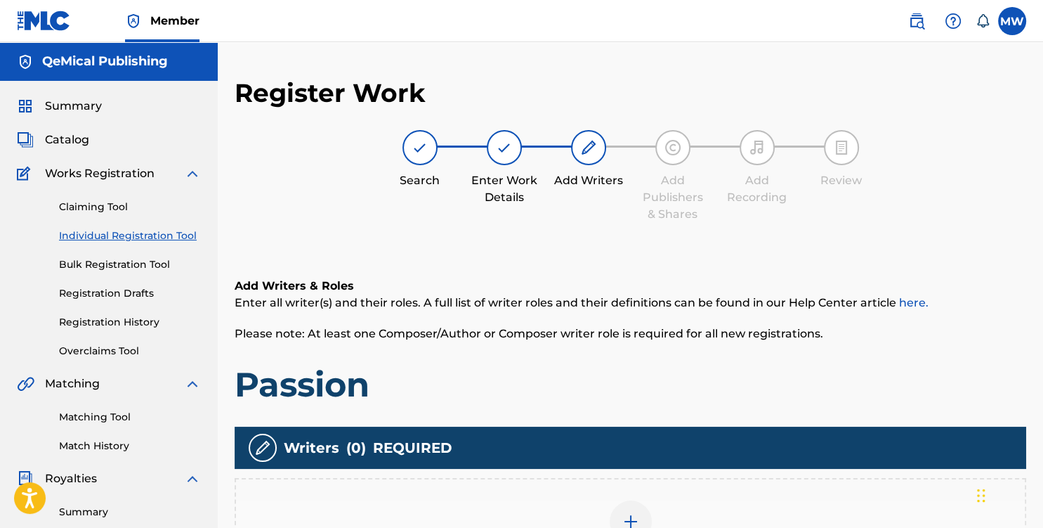
click at [60, 105] on span "Summary" at bounding box center [73, 106] width 57 height 17
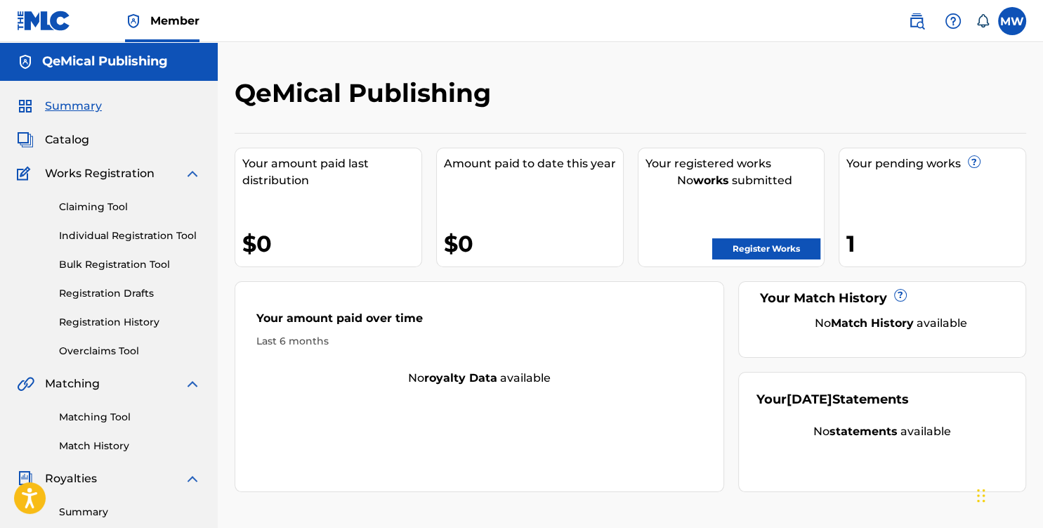
click at [70, 140] on span "Catalog" at bounding box center [67, 139] width 44 height 17
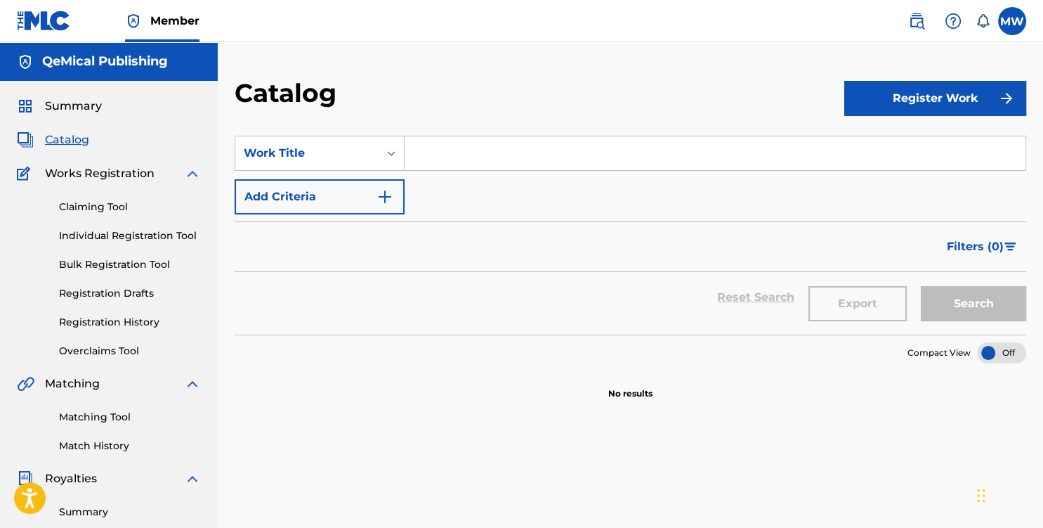
click at [923, 17] on img at bounding box center [916, 21] width 17 height 17
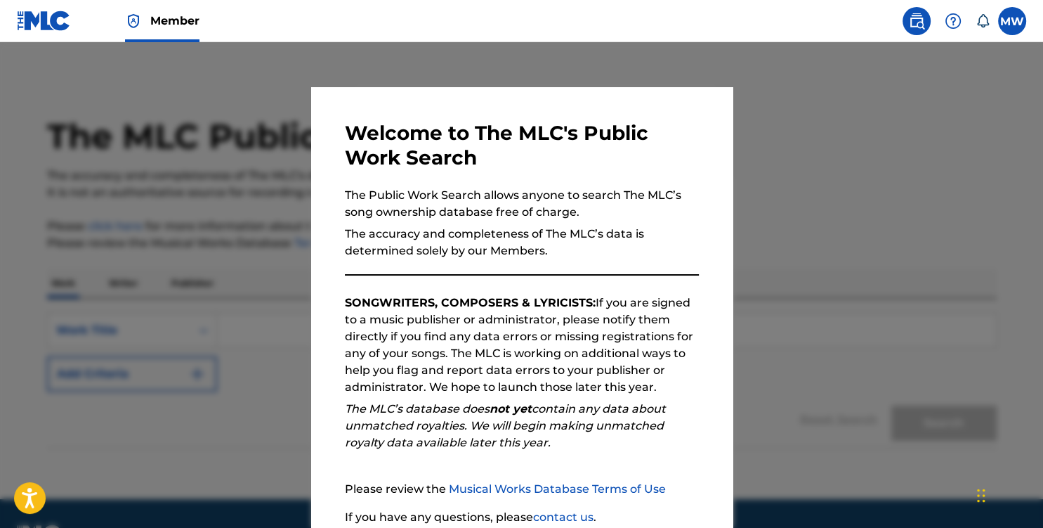
click at [865, 147] on div at bounding box center [521, 306] width 1043 height 528
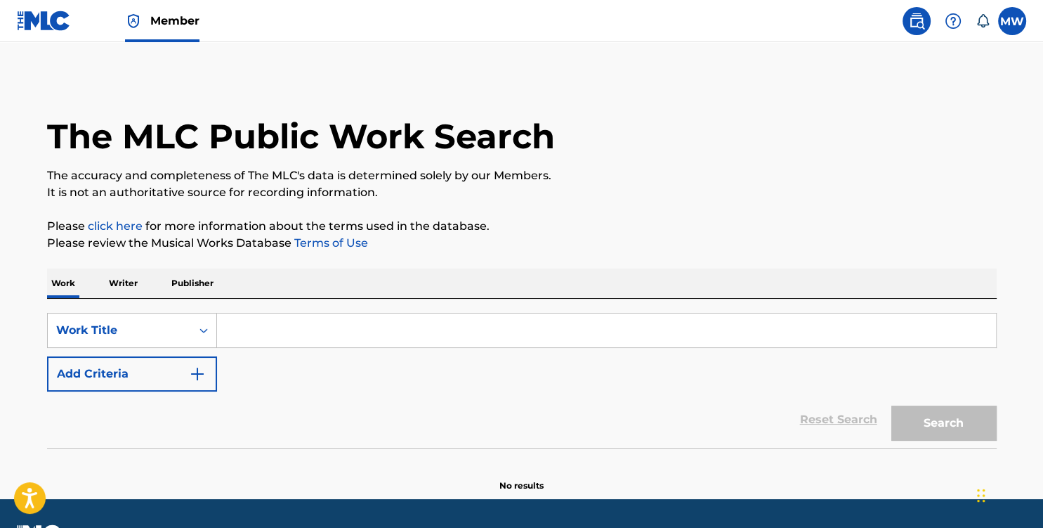
click at [106, 279] on p "Writer" at bounding box center [123, 283] width 37 height 30
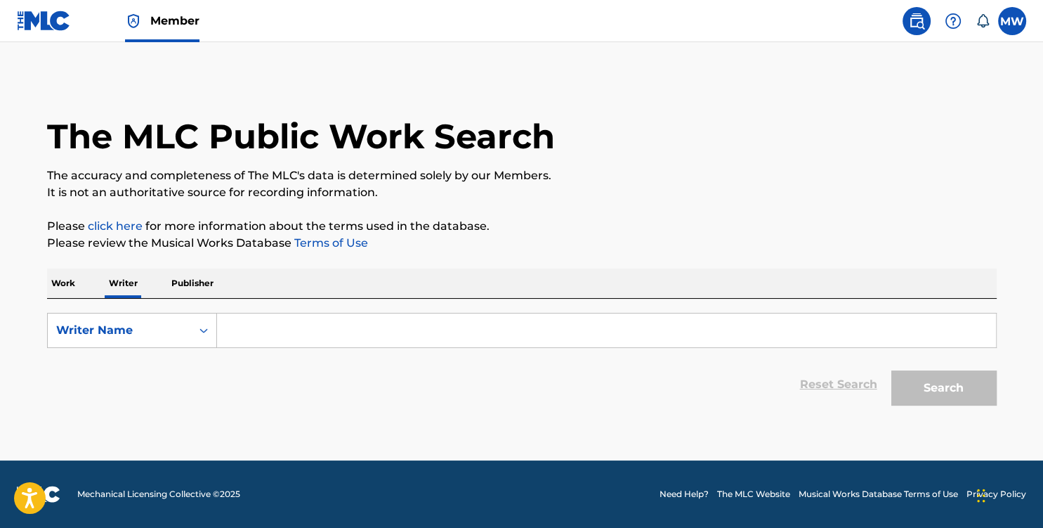
click at [242, 333] on input "Search Form" at bounding box center [606, 330] width 779 height 34
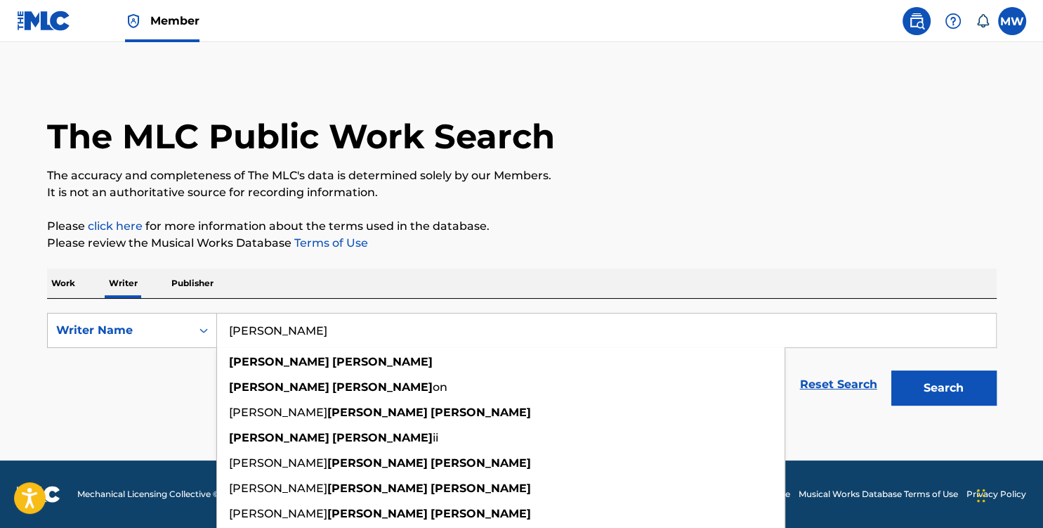
click at [275, 329] on input "[PERSON_NAME]" at bounding box center [606, 330] width 779 height 34
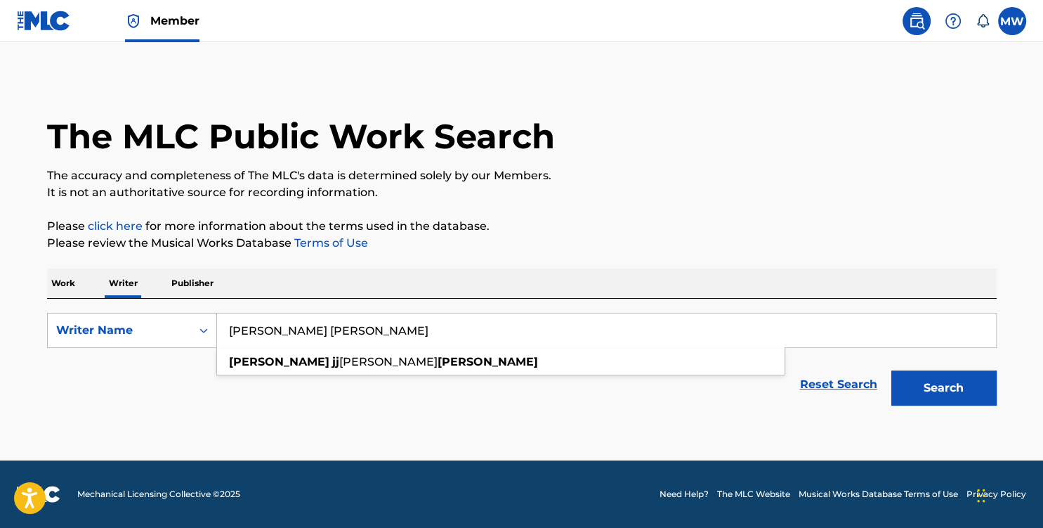
type input "[PERSON_NAME] [PERSON_NAME]"
click at [916, 386] on button "Search" at bounding box center [943, 387] width 105 height 35
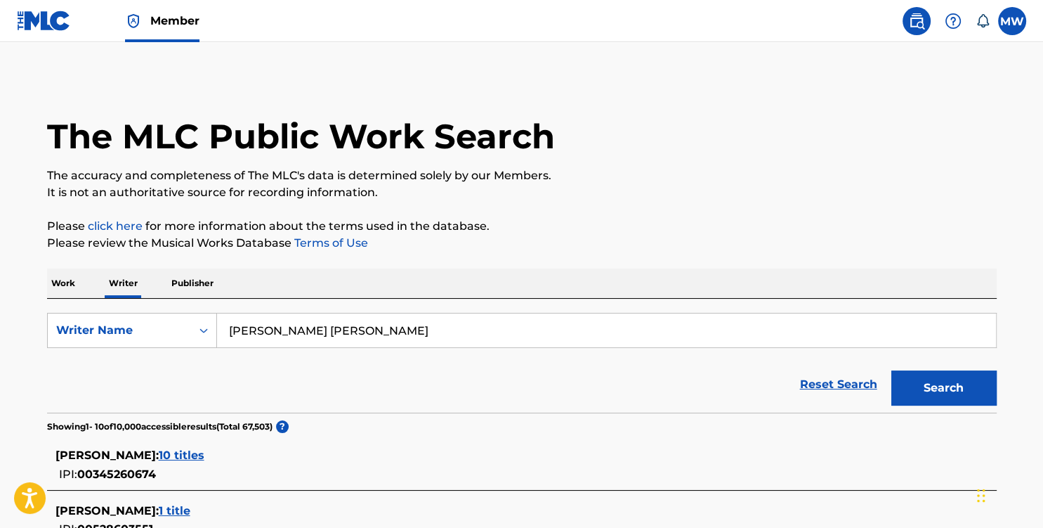
click at [160, 18] on span "Member" at bounding box center [174, 21] width 49 height 16
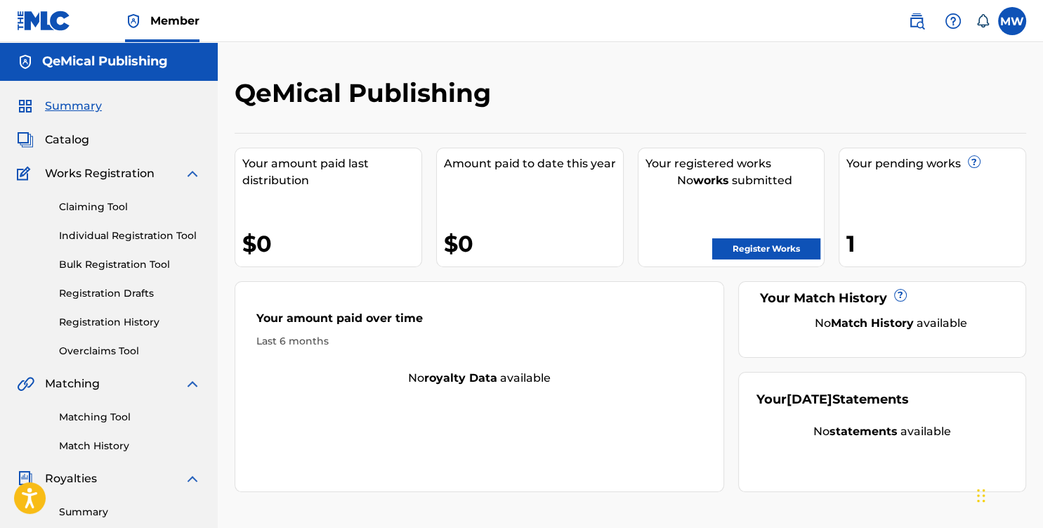
click at [850, 249] on div "1" at bounding box center [935, 244] width 179 height 32
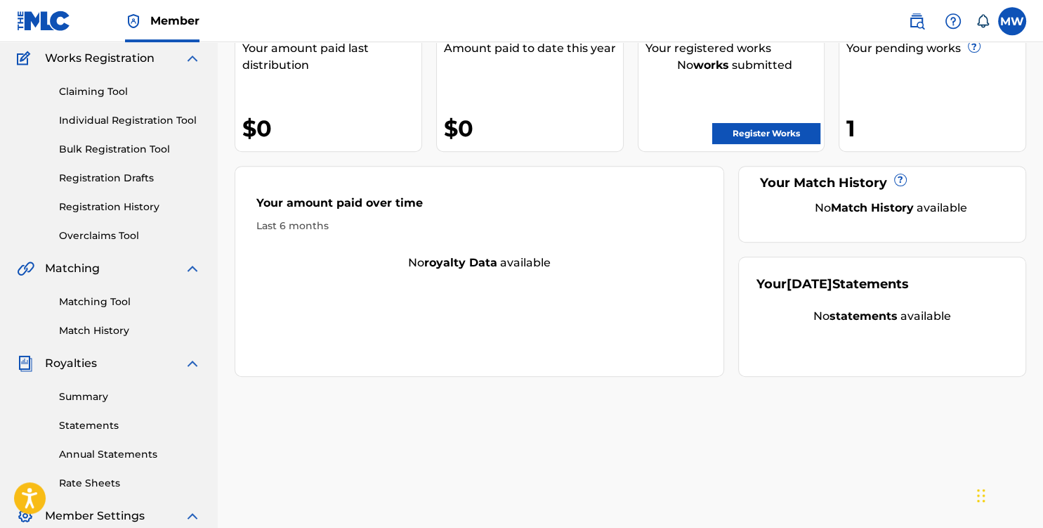
scroll to position [74, 0]
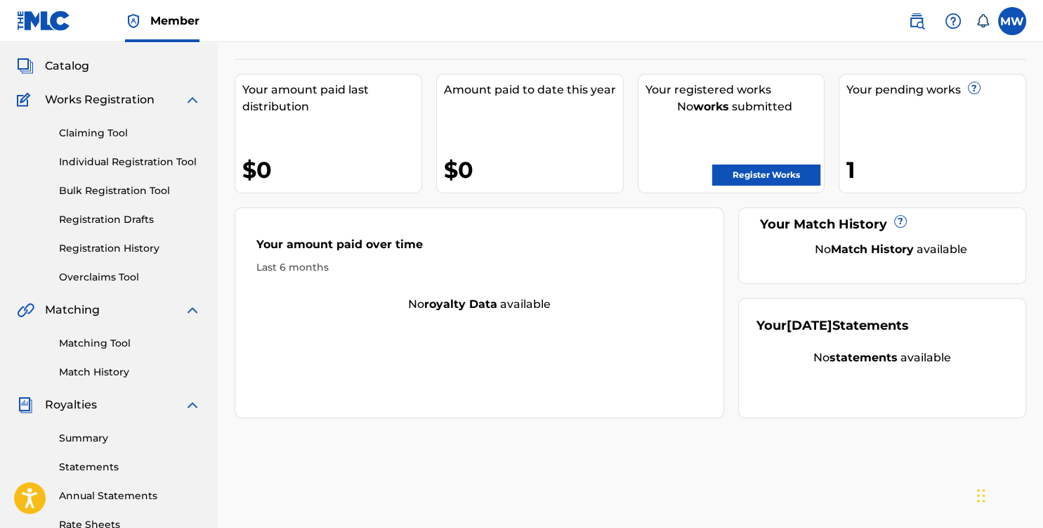
click at [113, 251] on link "Registration History" at bounding box center [130, 248] width 142 height 15
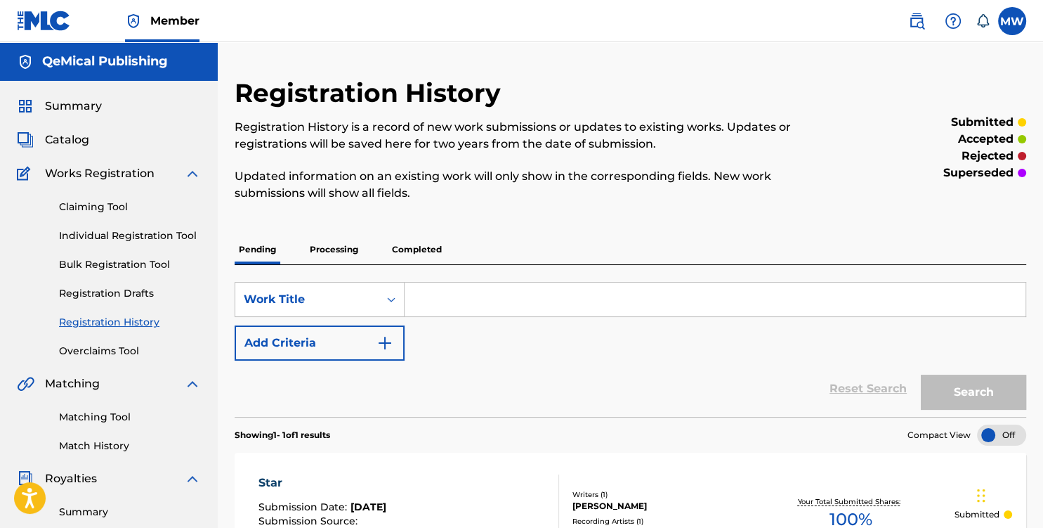
click at [471, 304] on input "Search Form" at bounding box center [715, 299] width 621 height 34
click at [148, 233] on link "Individual Registration Tool" at bounding box center [130, 235] width 142 height 15
